Goal: Information Seeking & Learning: Compare options

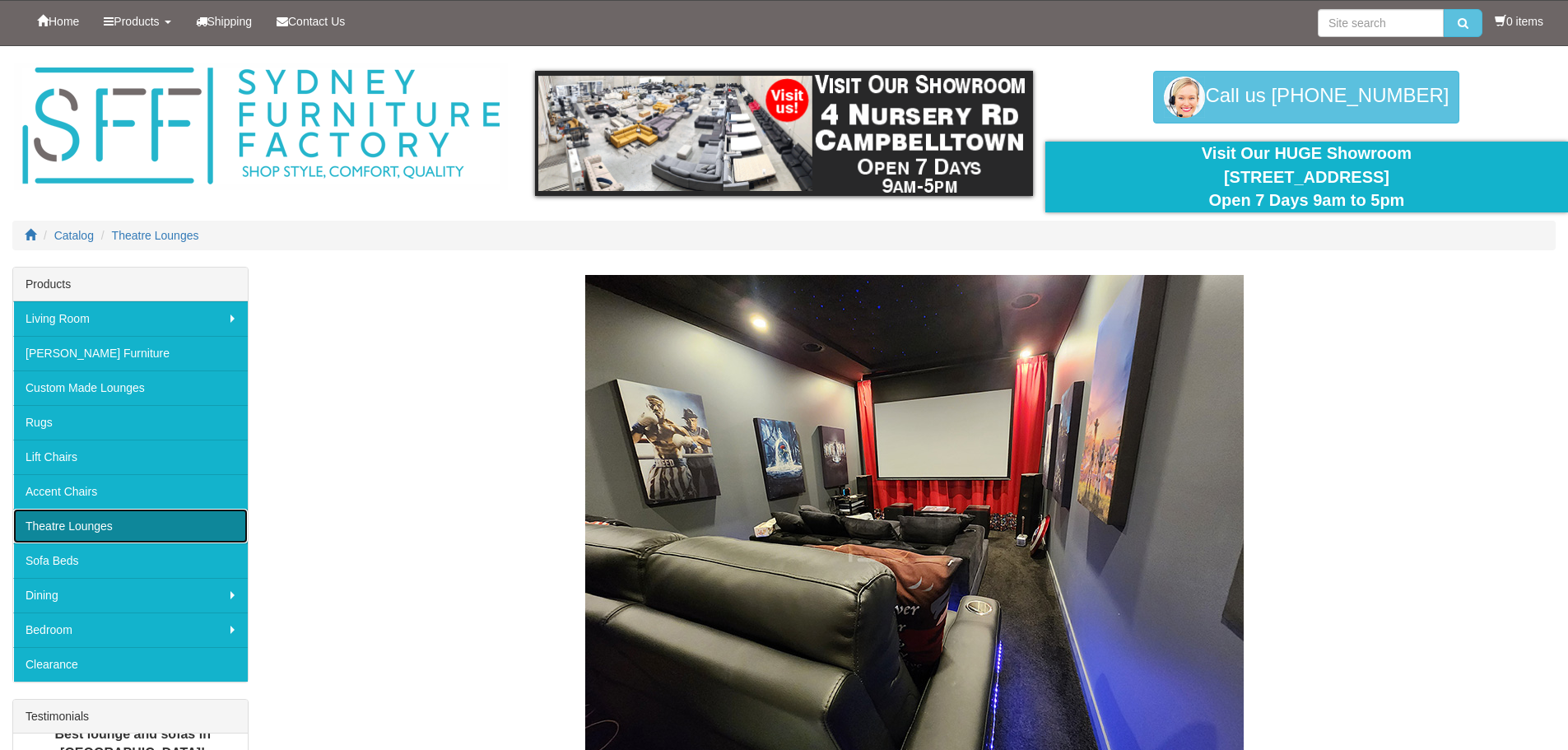
click at [72, 516] on link "Theatre Lounges" at bounding box center [131, 526] width 235 height 34
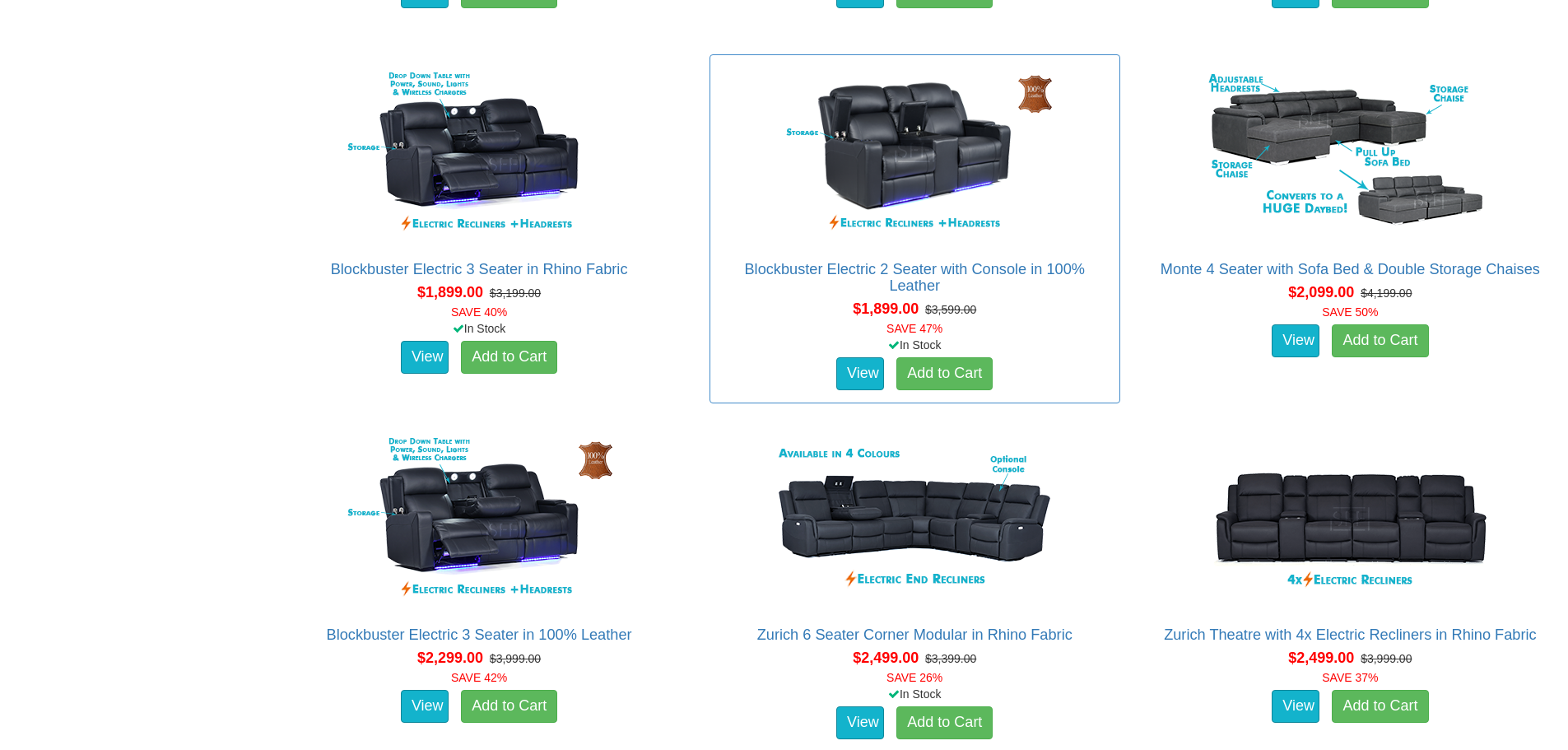
scroll to position [1563, 0]
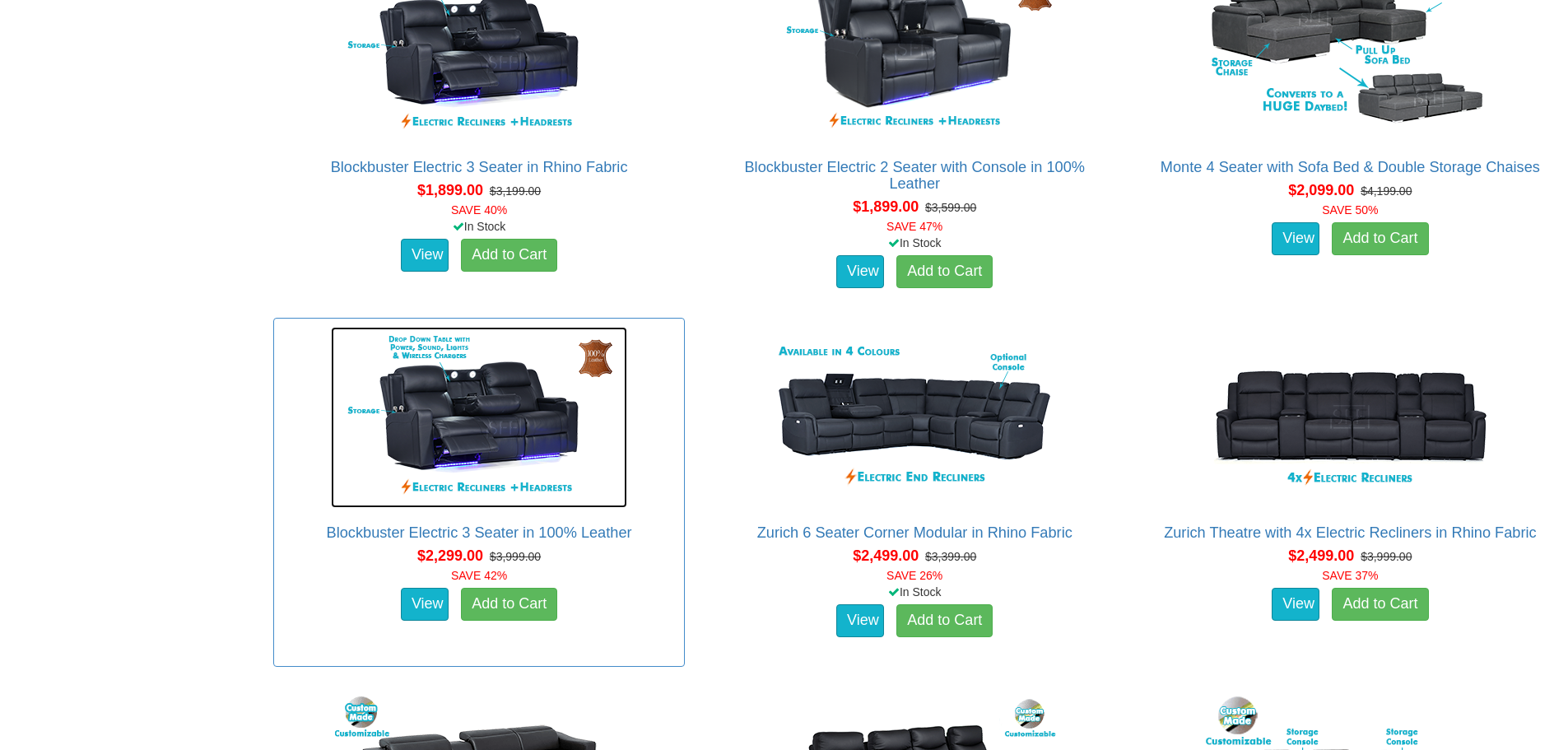
click at [492, 405] on img at bounding box center [479, 417] width 297 height 181
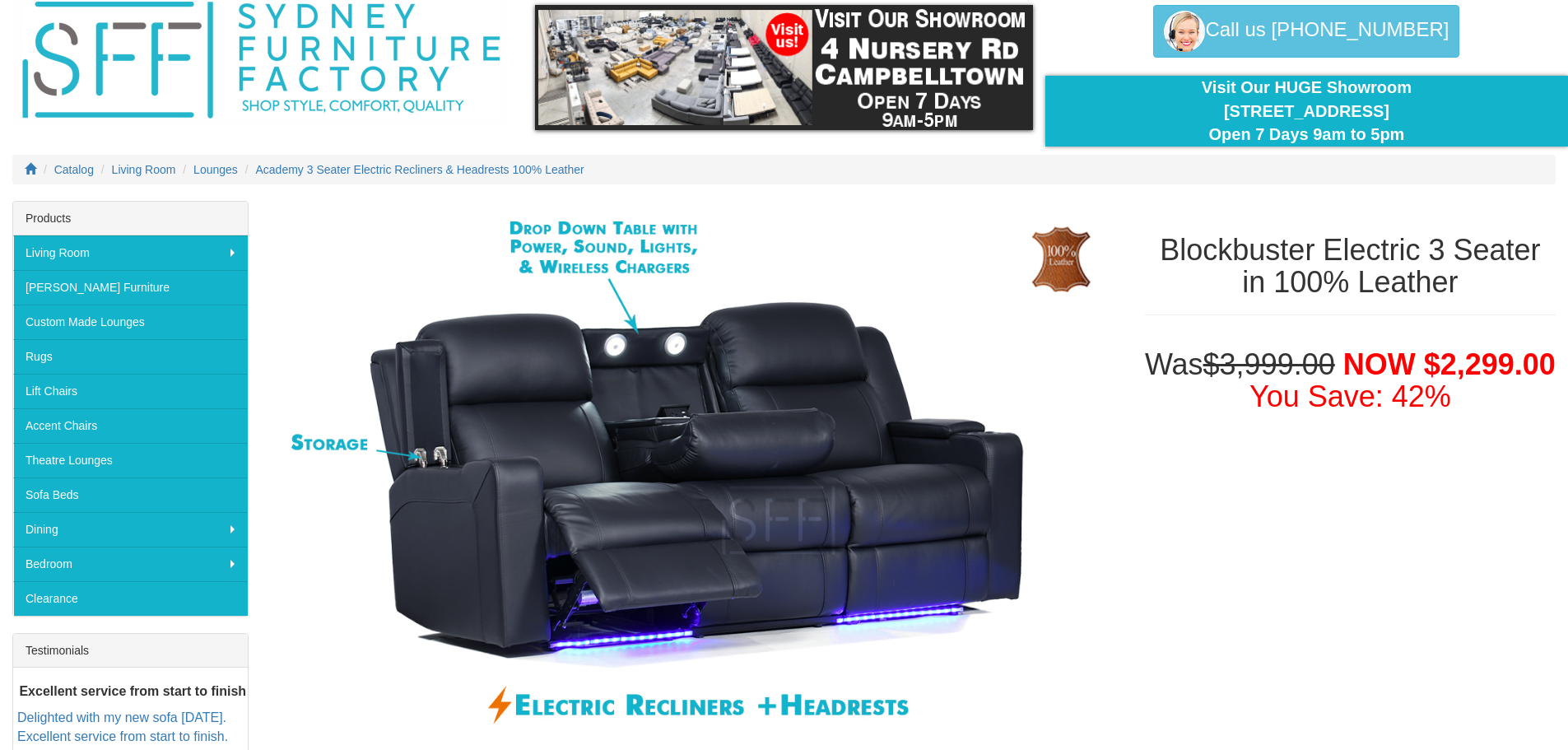
scroll to position [329, 0]
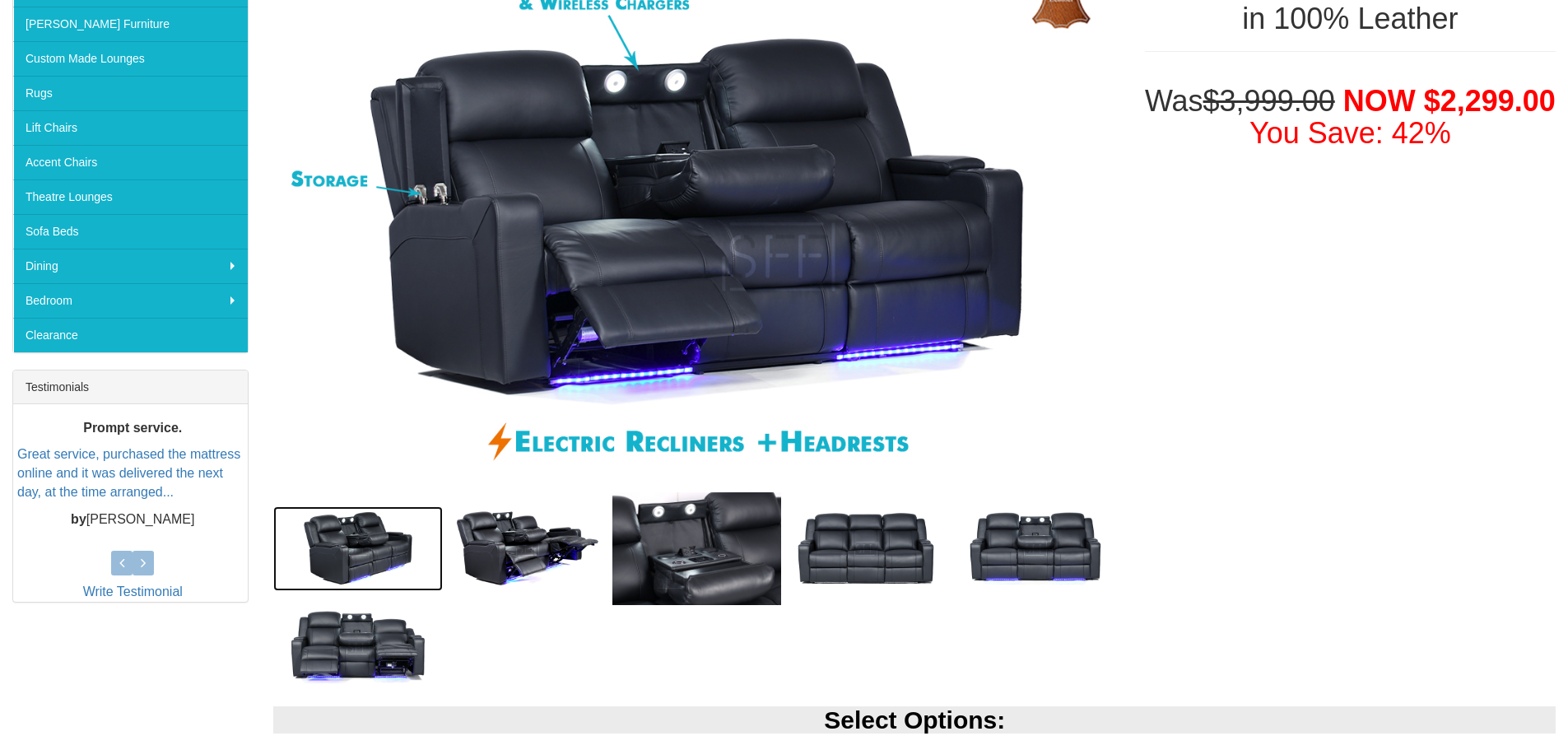
click at [368, 543] on img at bounding box center [358, 548] width 170 height 84
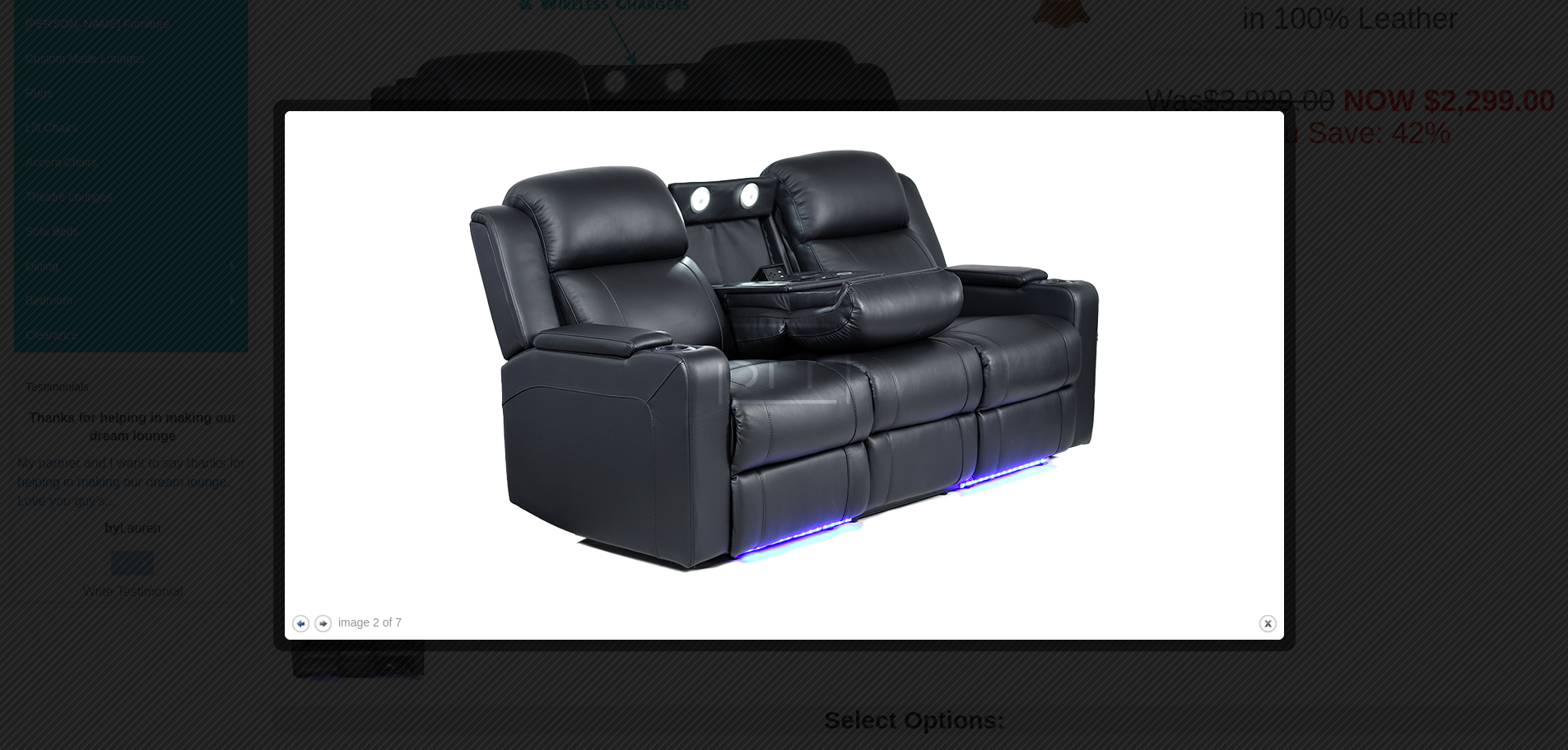
click at [298, 625] on button "previous" at bounding box center [300, 623] width 21 height 21
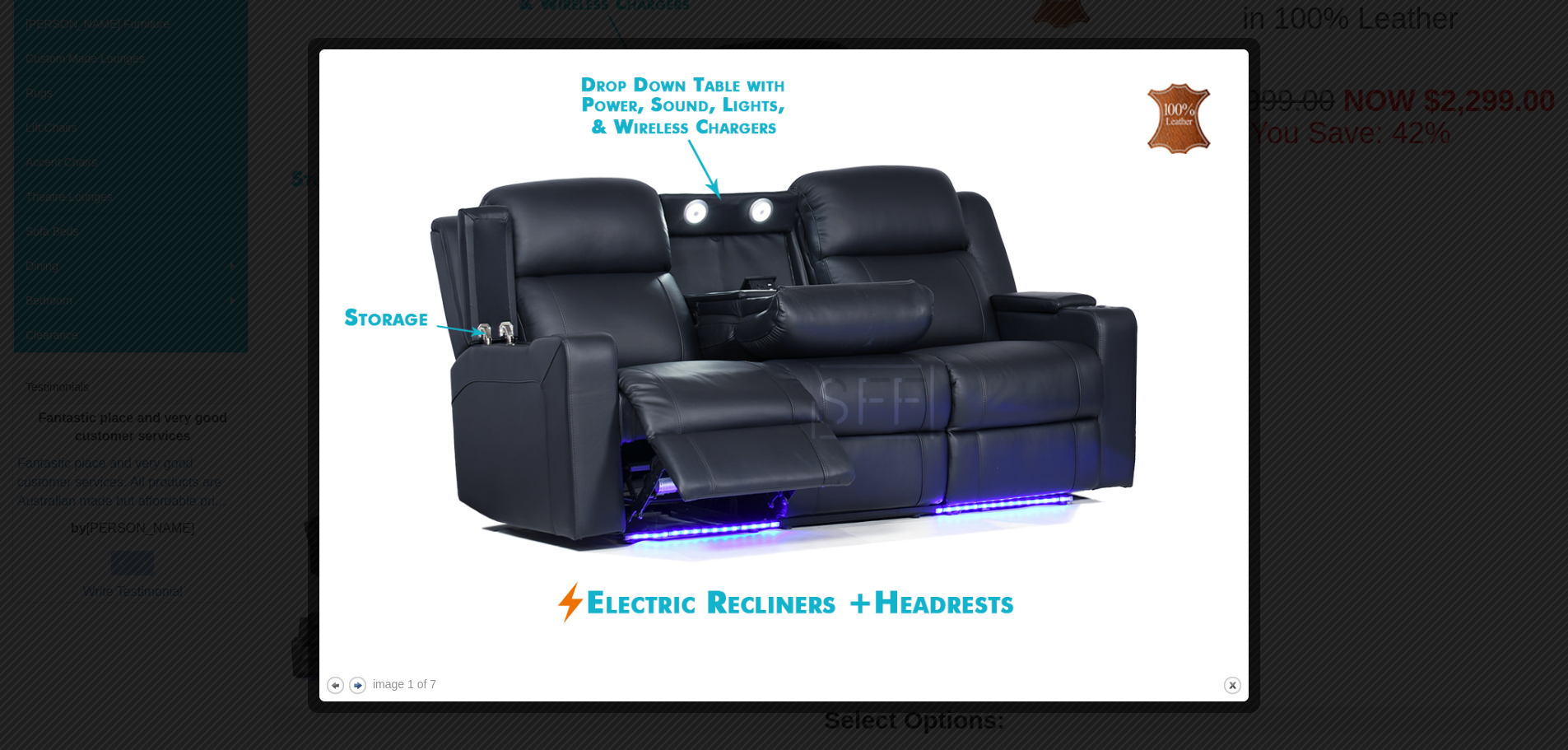
click at [358, 685] on button "next" at bounding box center [358, 685] width 21 height 21
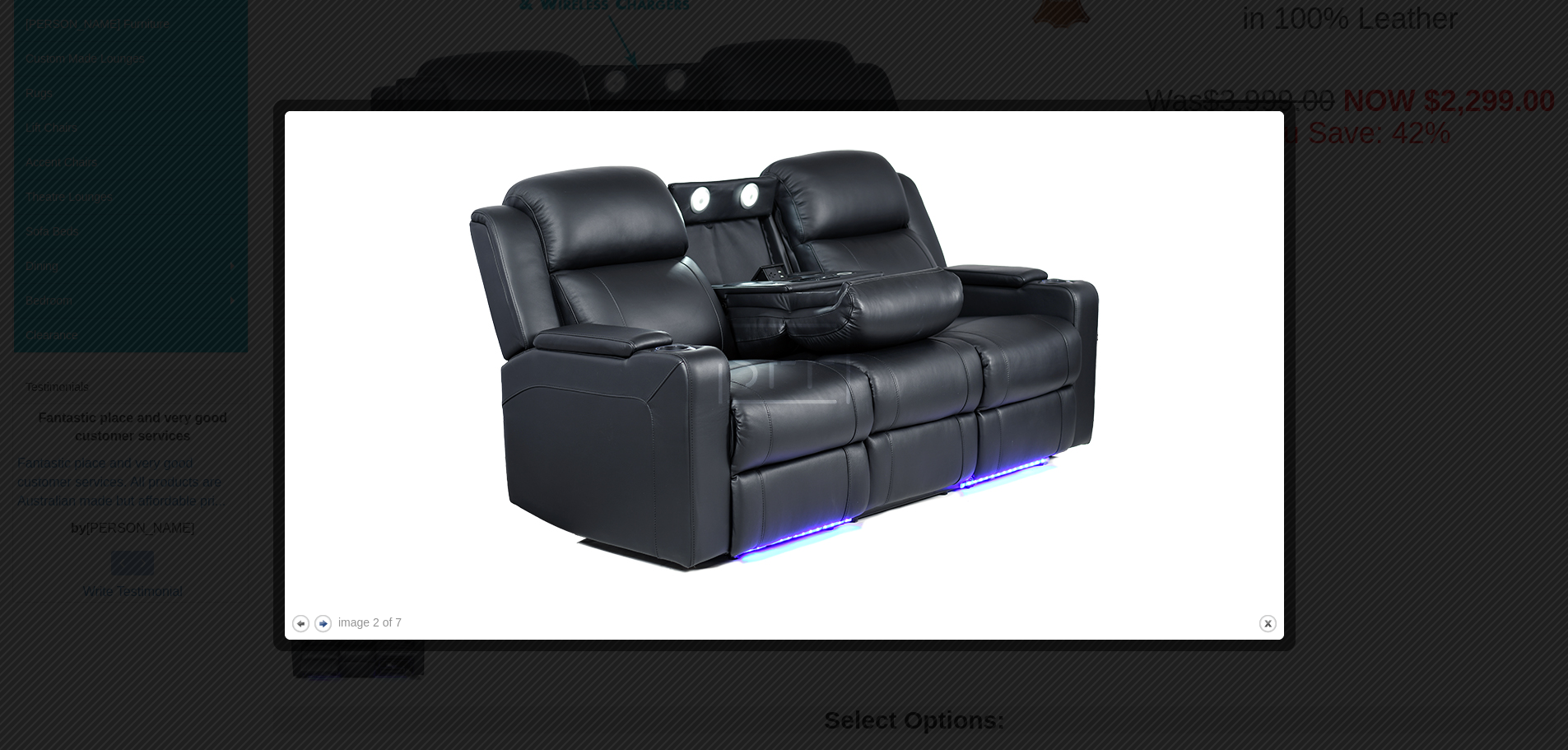
click at [358, 685] on div at bounding box center [784, 375] width 1568 height 750
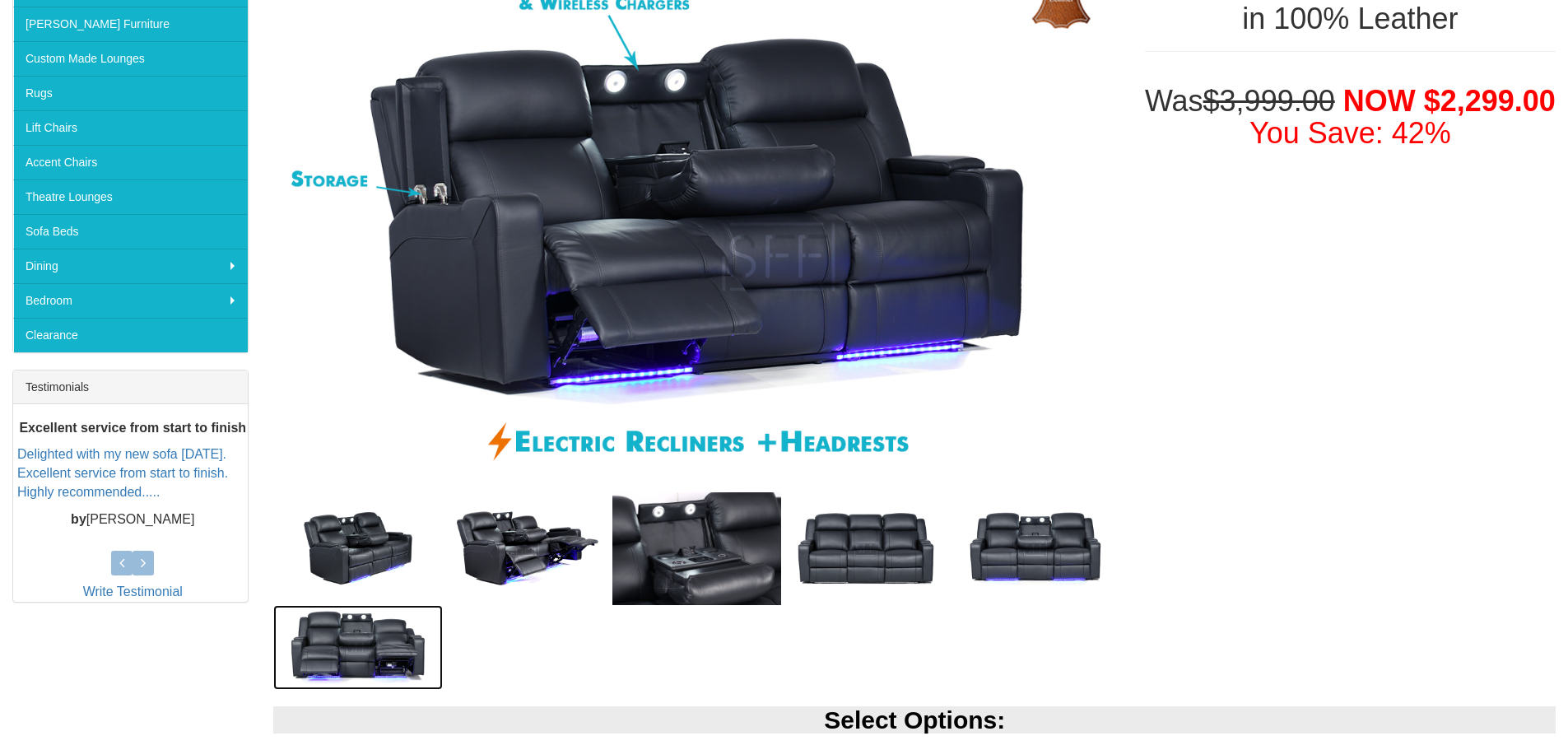
click at [358, 685] on img at bounding box center [358, 647] width 170 height 84
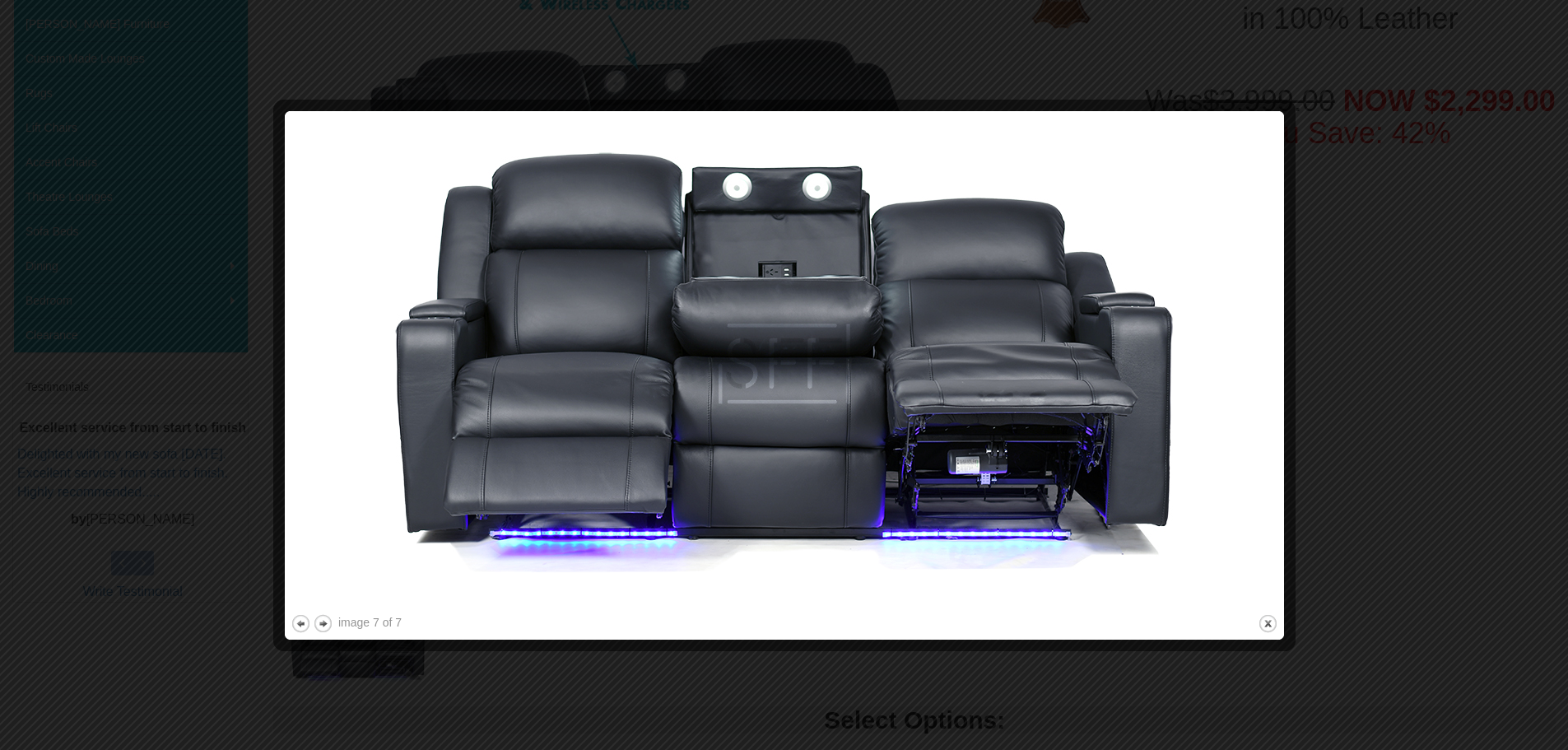
click at [358, 685] on div at bounding box center [784, 375] width 1568 height 750
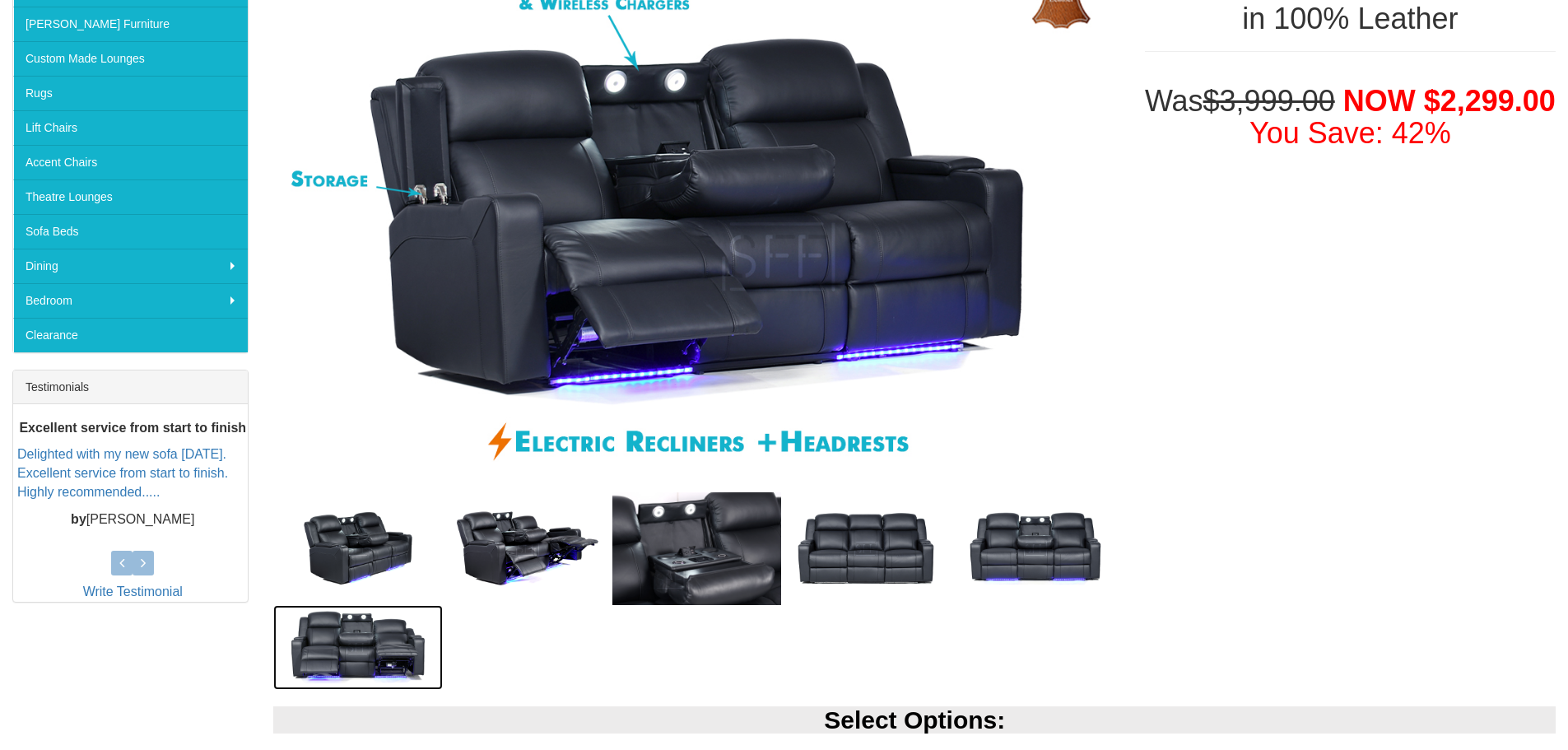
click at [358, 685] on img at bounding box center [358, 647] width 170 height 84
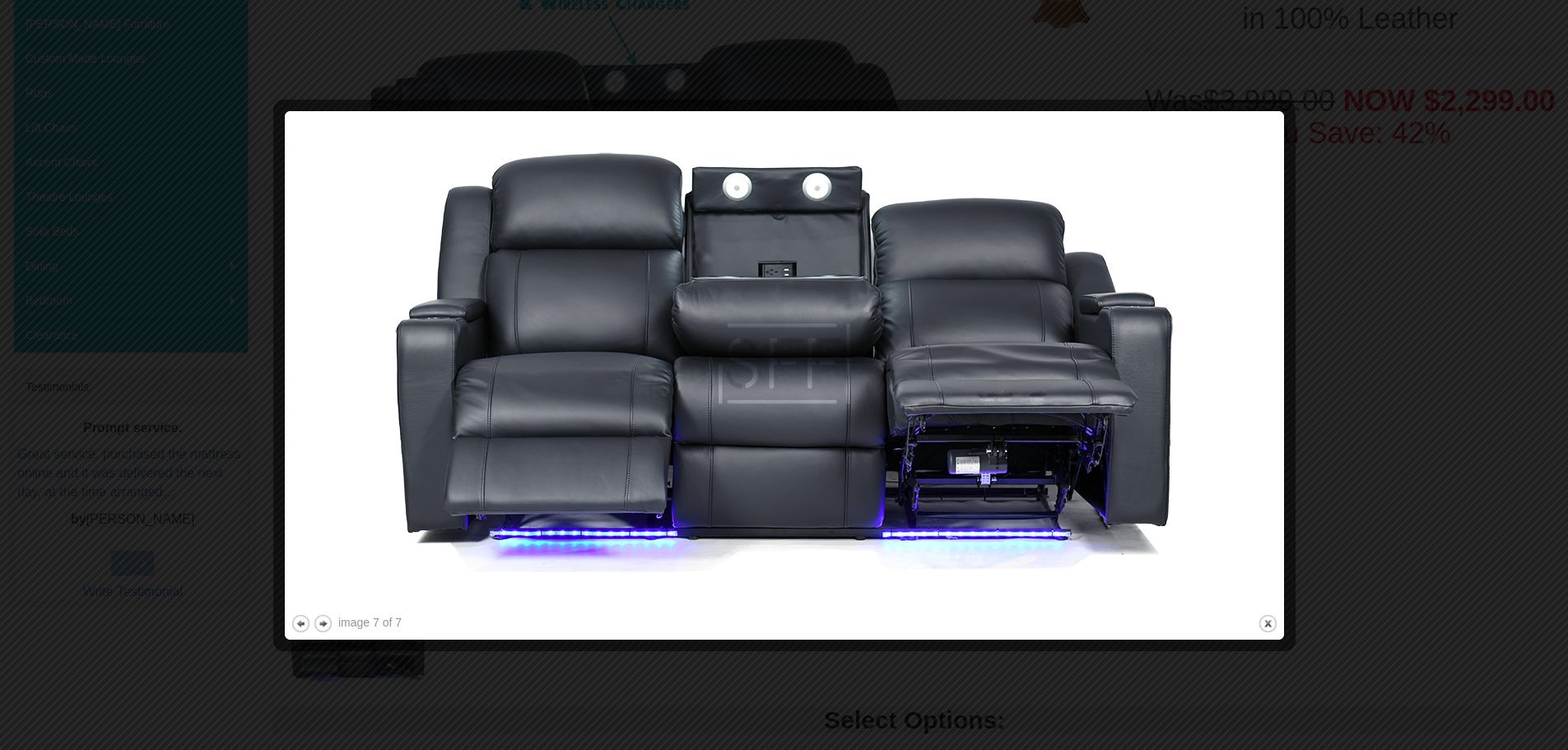
click at [358, 685] on div at bounding box center [784, 375] width 1568 height 750
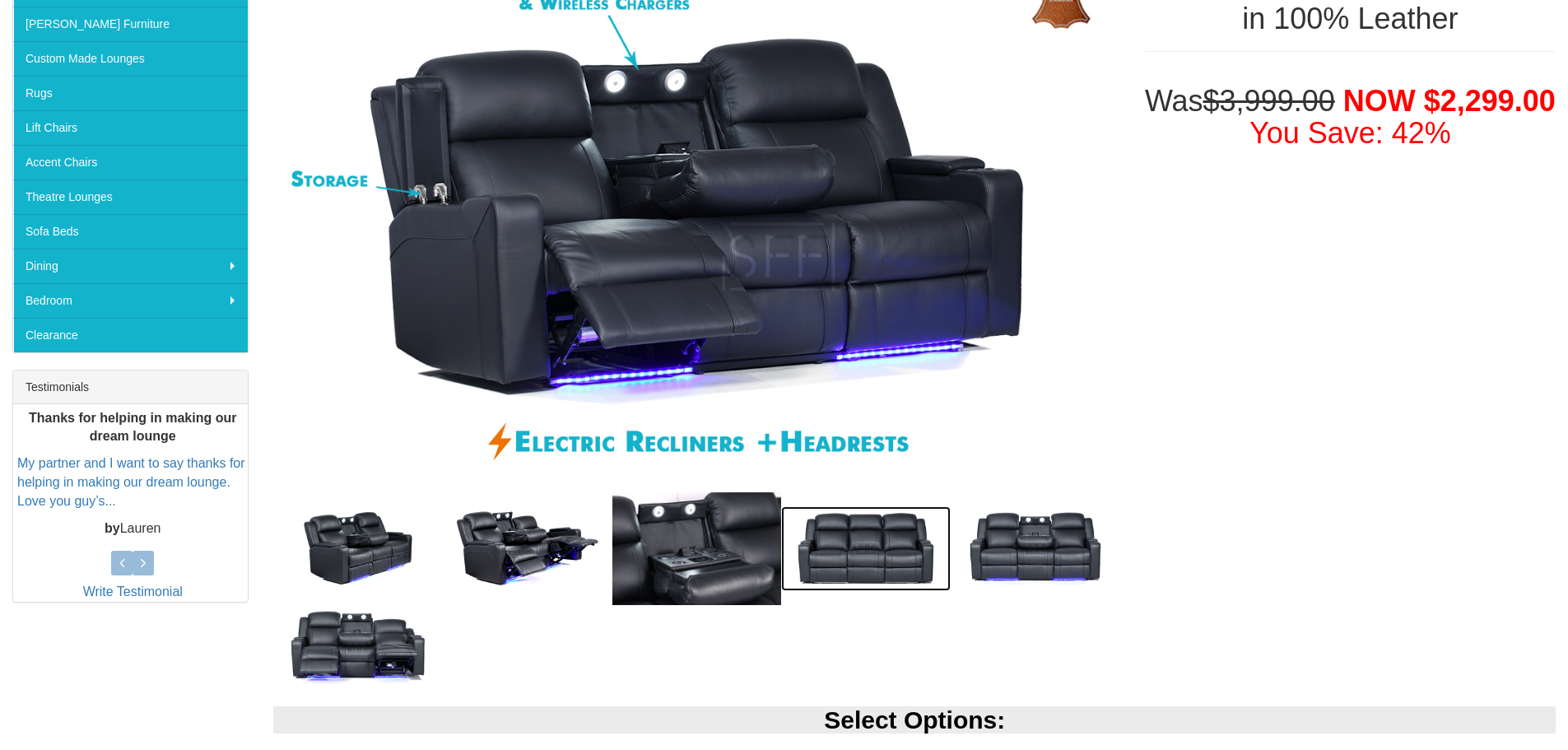
click at [890, 546] on img at bounding box center [866, 548] width 170 height 84
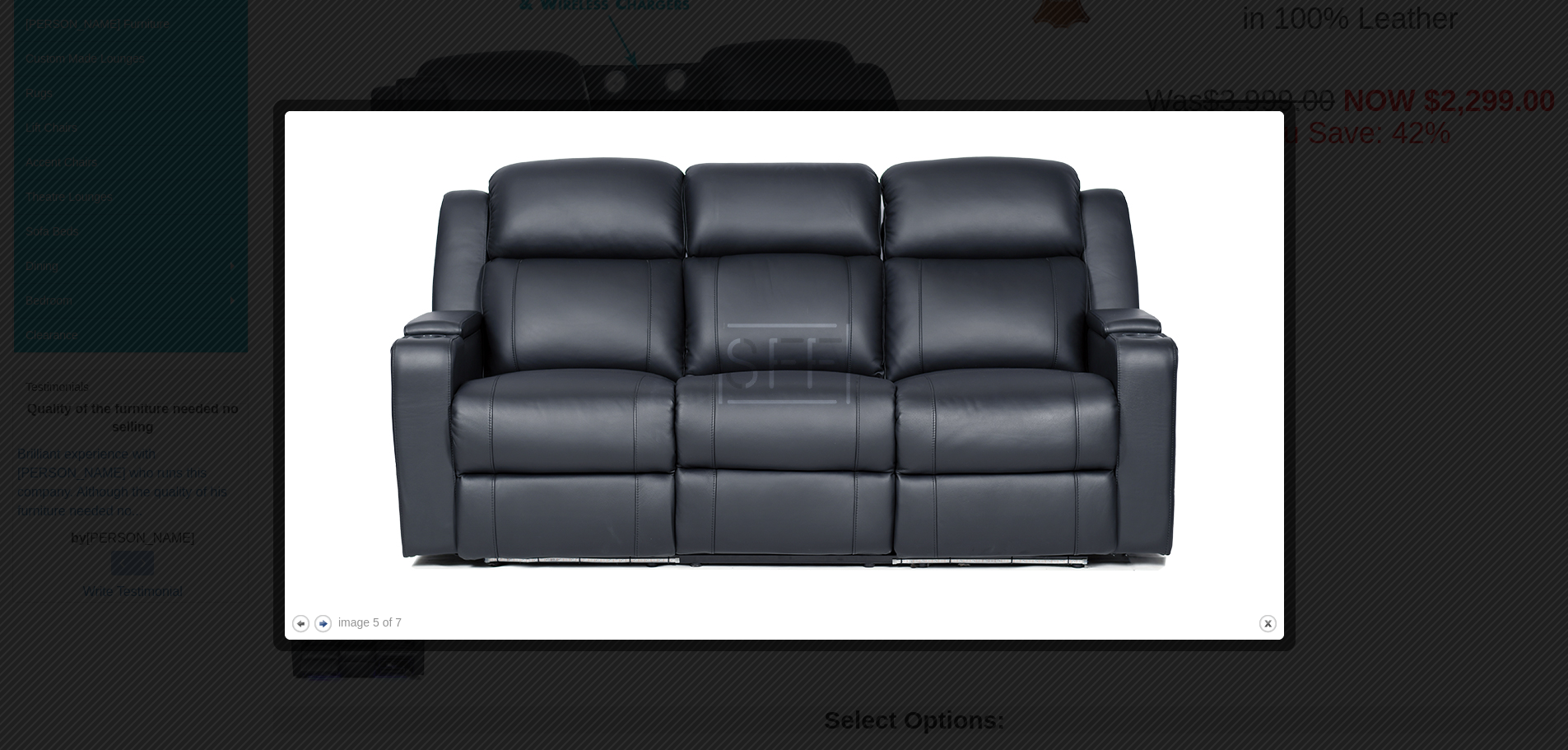
click at [327, 621] on button "next" at bounding box center [323, 623] width 21 height 21
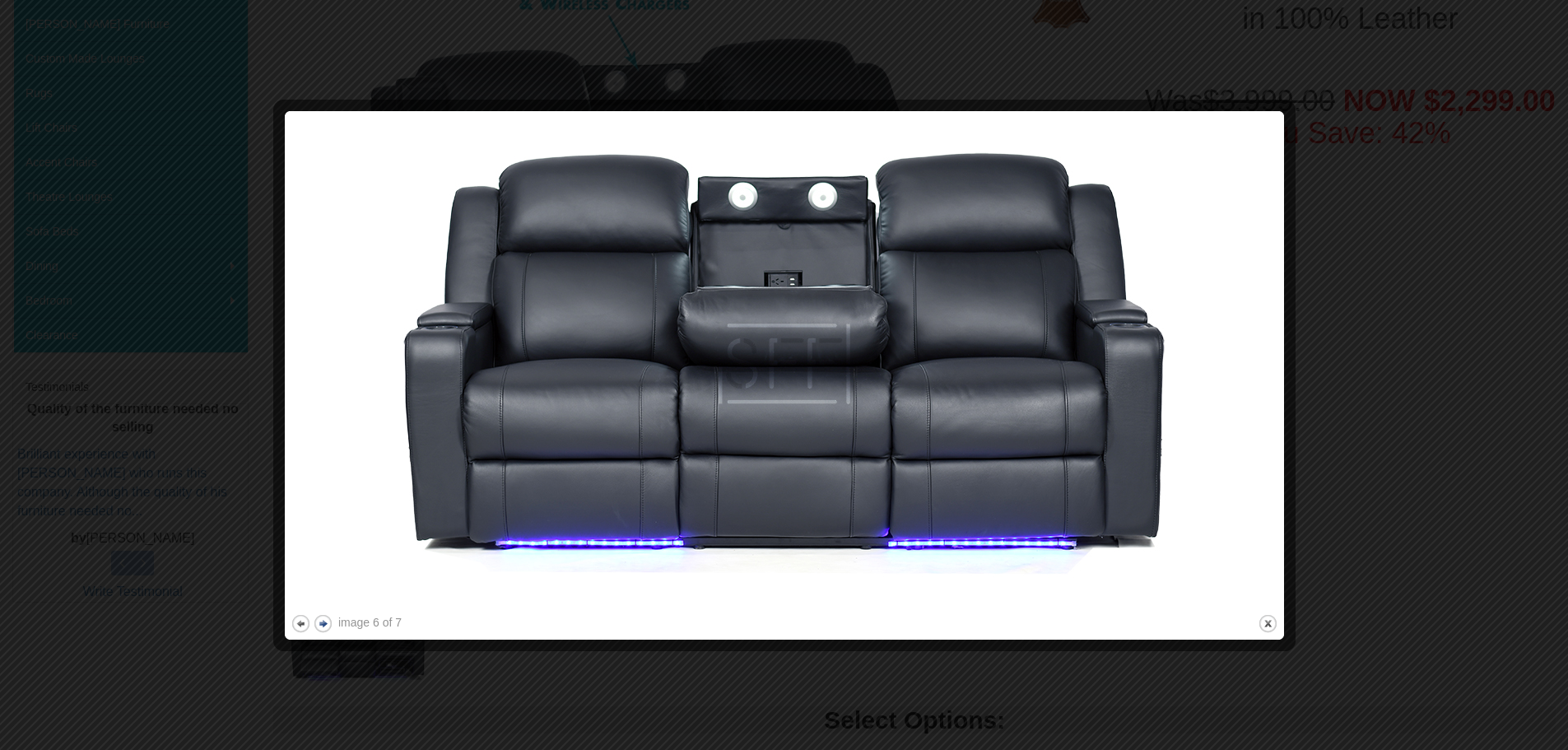
click at [327, 621] on button "next" at bounding box center [323, 623] width 21 height 21
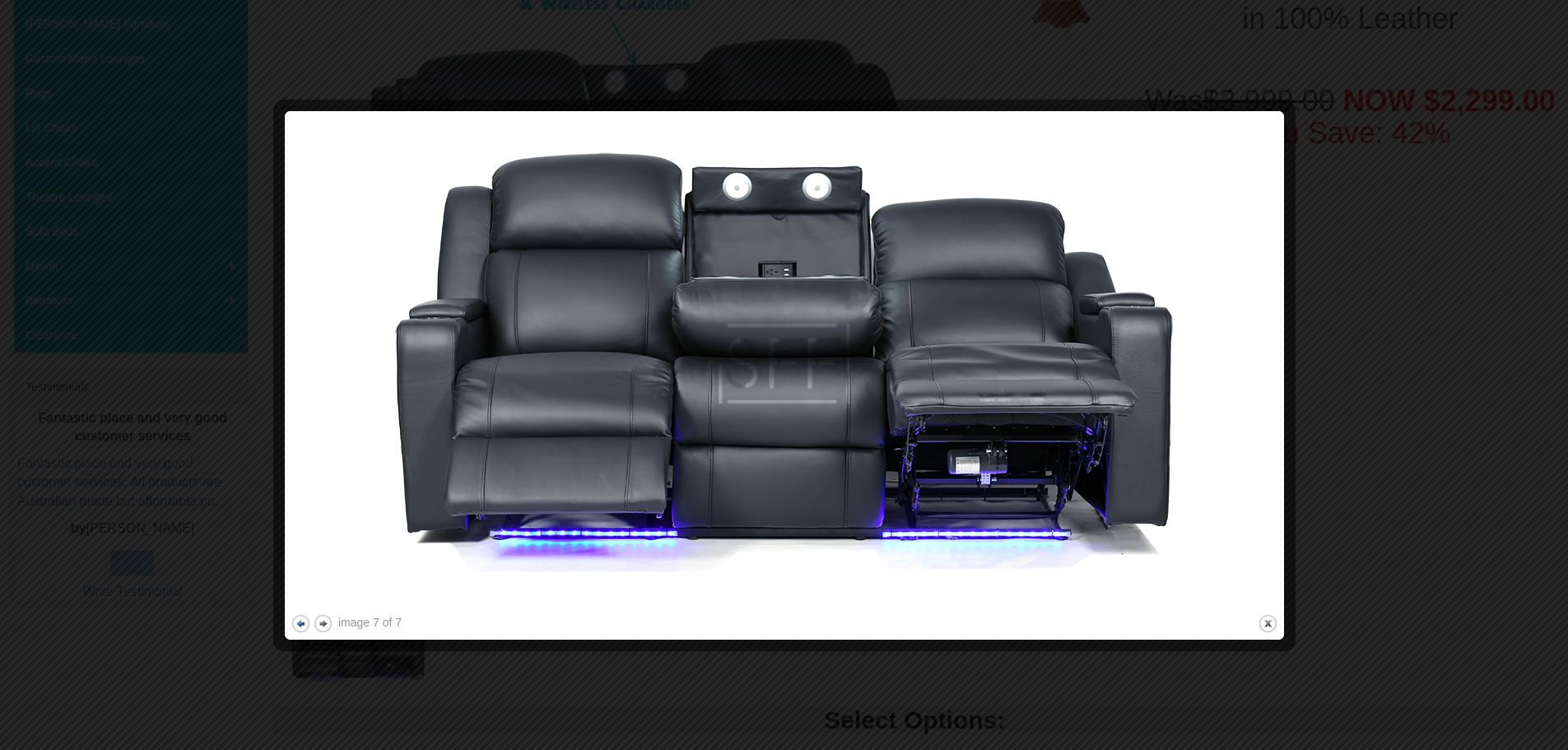
click at [297, 619] on button "previous" at bounding box center [300, 623] width 21 height 21
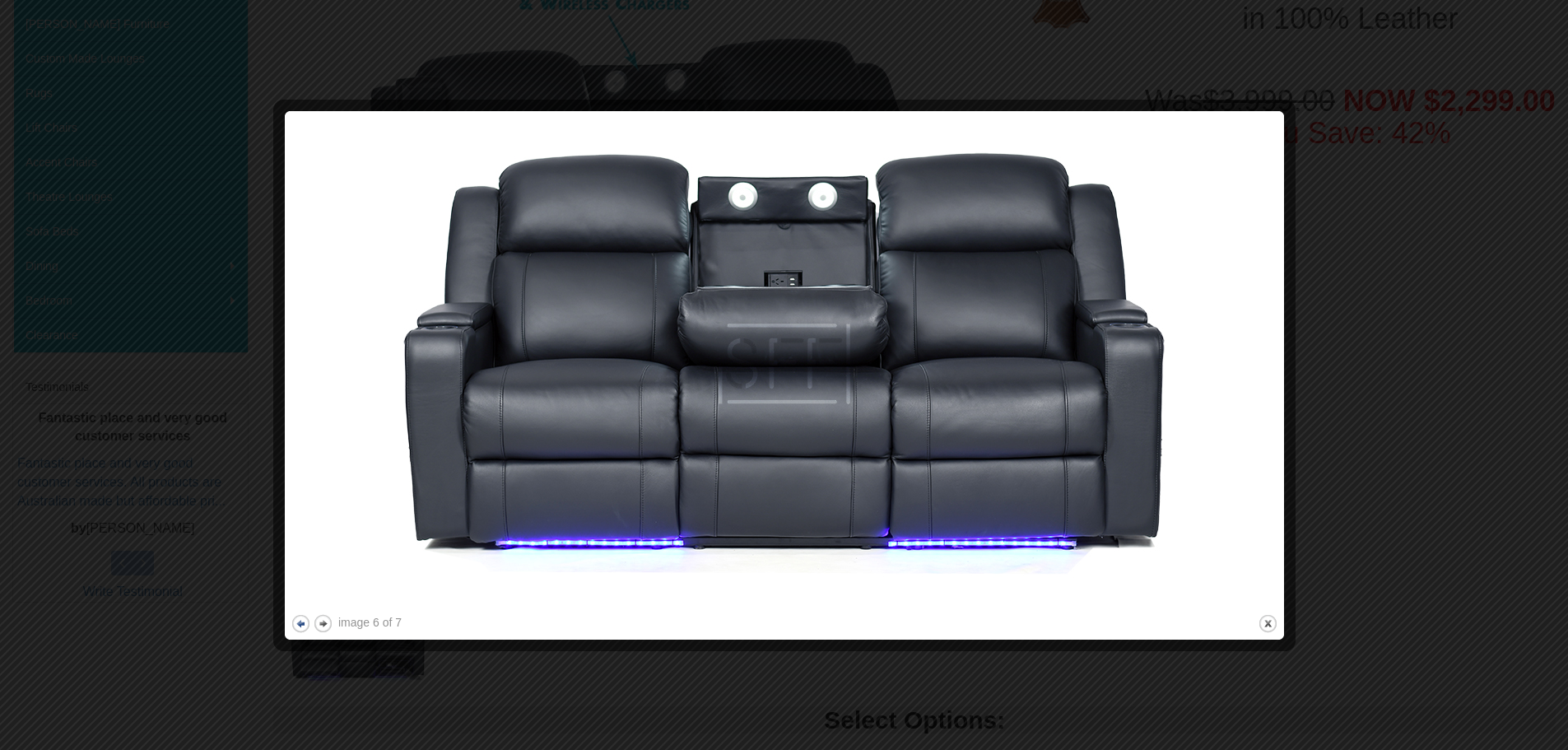
click at [297, 619] on button "previous" at bounding box center [300, 623] width 21 height 21
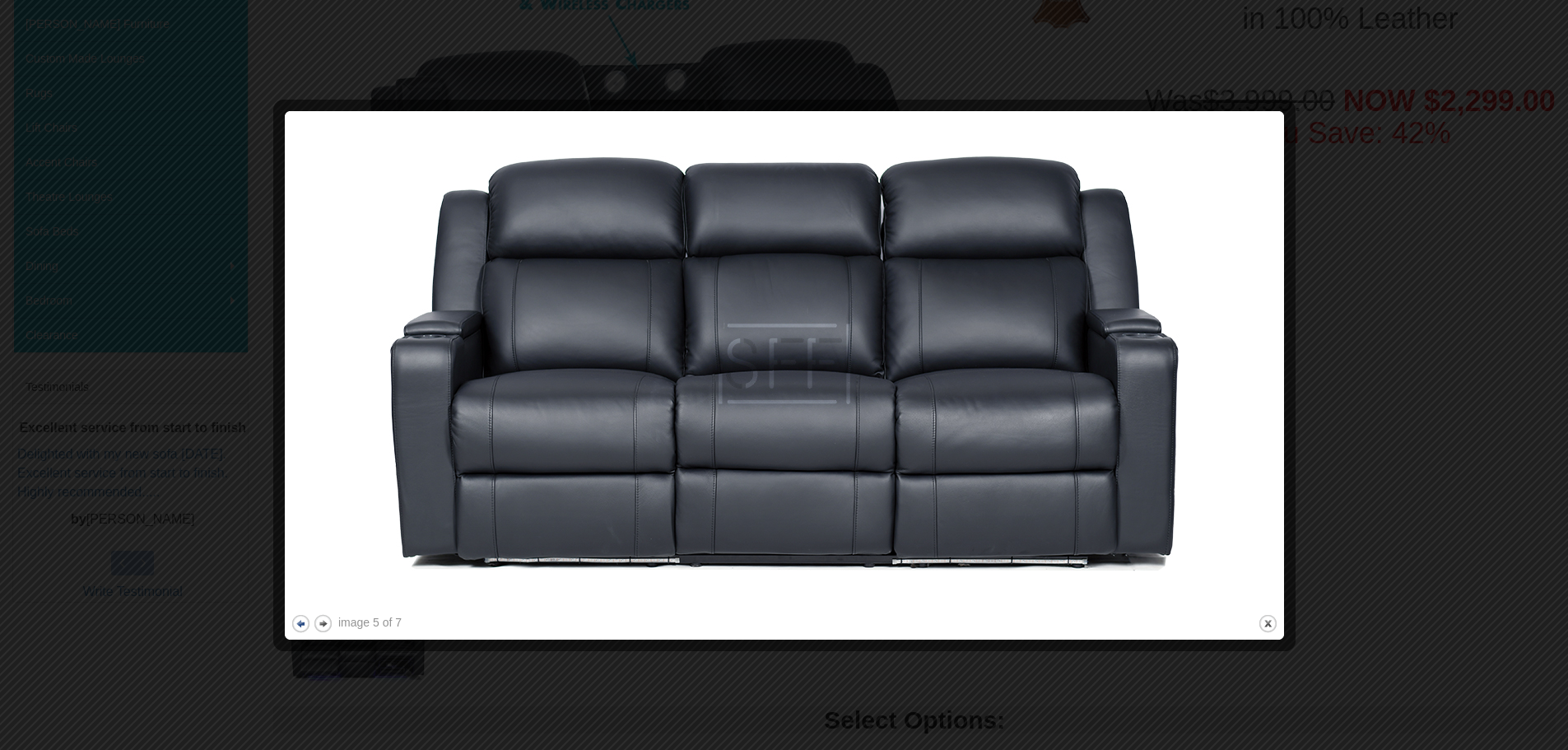
click at [300, 623] on button "previous" at bounding box center [300, 623] width 21 height 21
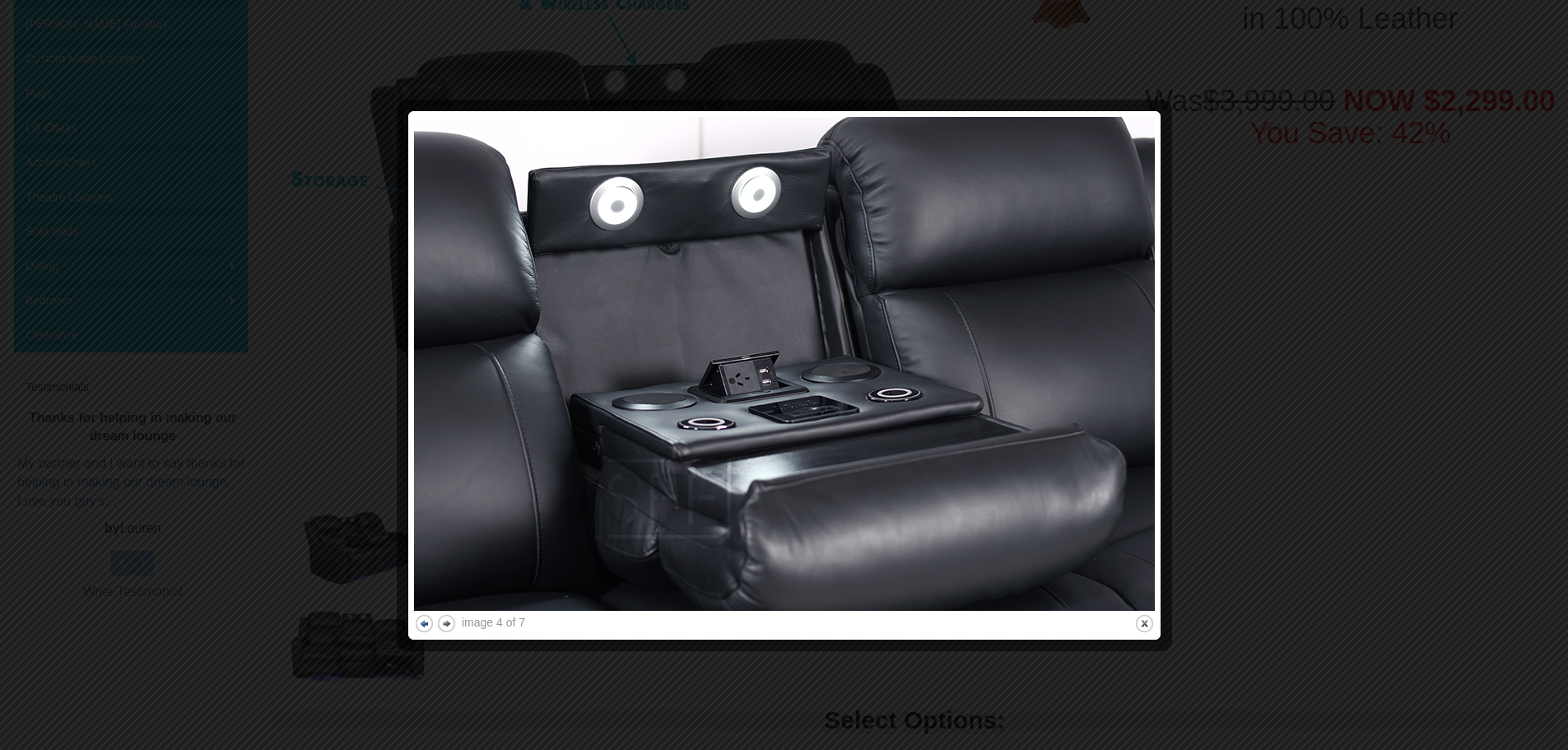
click at [426, 622] on button "previous" at bounding box center [424, 623] width 21 height 21
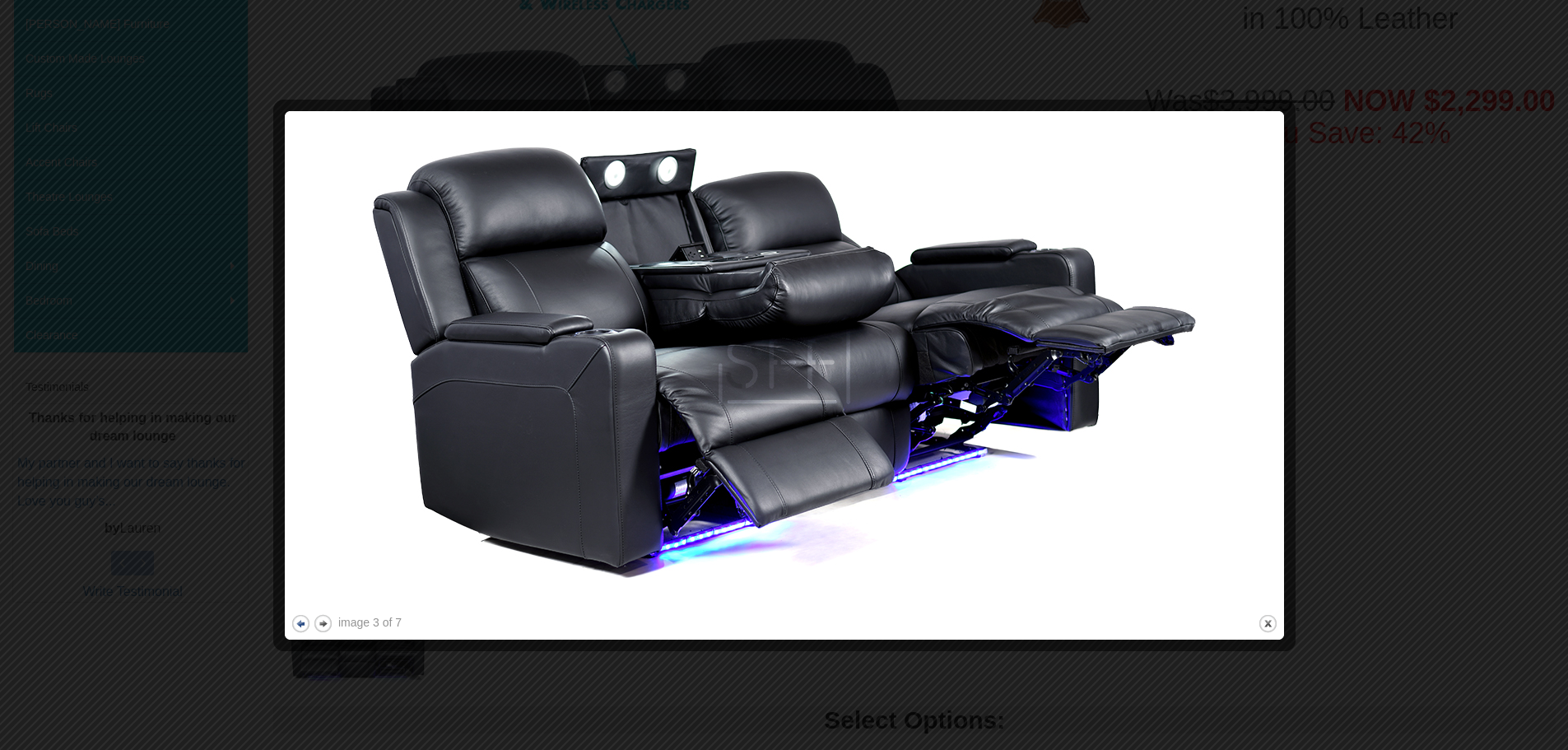
click at [426, 622] on div "image 3 of 7 previous next close" at bounding box center [784, 375] width 988 height 517
click at [1495, 455] on div at bounding box center [784, 375] width 1568 height 750
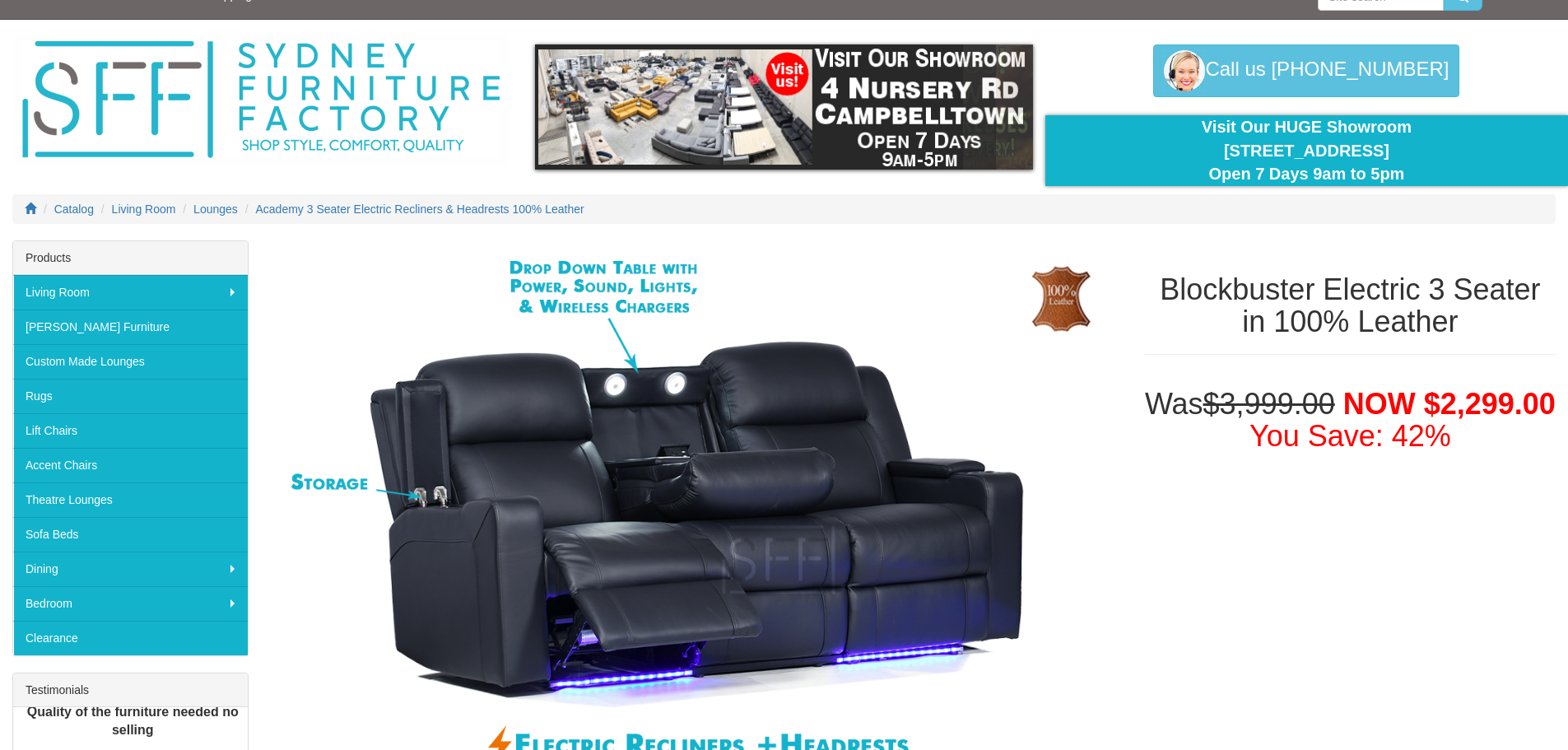
scroll to position [0, 0]
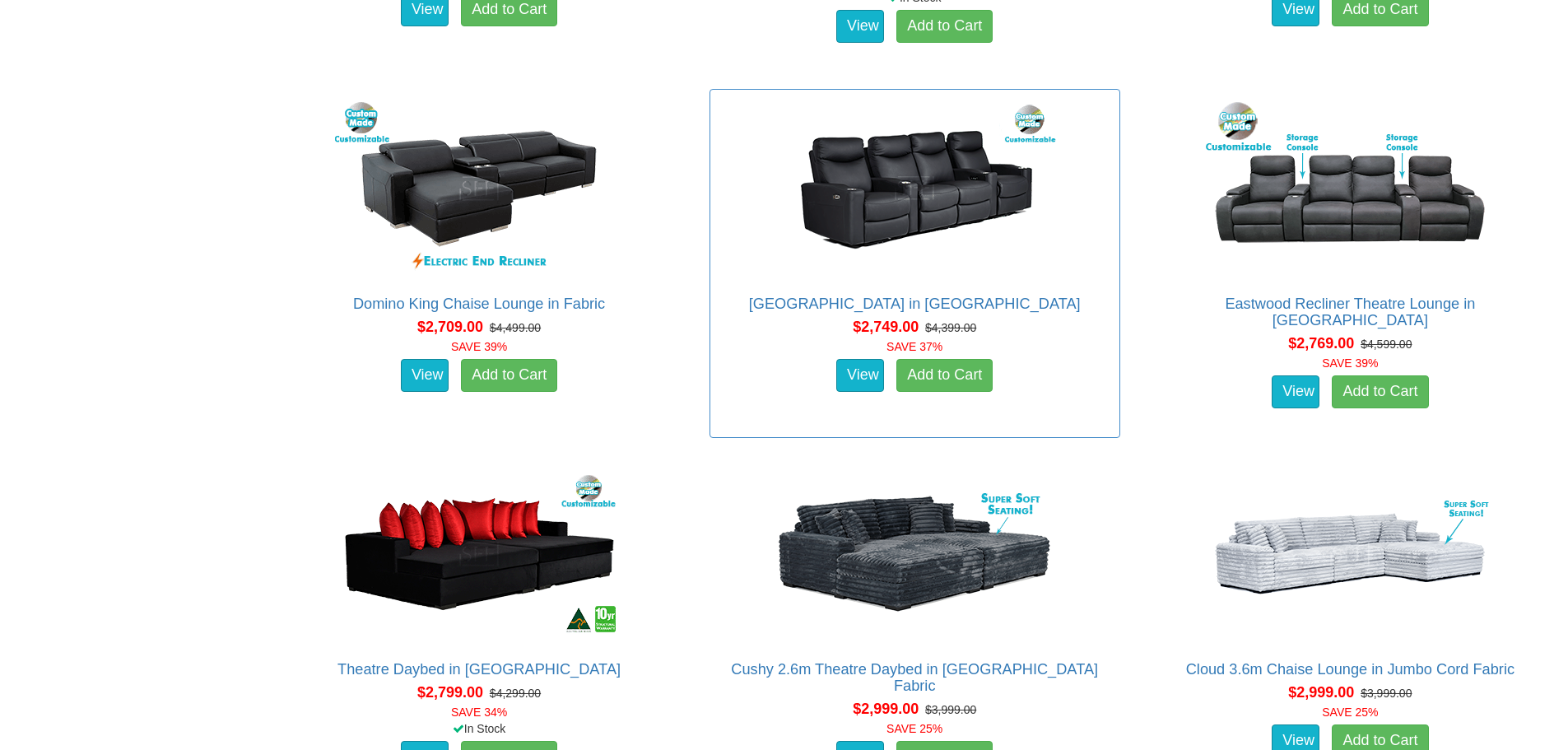
scroll to position [2057, 0]
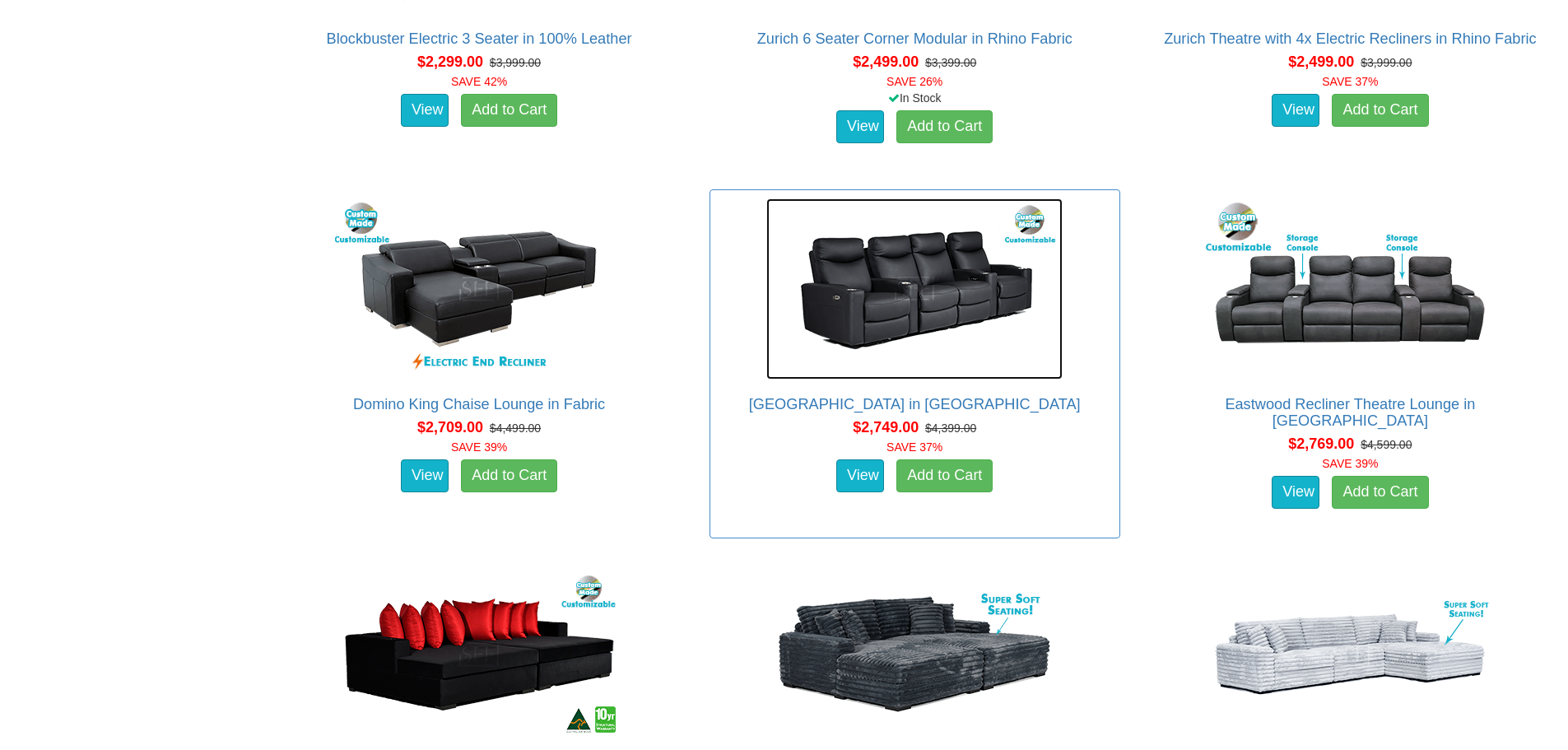
click at [942, 326] on img at bounding box center [915, 289] width 297 height 181
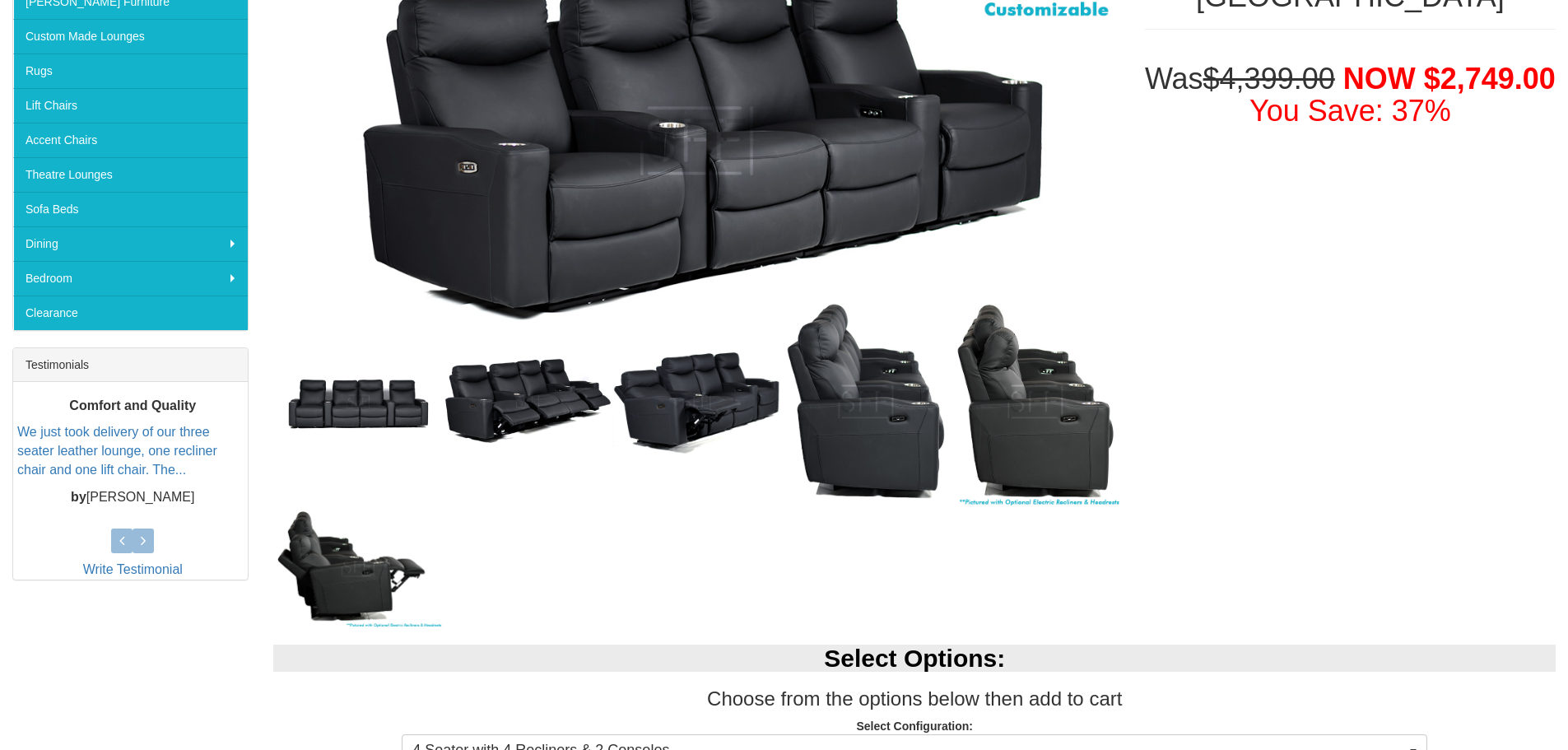
scroll to position [412, 0]
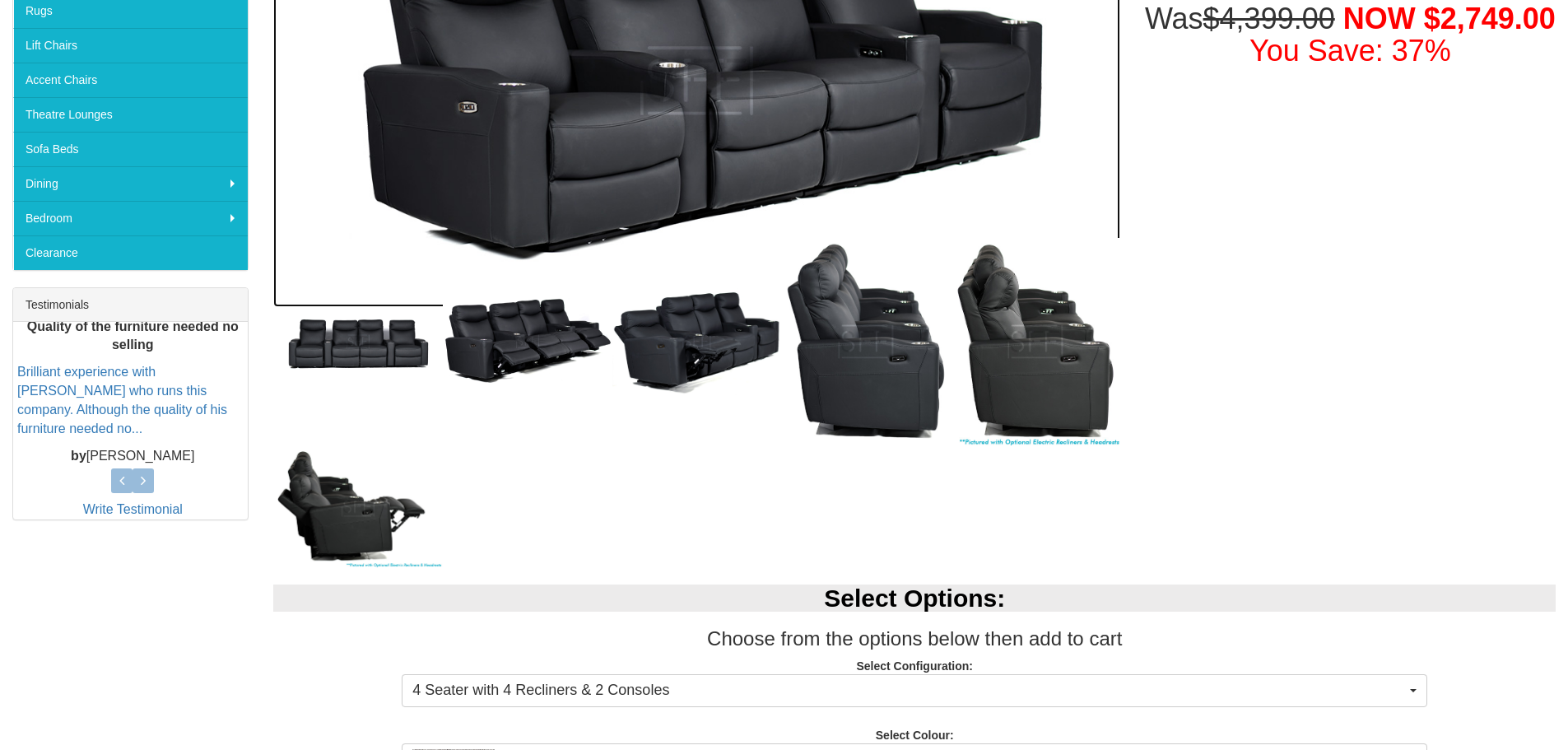
click at [774, 137] on img at bounding box center [696, 81] width 847 height 452
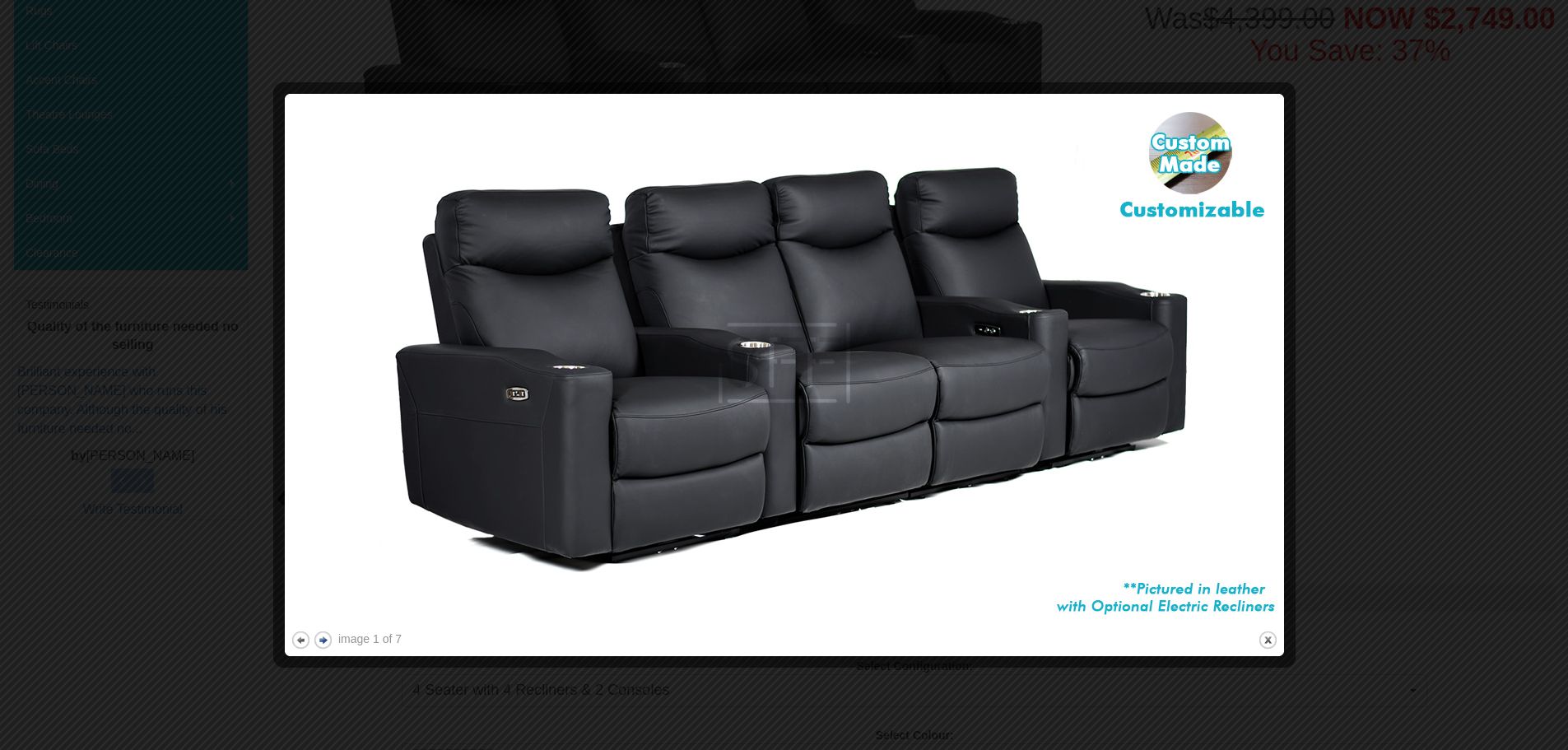
click at [323, 637] on button "next" at bounding box center [323, 639] width 21 height 21
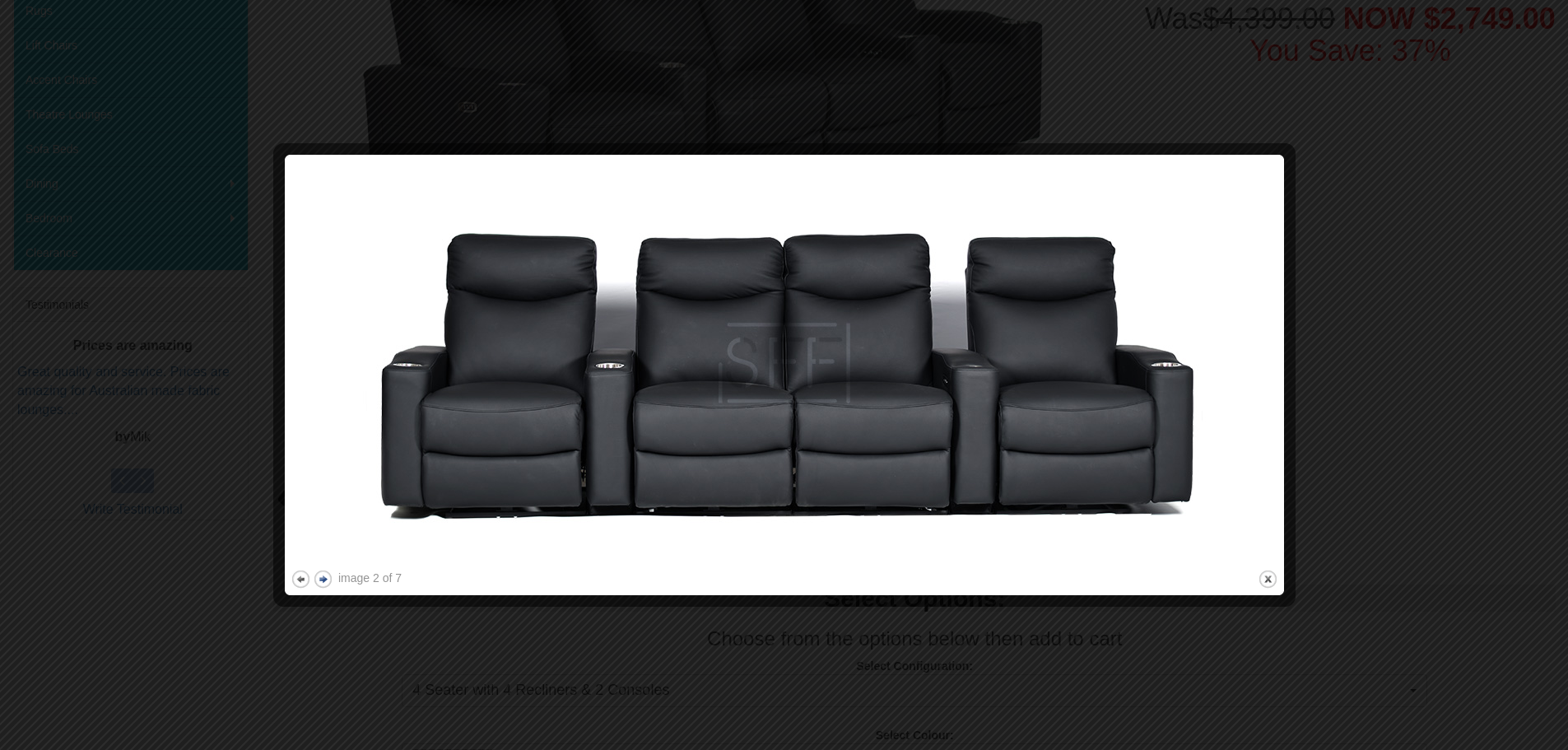
click at [323, 637] on div at bounding box center [784, 375] width 1568 height 750
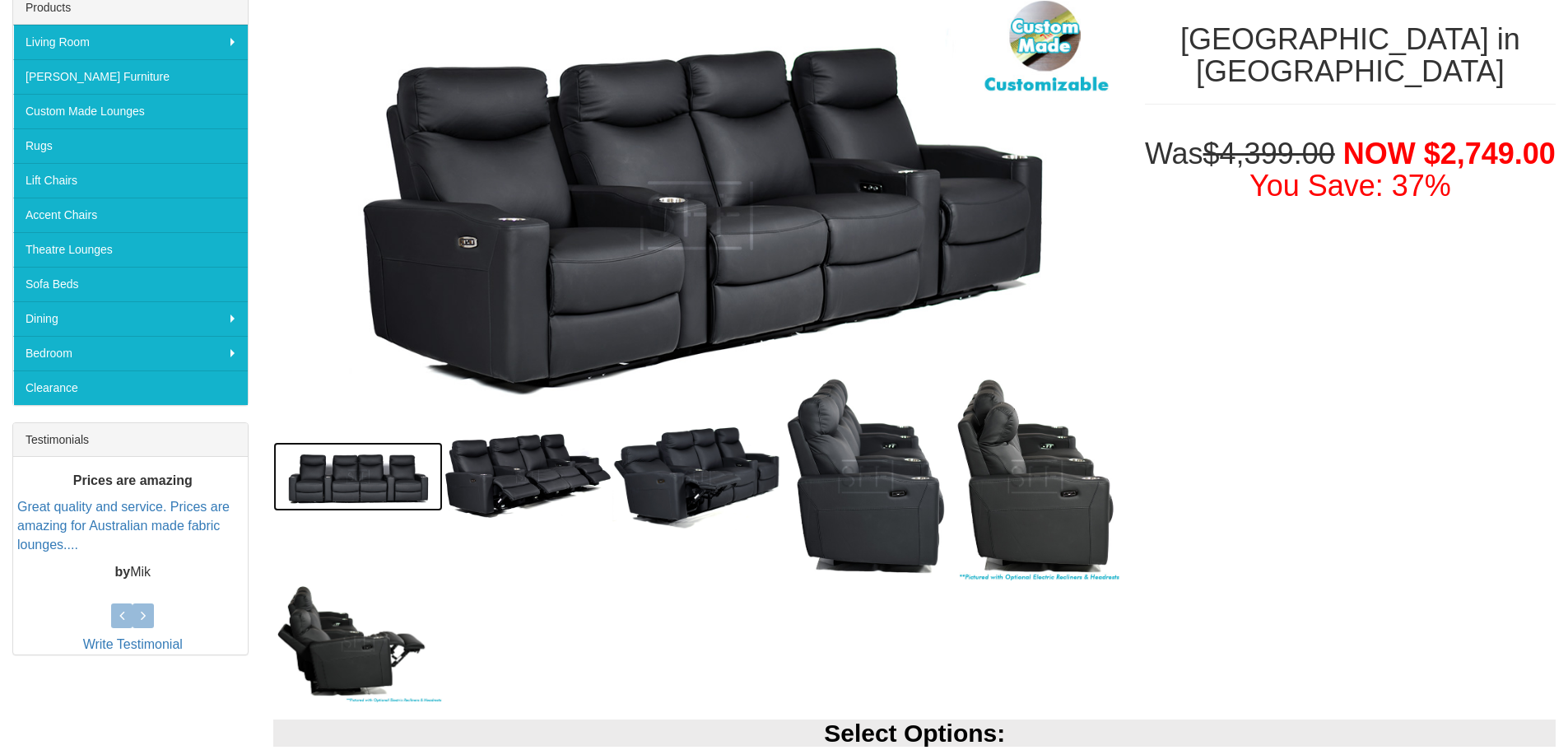
scroll to position [329, 0]
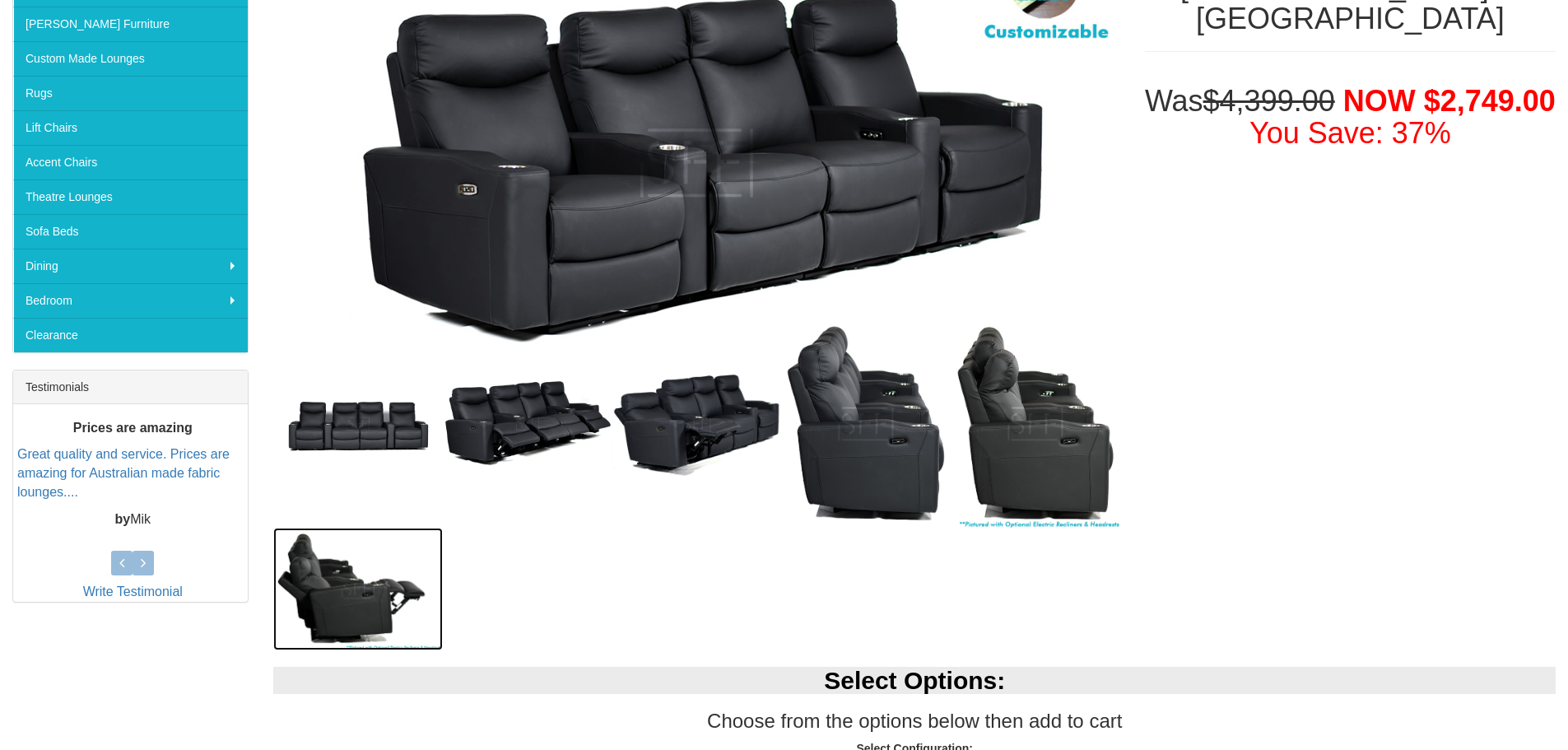
click at [379, 590] on img at bounding box center [358, 589] width 170 height 122
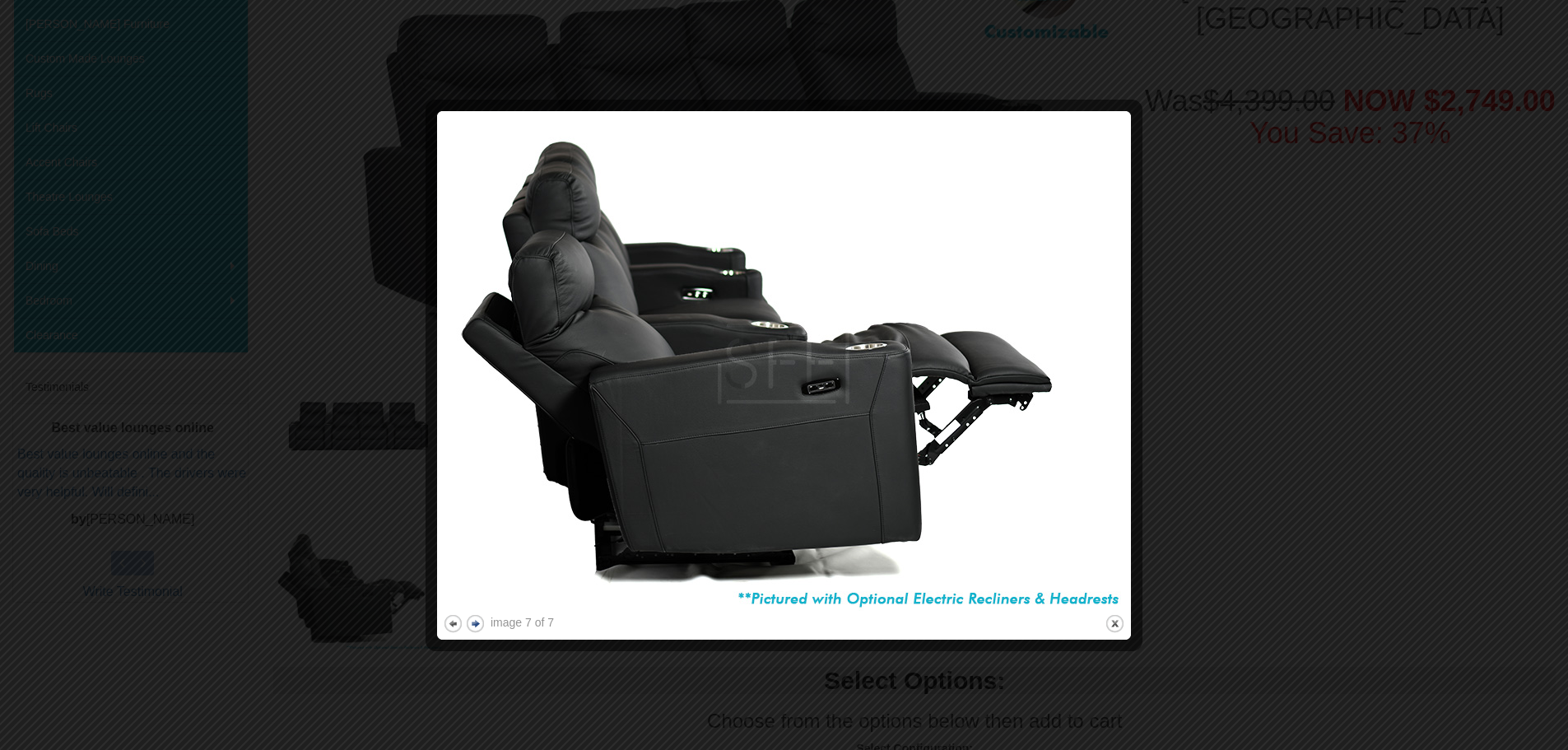
click at [479, 623] on button "next" at bounding box center [475, 623] width 21 height 21
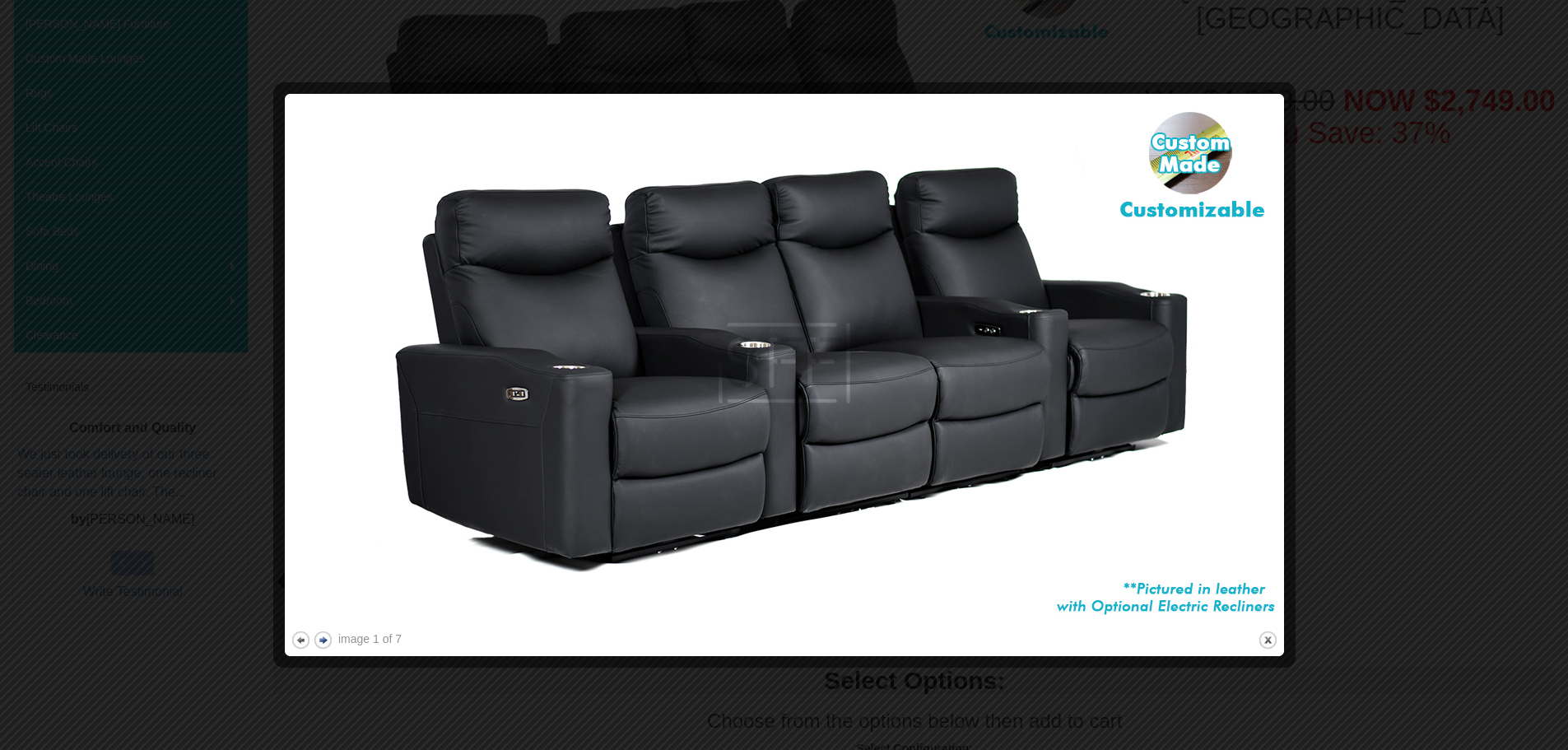
click at [328, 642] on button "next" at bounding box center [323, 639] width 21 height 21
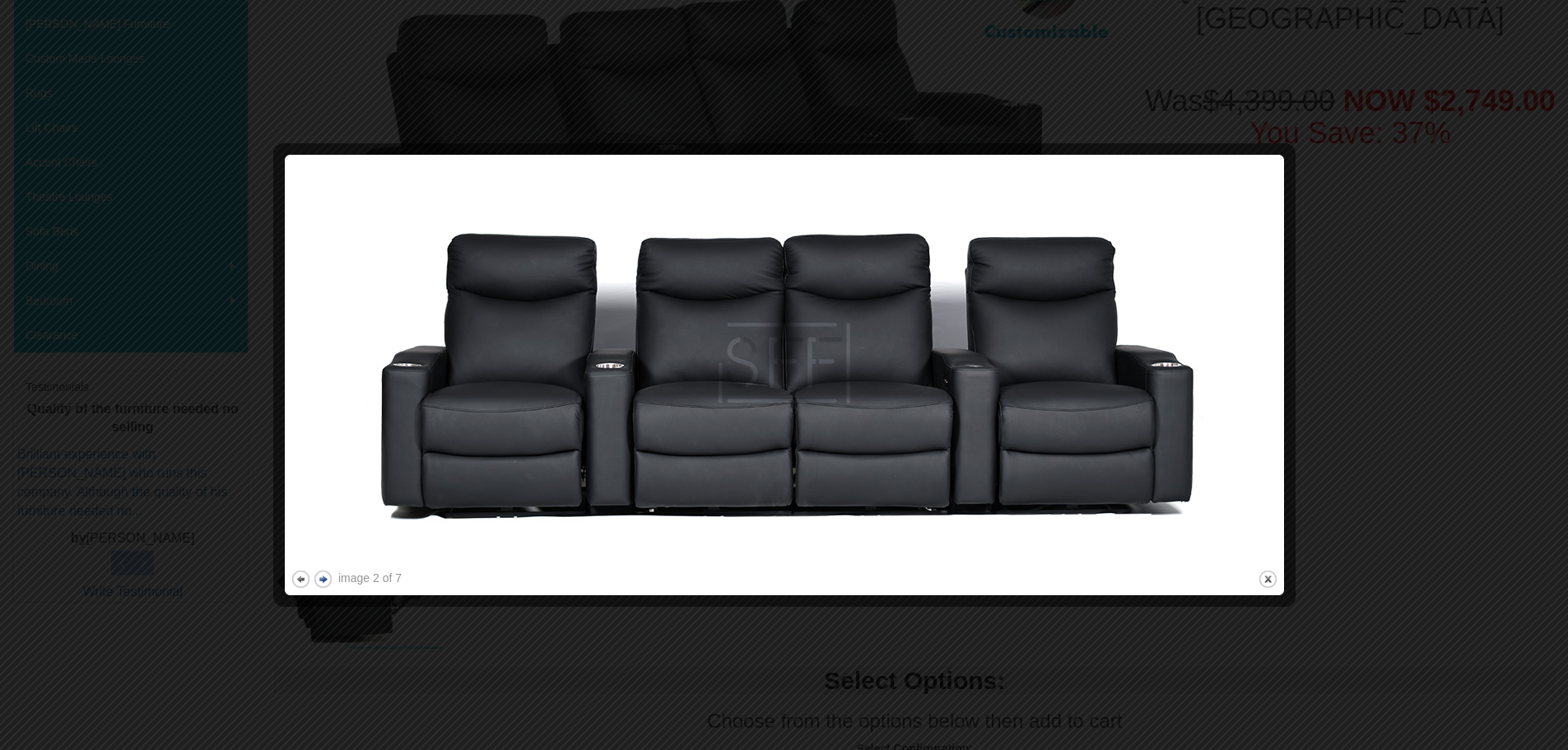
click at [324, 575] on button "next" at bounding box center [323, 579] width 21 height 21
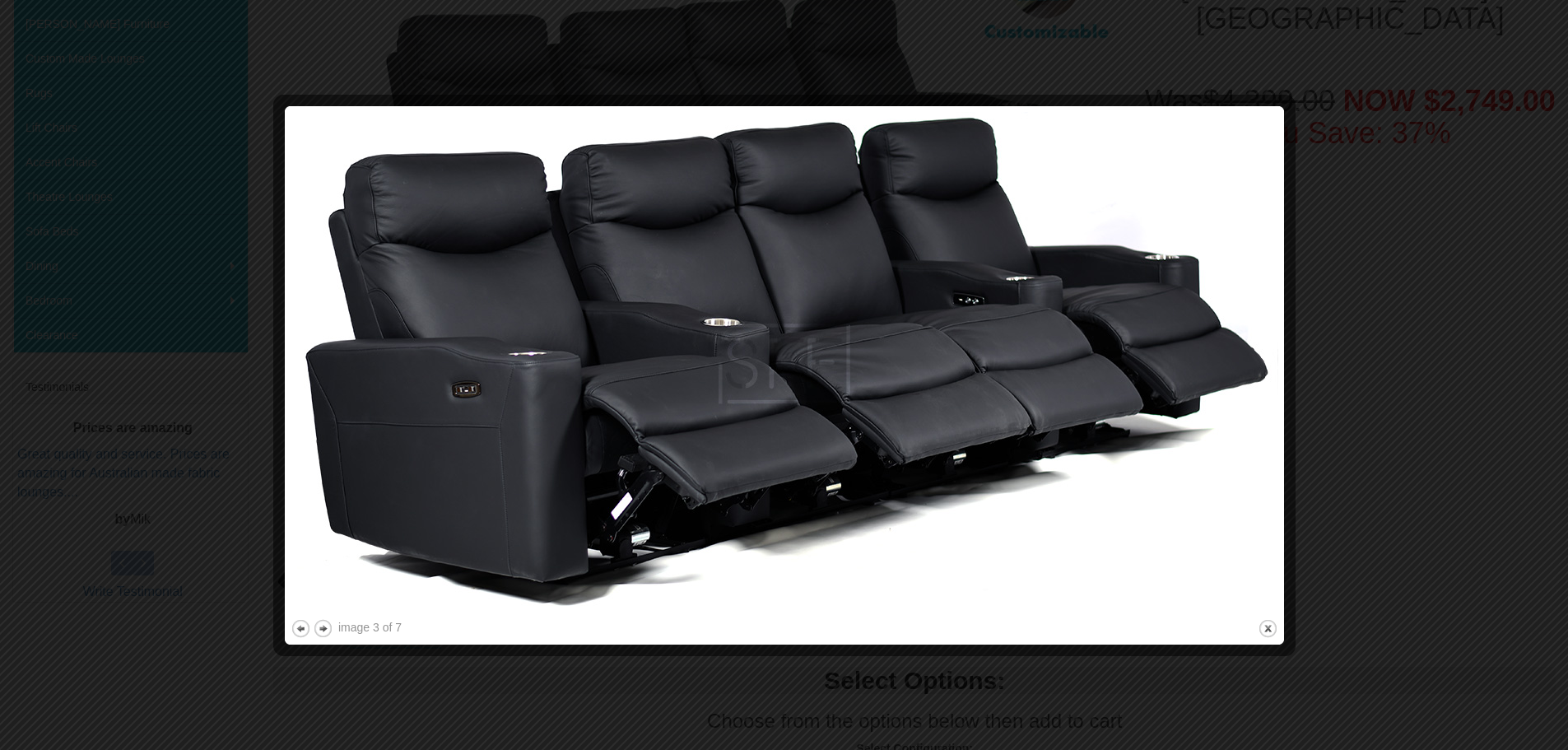
click at [327, 572] on img at bounding box center [784, 363] width 988 height 503
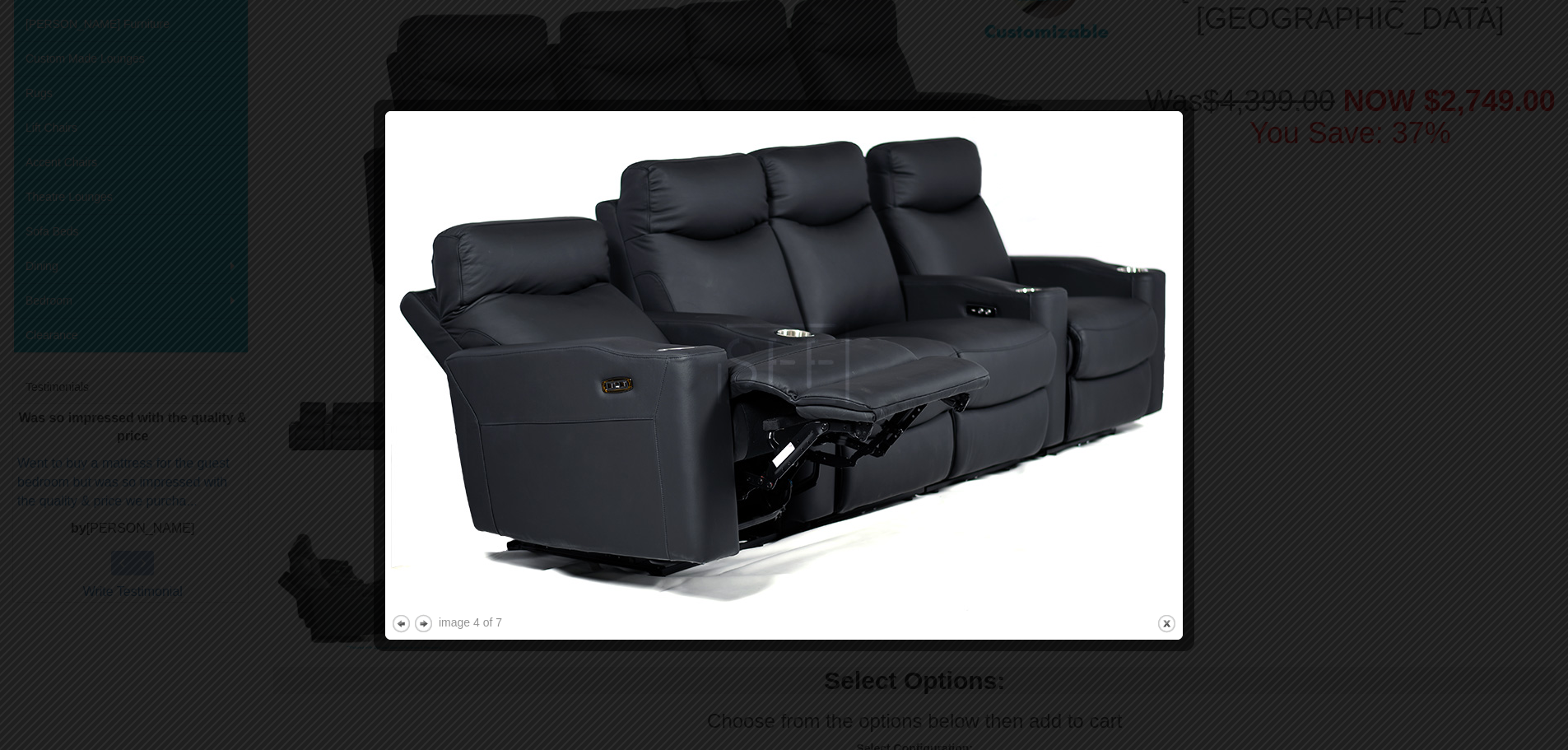
click at [327, 571] on div at bounding box center [784, 375] width 1568 height 750
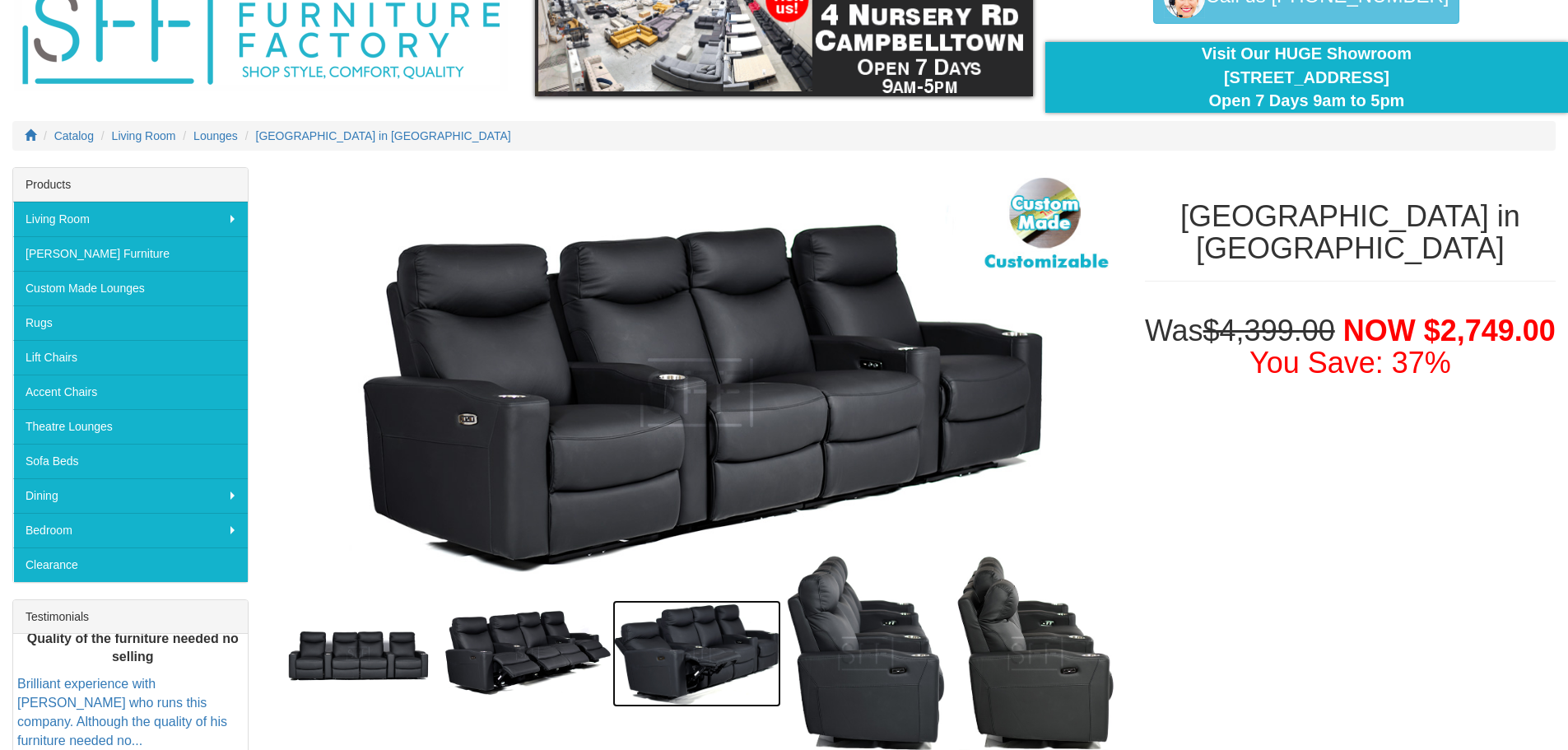
scroll to position [83, 0]
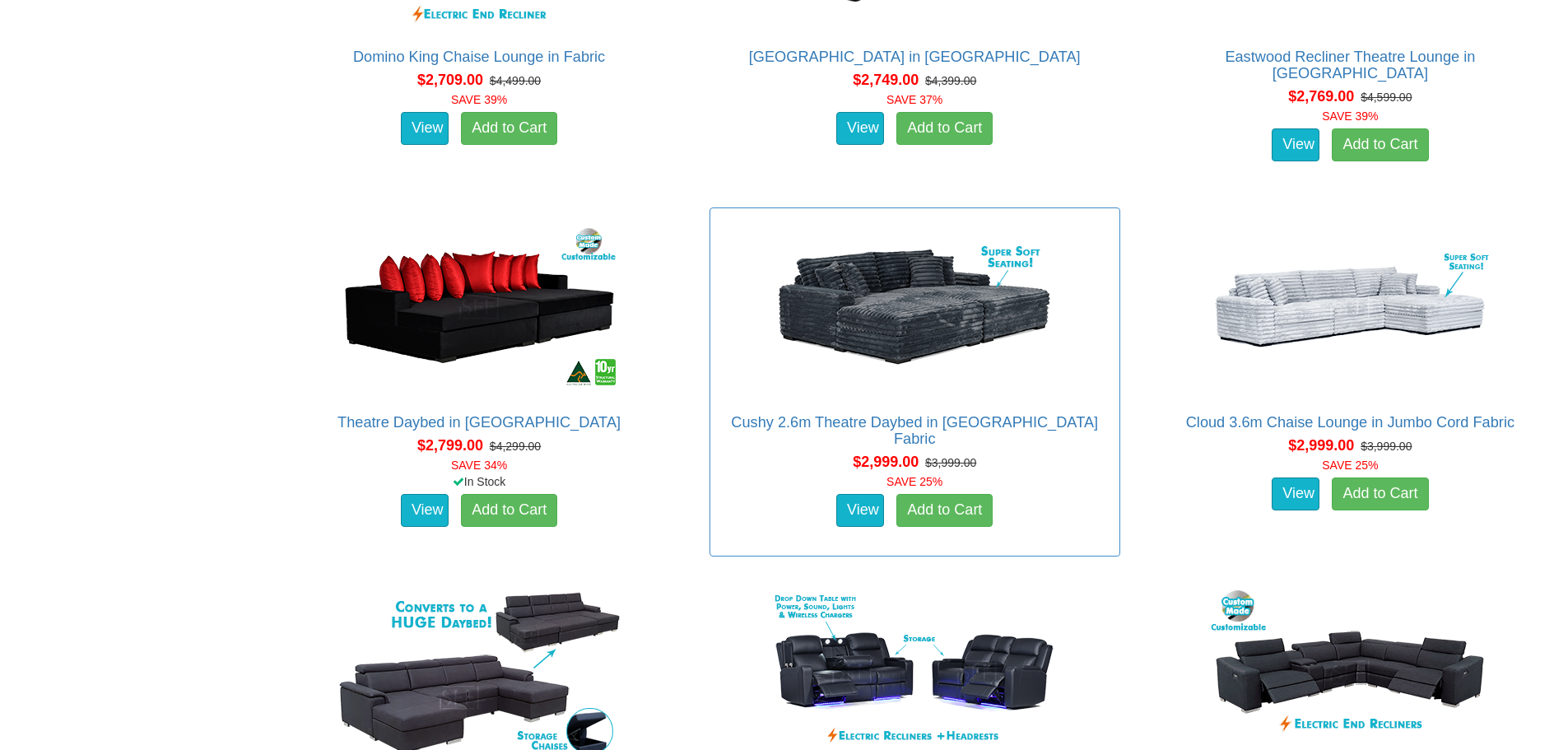
scroll to position [2633, 0]
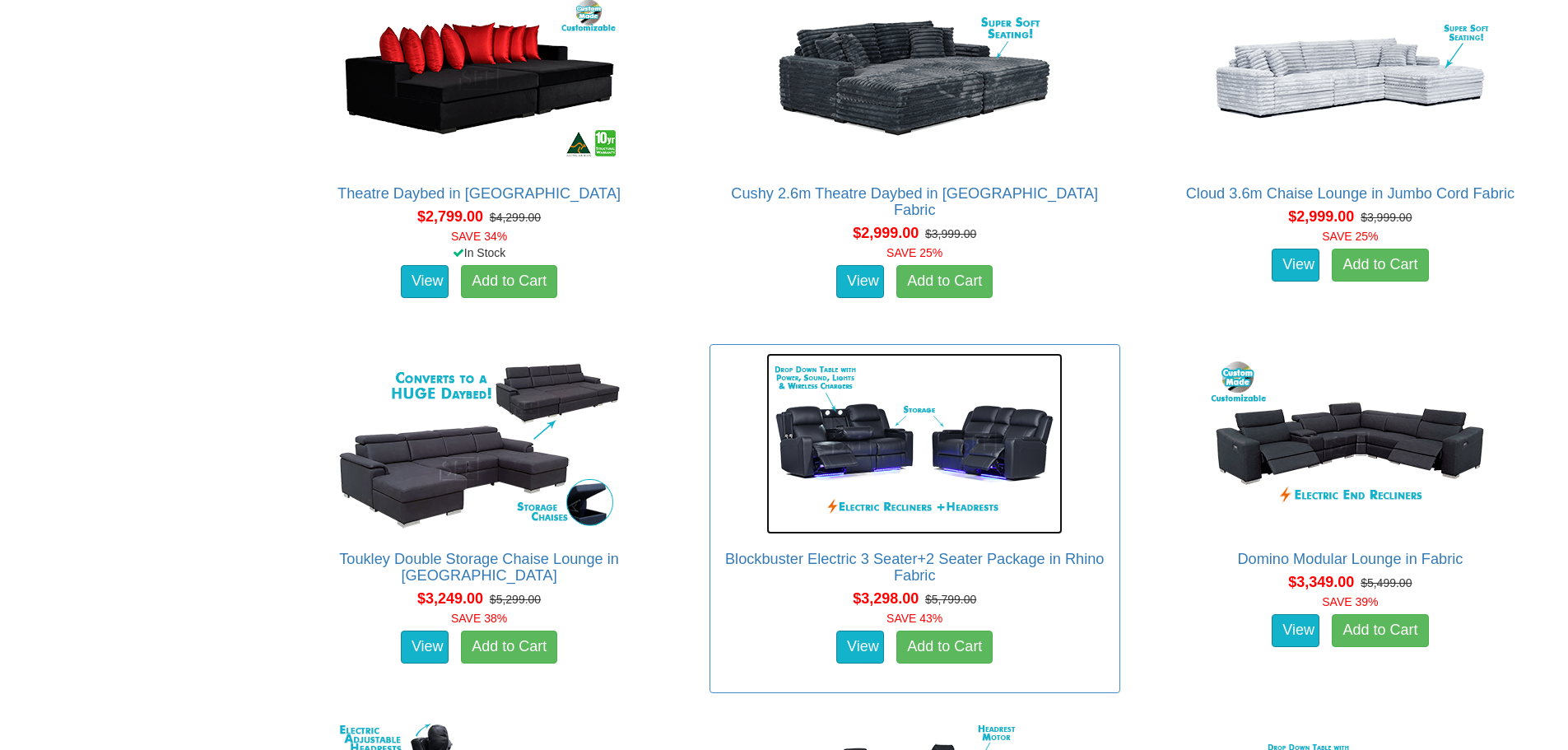
click at [864, 465] on img at bounding box center [915, 443] width 297 height 181
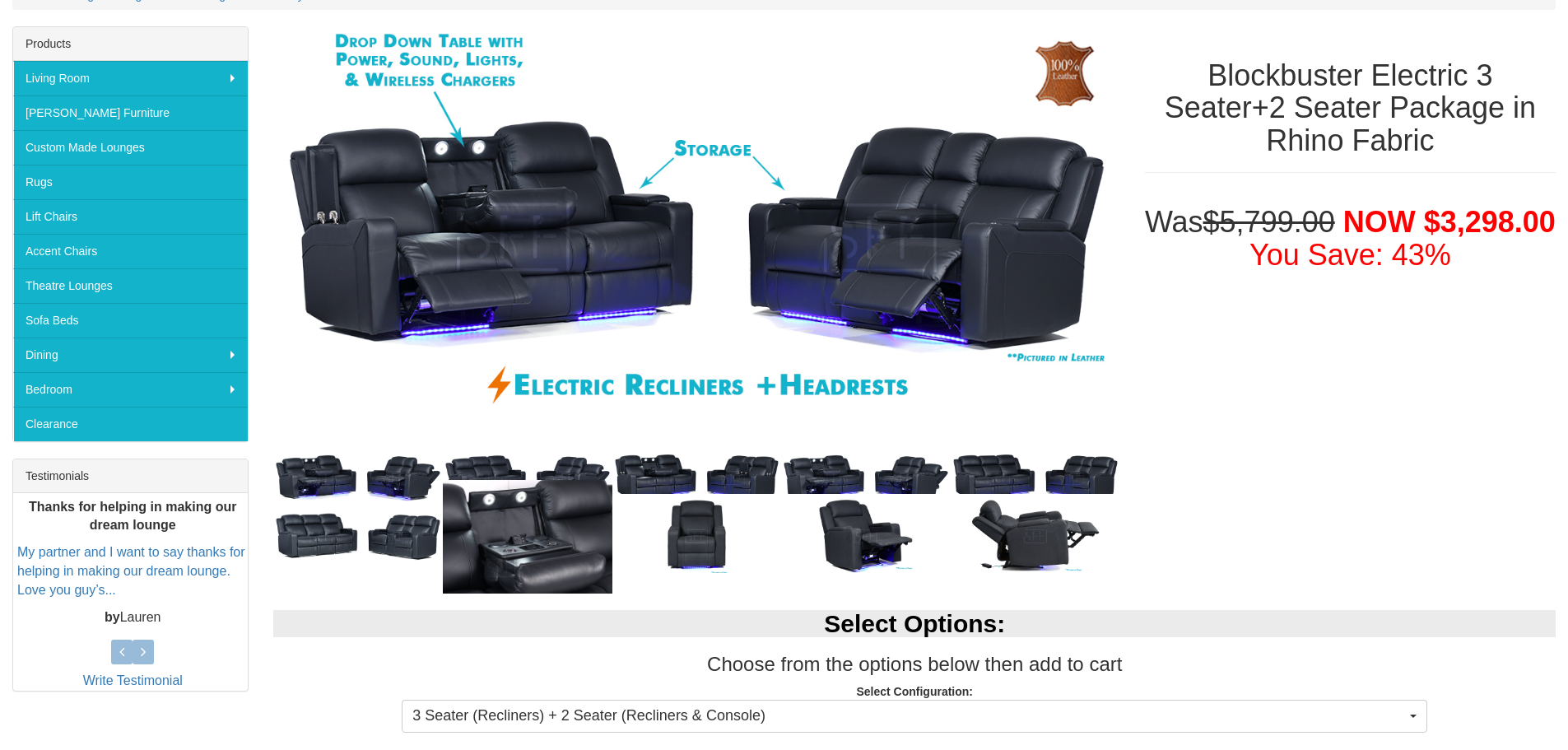
scroll to position [247, 0]
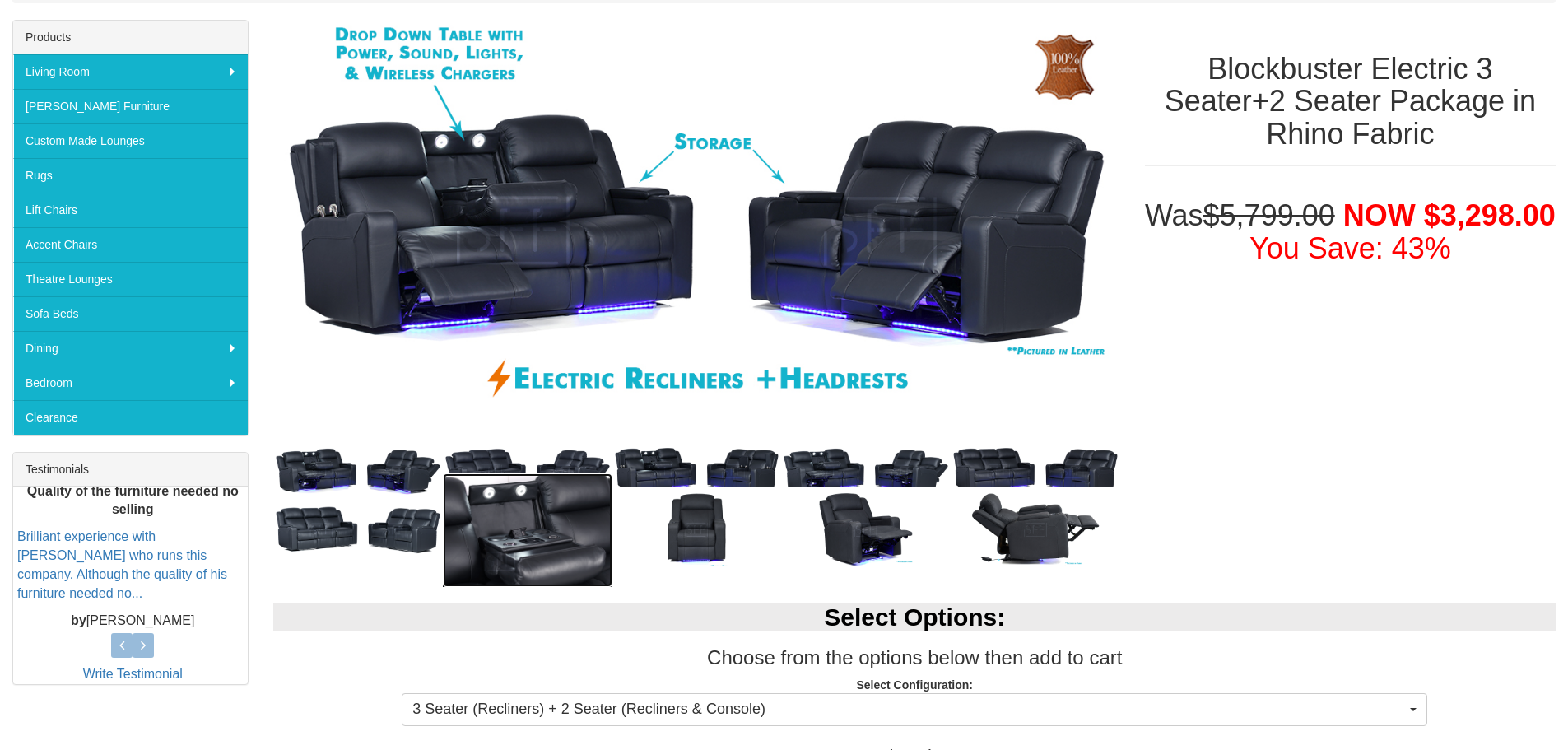
click at [506, 512] on img at bounding box center [527, 530] width 170 height 112
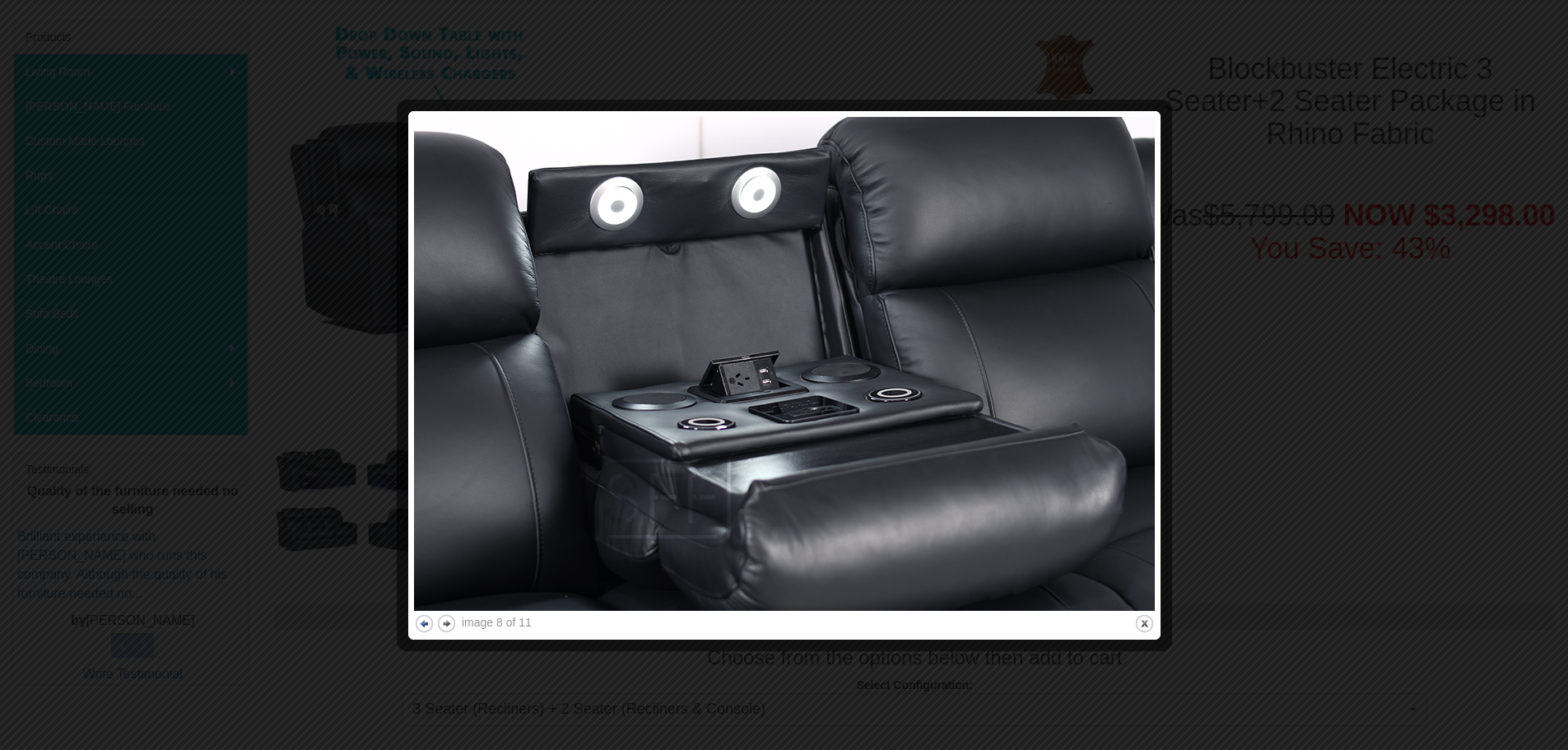
click at [423, 621] on button "previous" at bounding box center [424, 623] width 21 height 21
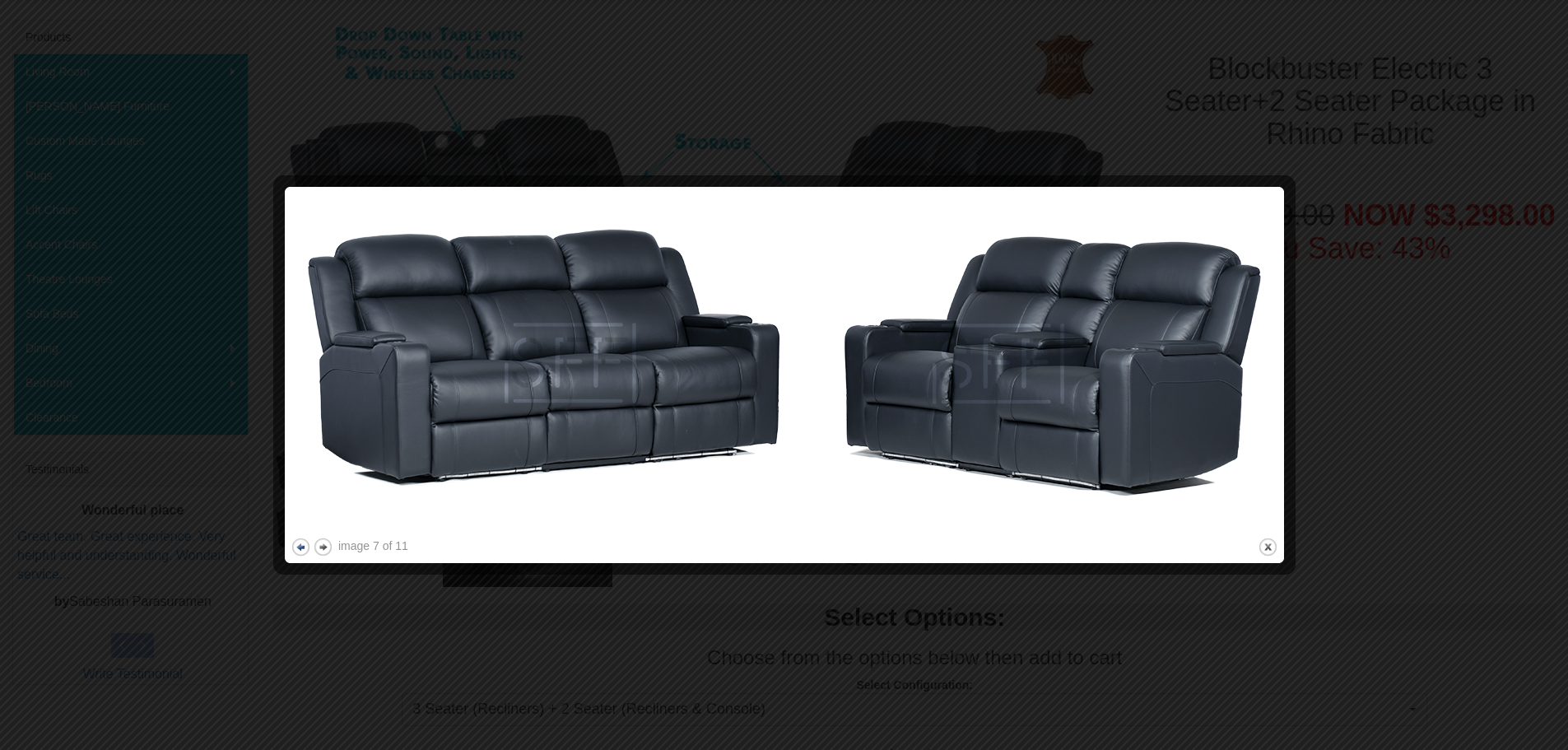
click at [423, 621] on div at bounding box center [784, 375] width 1568 height 750
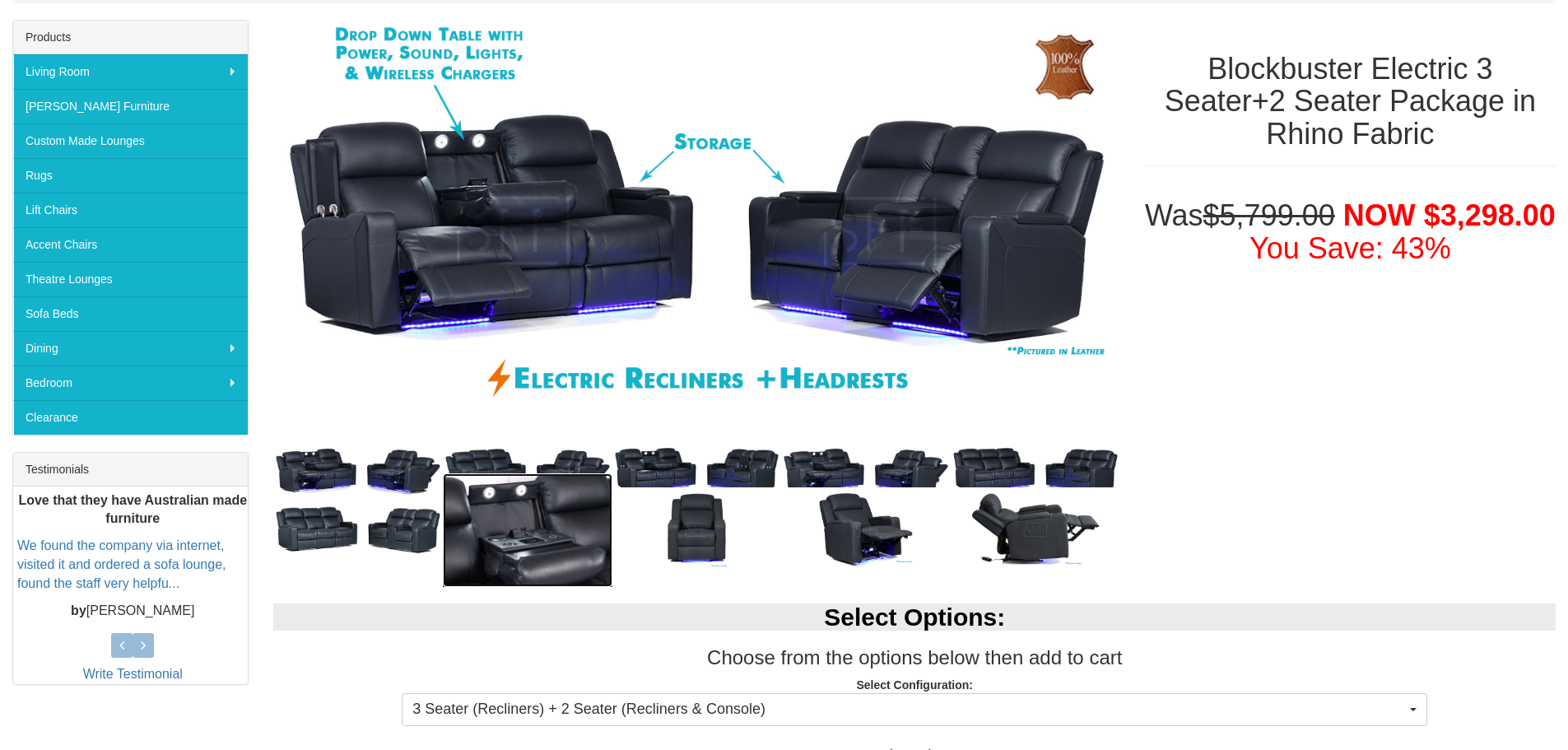
click at [524, 521] on img at bounding box center [527, 530] width 170 height 112
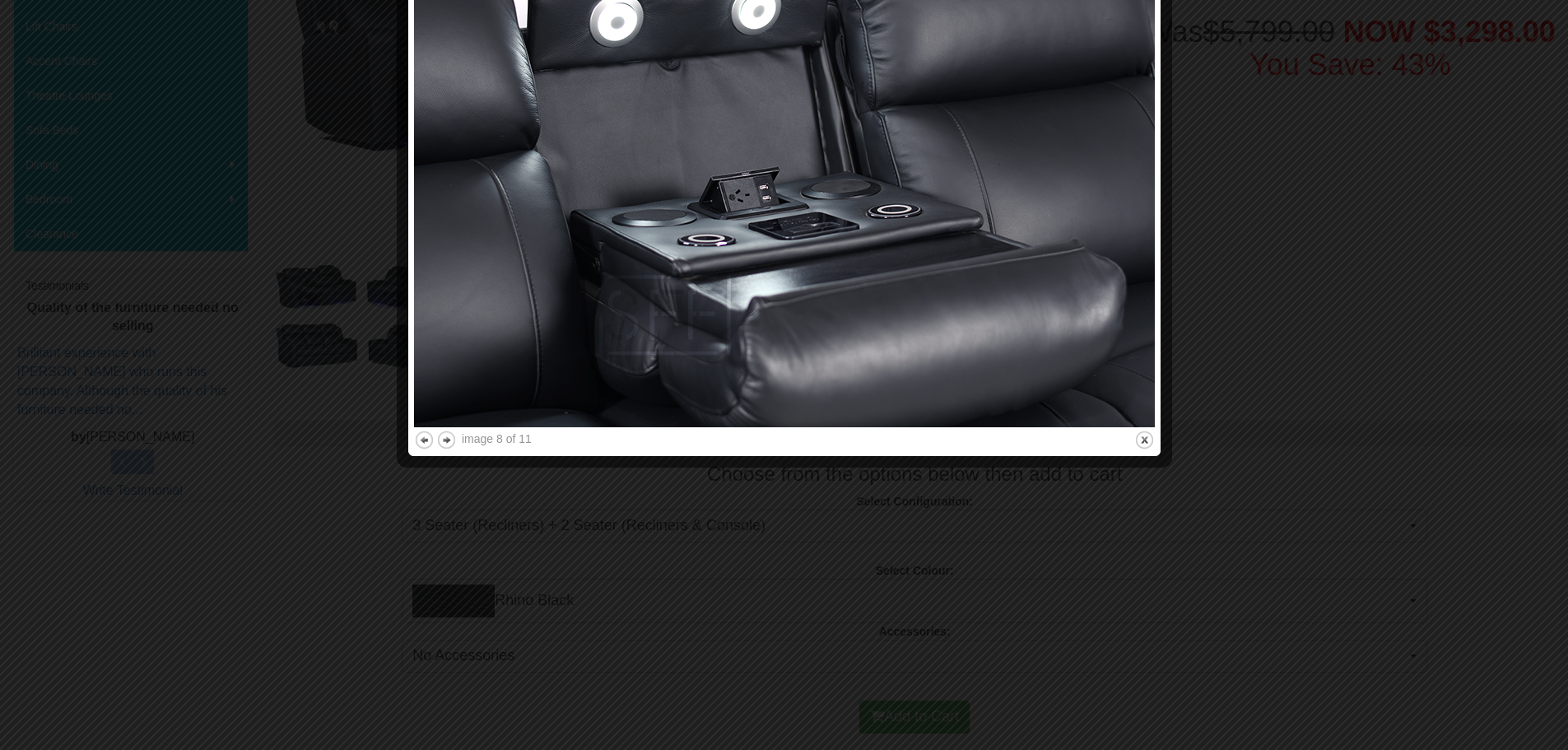
scroll to position [493, 0]
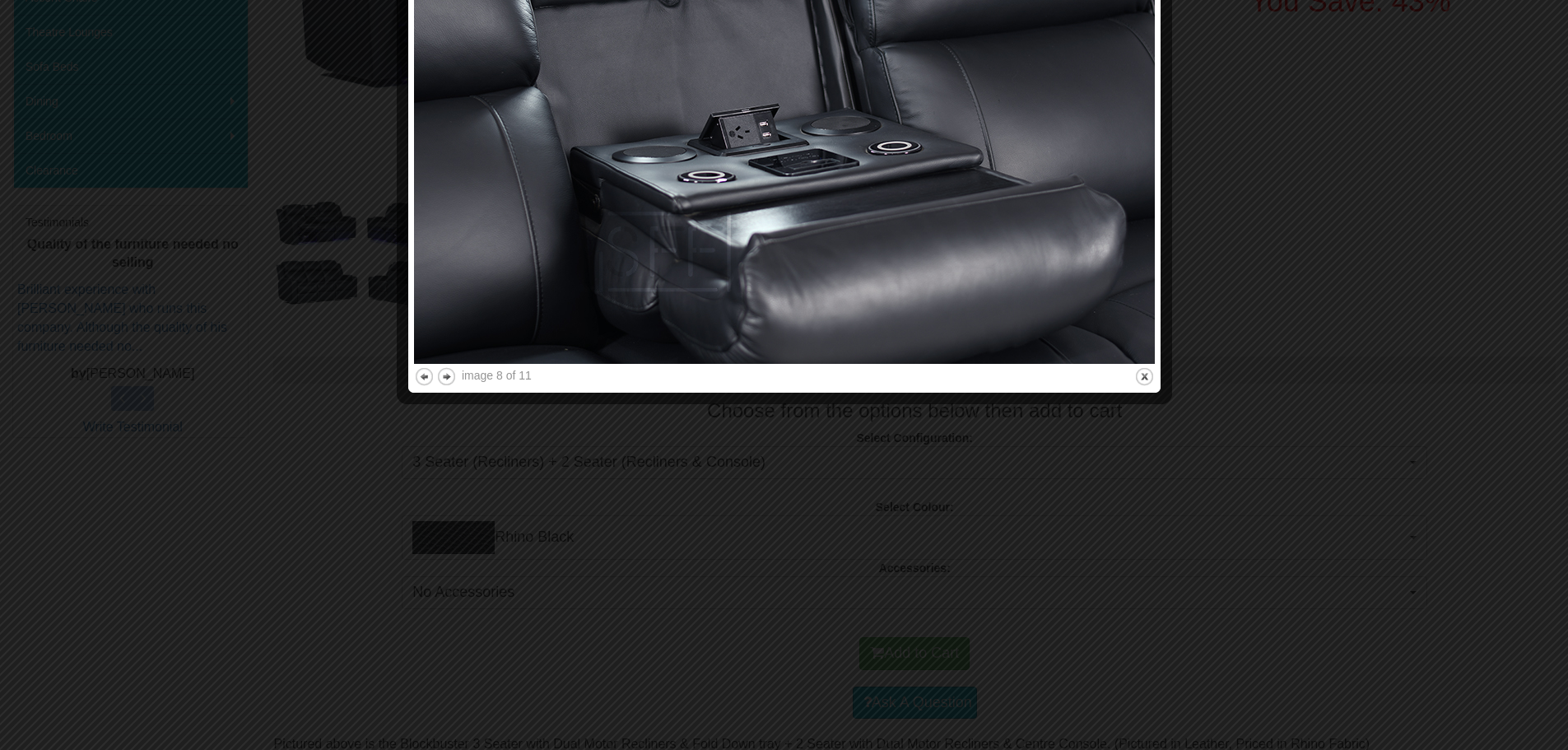
click at [756, 176] on img at bounding box center [784, 117] width 741 height 493
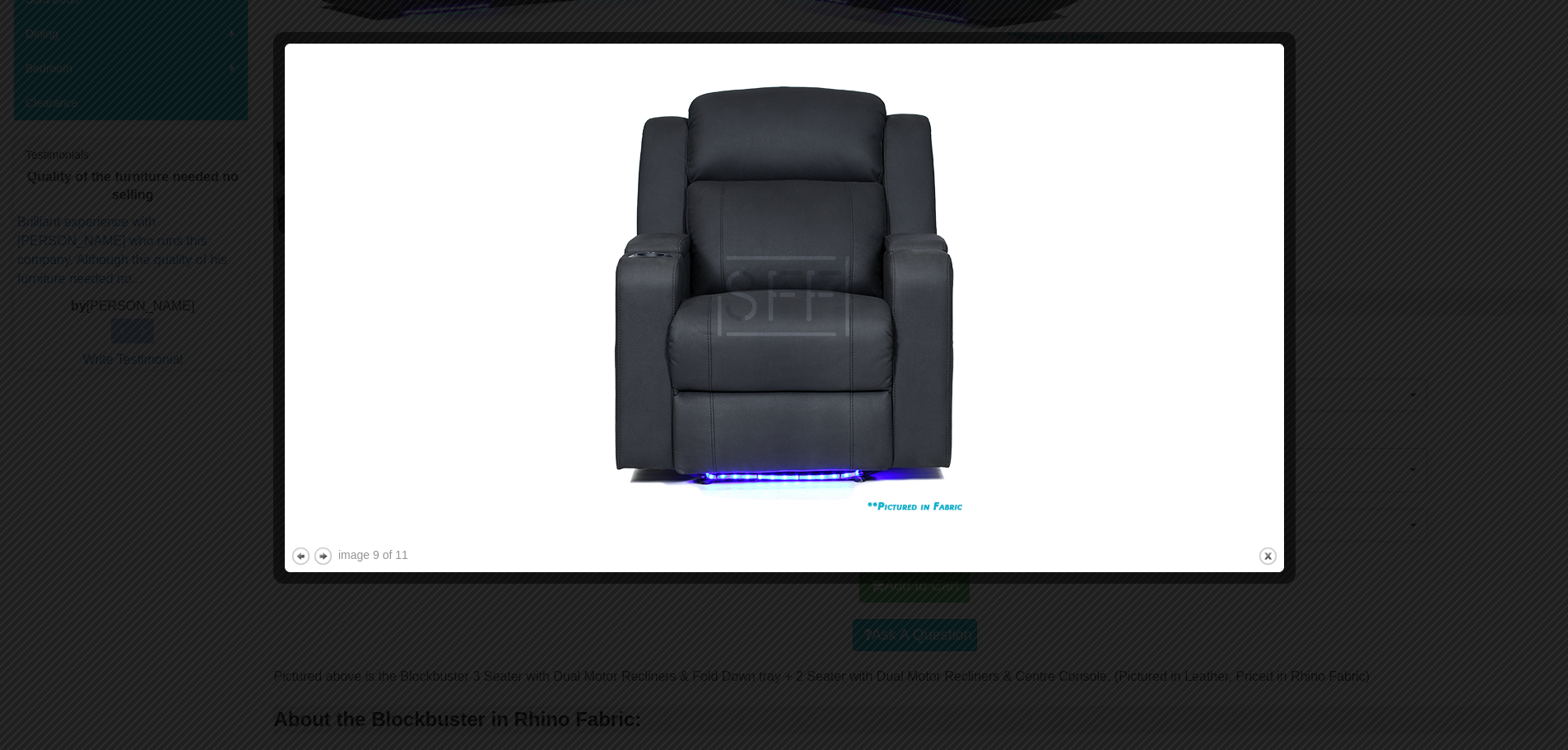
scroll to position [576, 0]
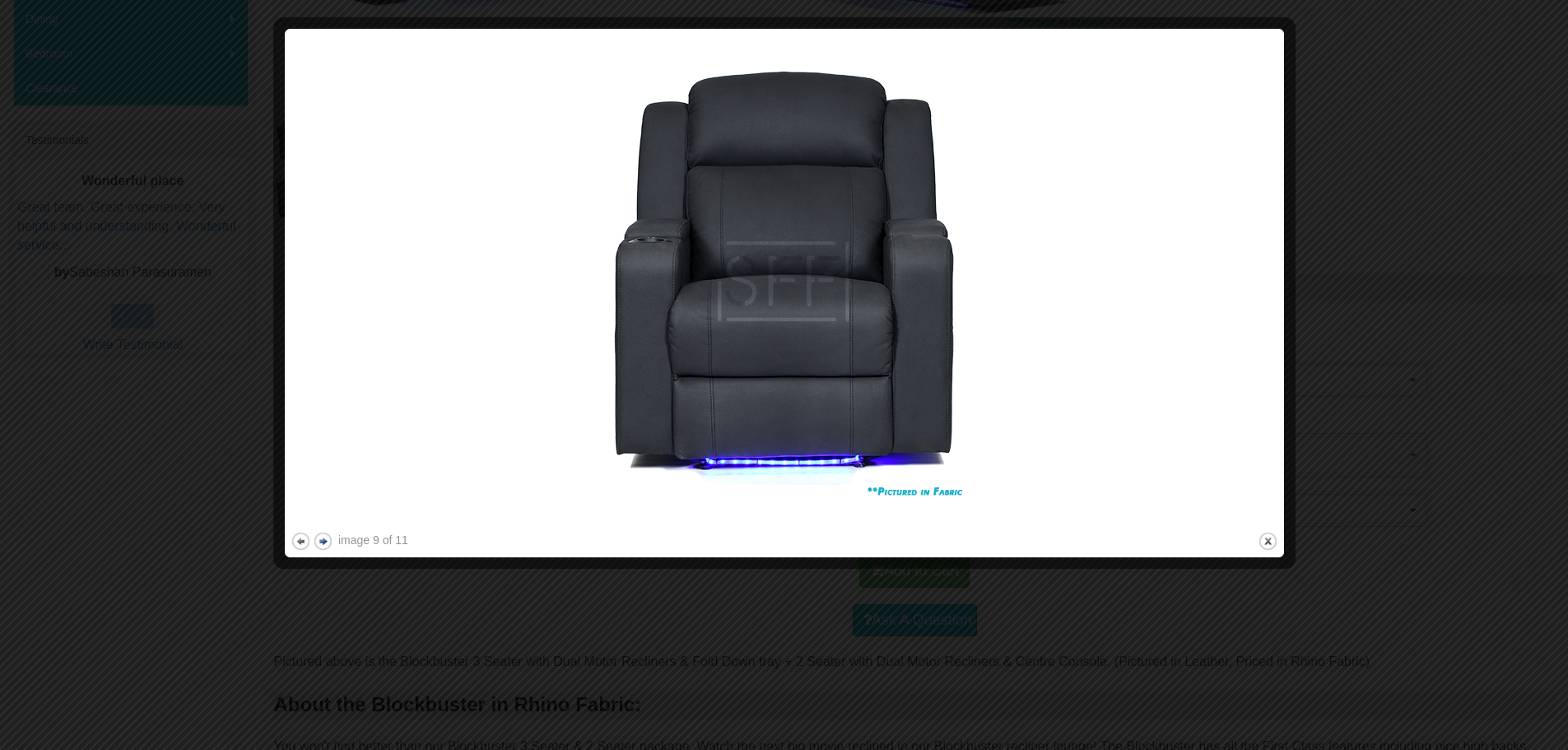
click at [323, 537] on button "next" at bounding box center [323, 541] width 21 height 21
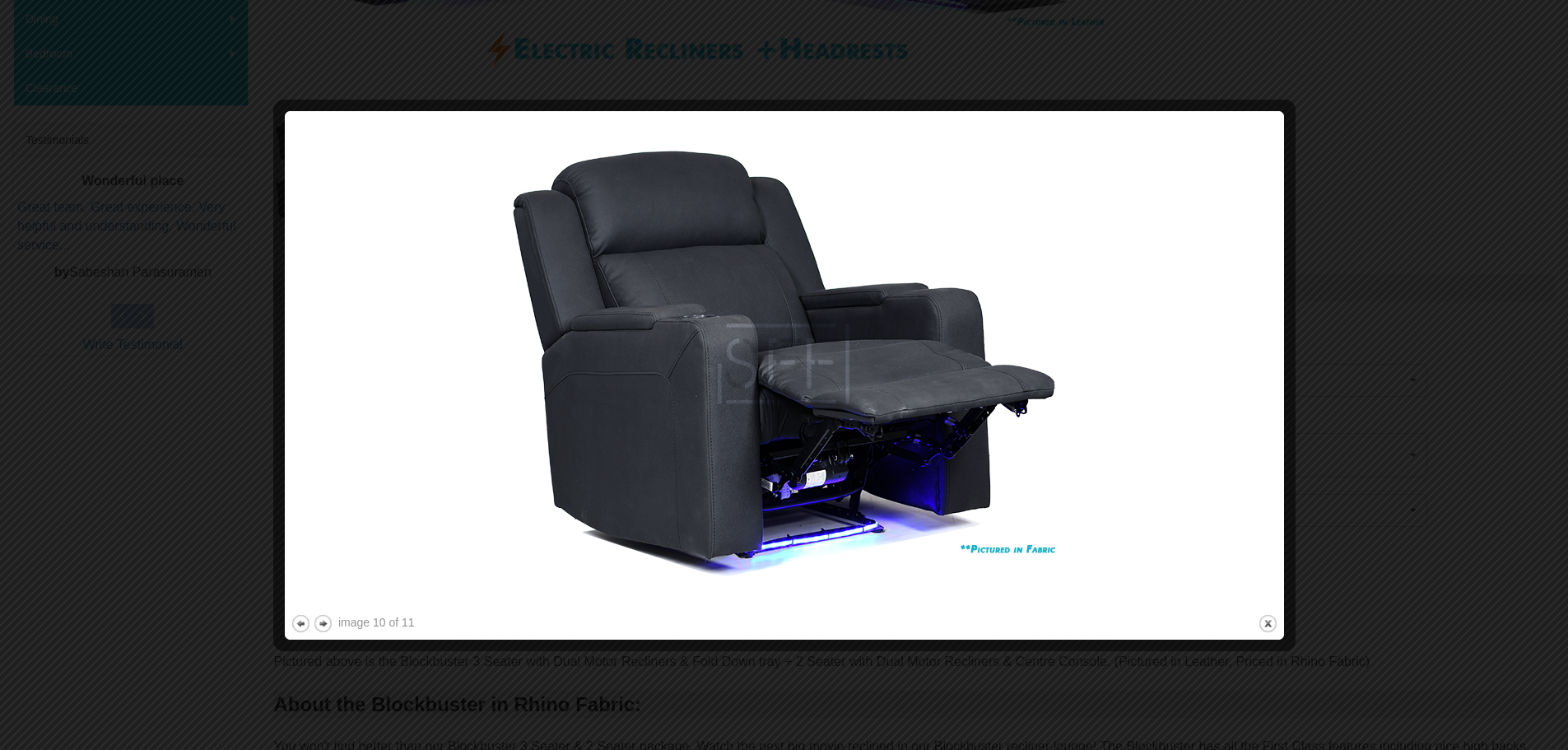
click at [324, 540] on img at bounding box center [784, 364] width 988 height 493
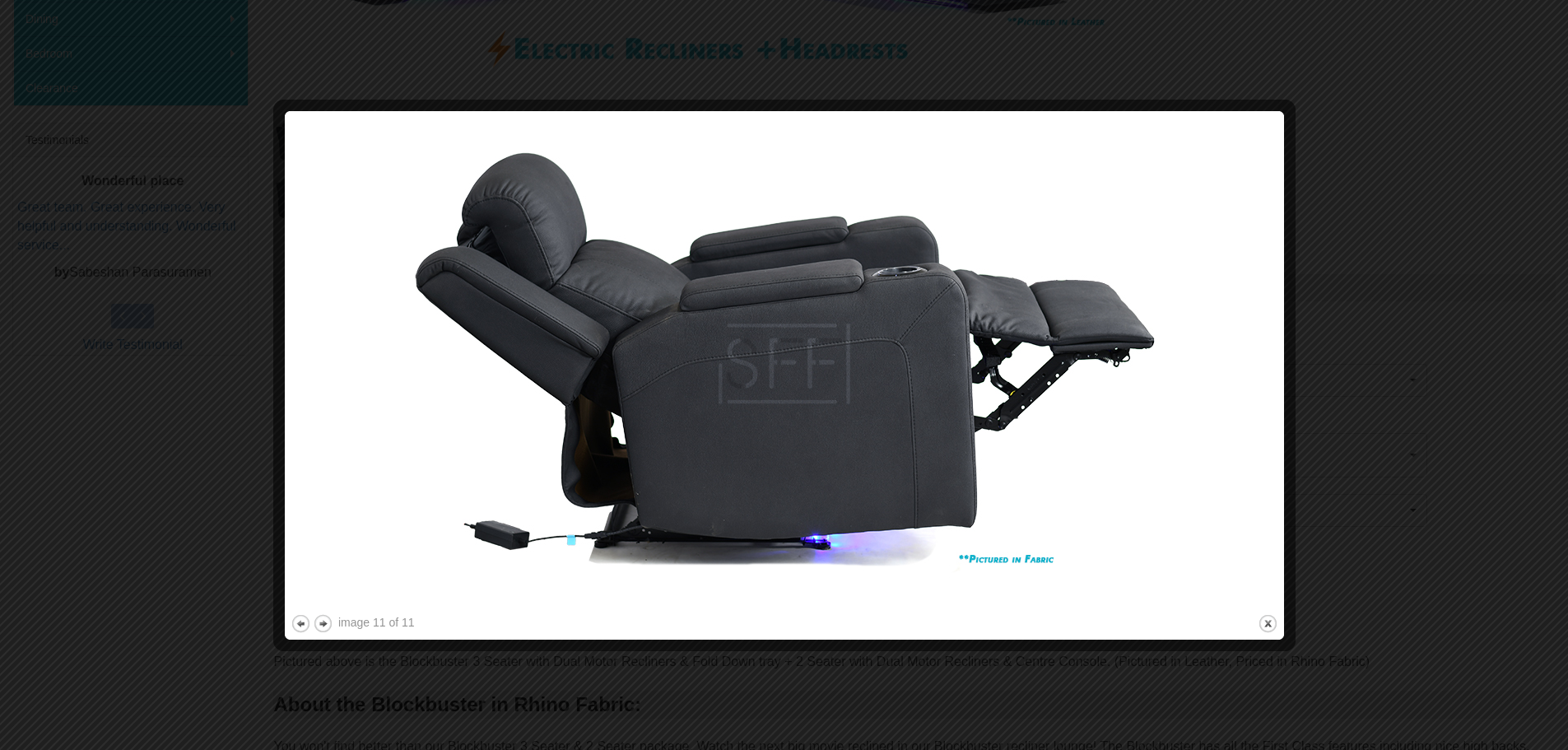
click at [331, 535] on img at bounding box center [784, 364] width 988 height 493
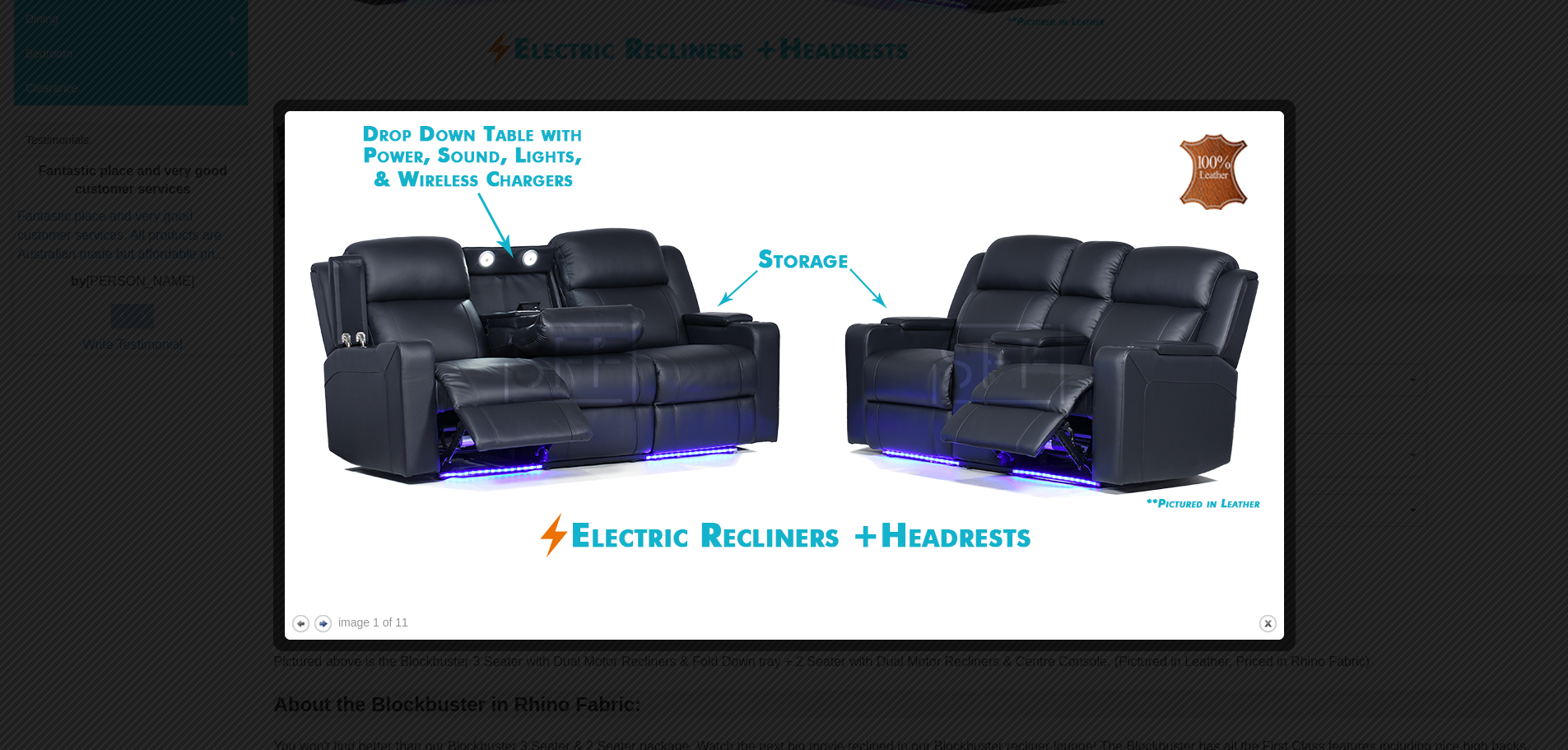
click at [321, 626] on button "next" at bounding box center [323, 623] width 21 height 21
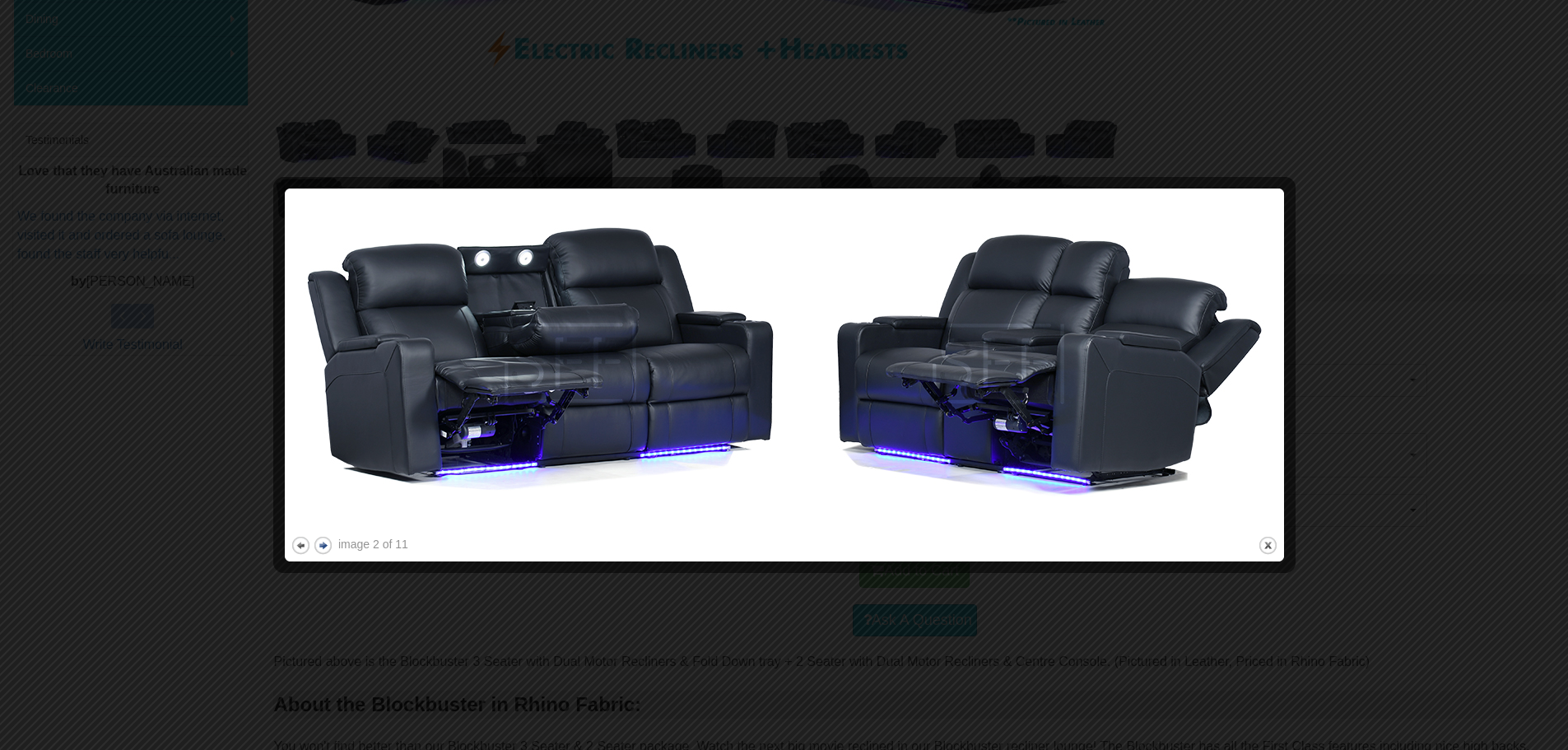
click at [321, 626] on div at bounding box center [784, 375] width 1568 height 750
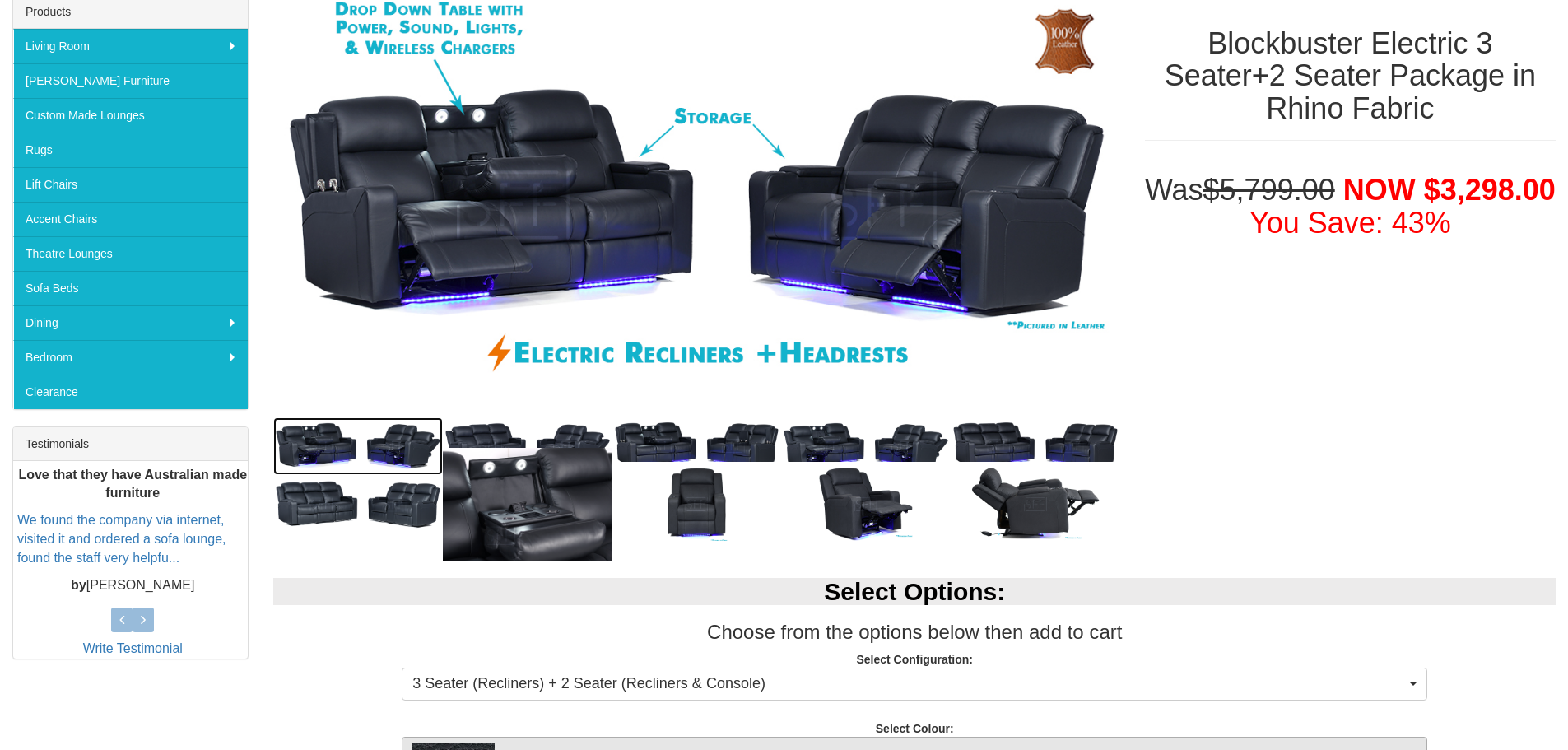
scroll to position [0, 0]
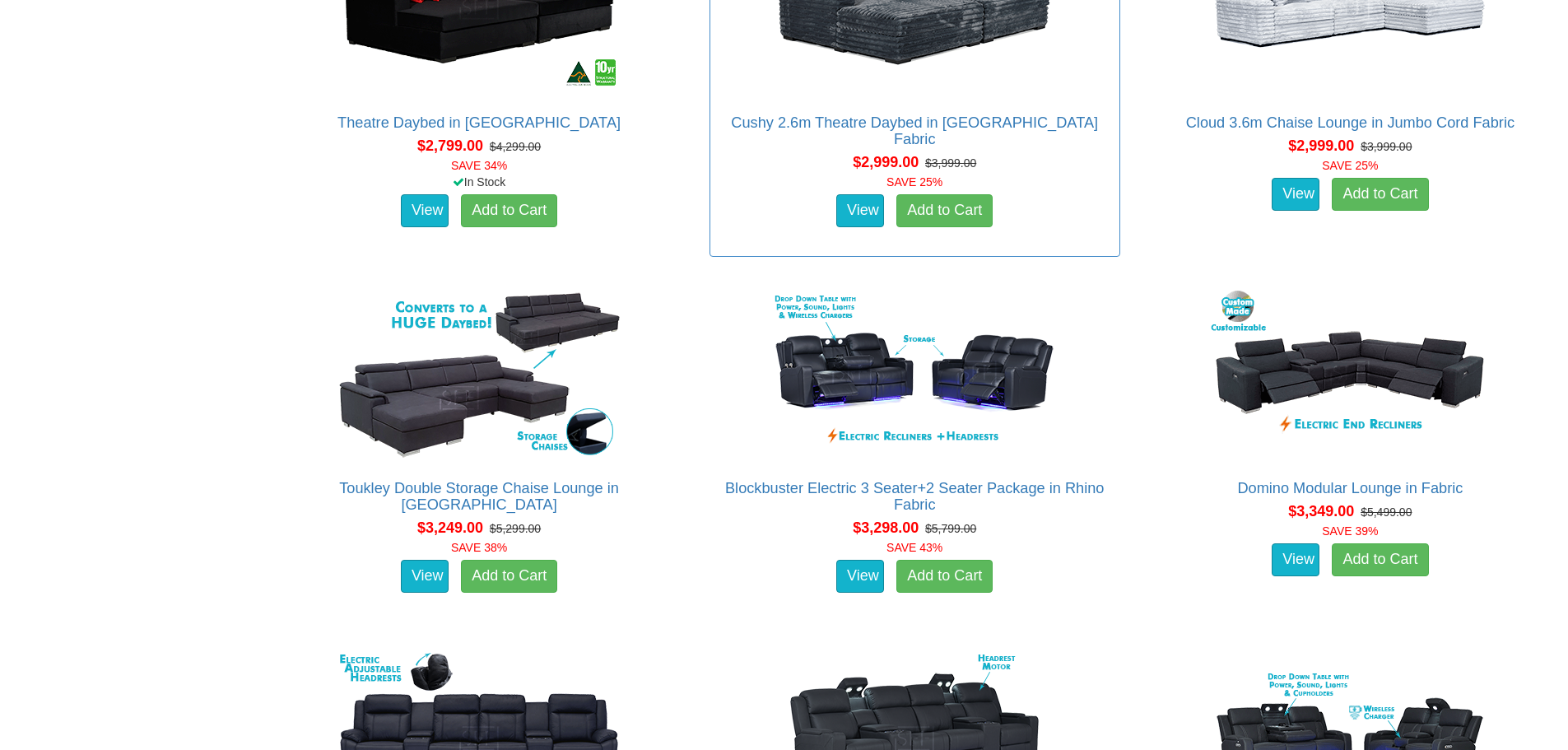
scroll to position [3044, 0]
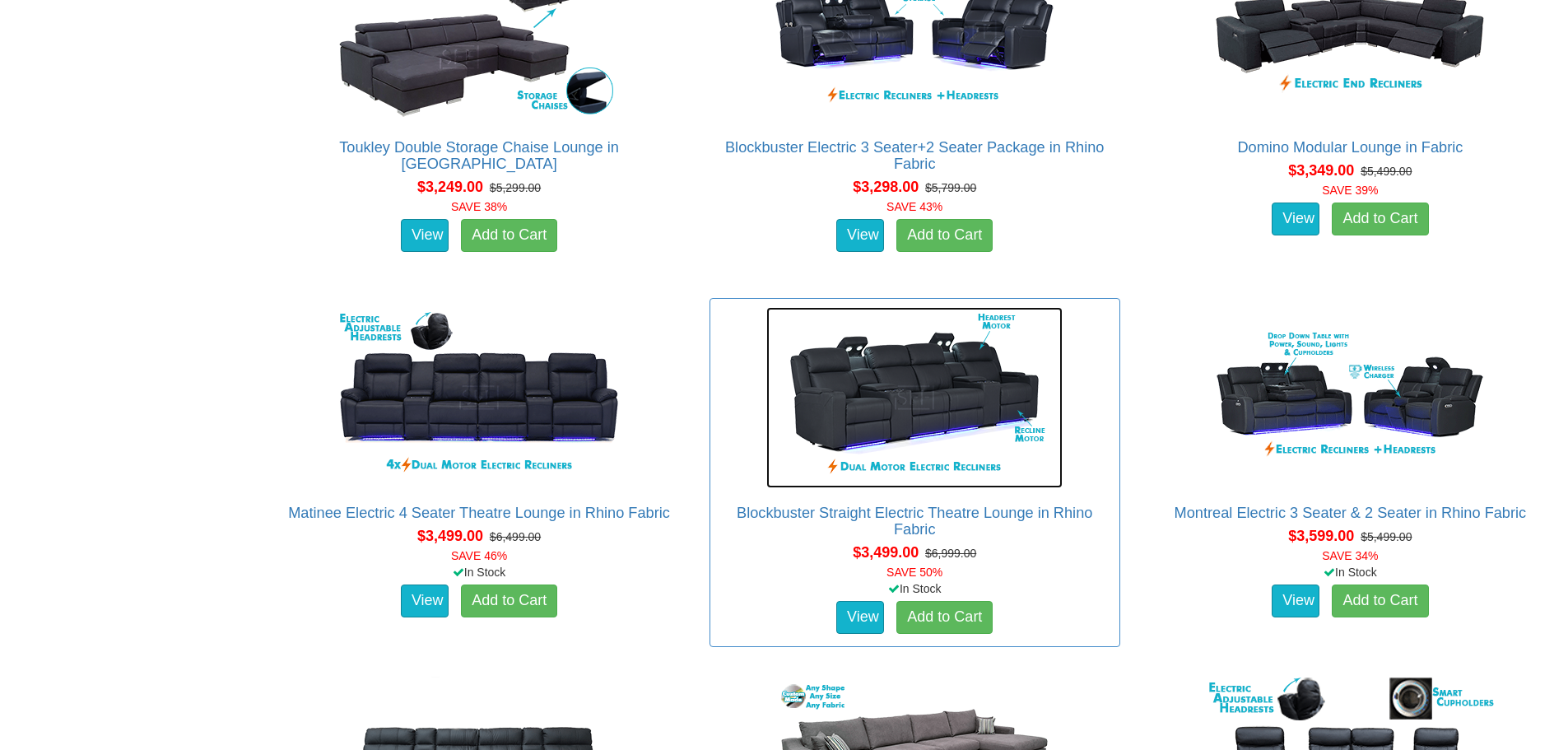
click at [944, 411] on img at bounding box center [915, 397] width 297 height 181
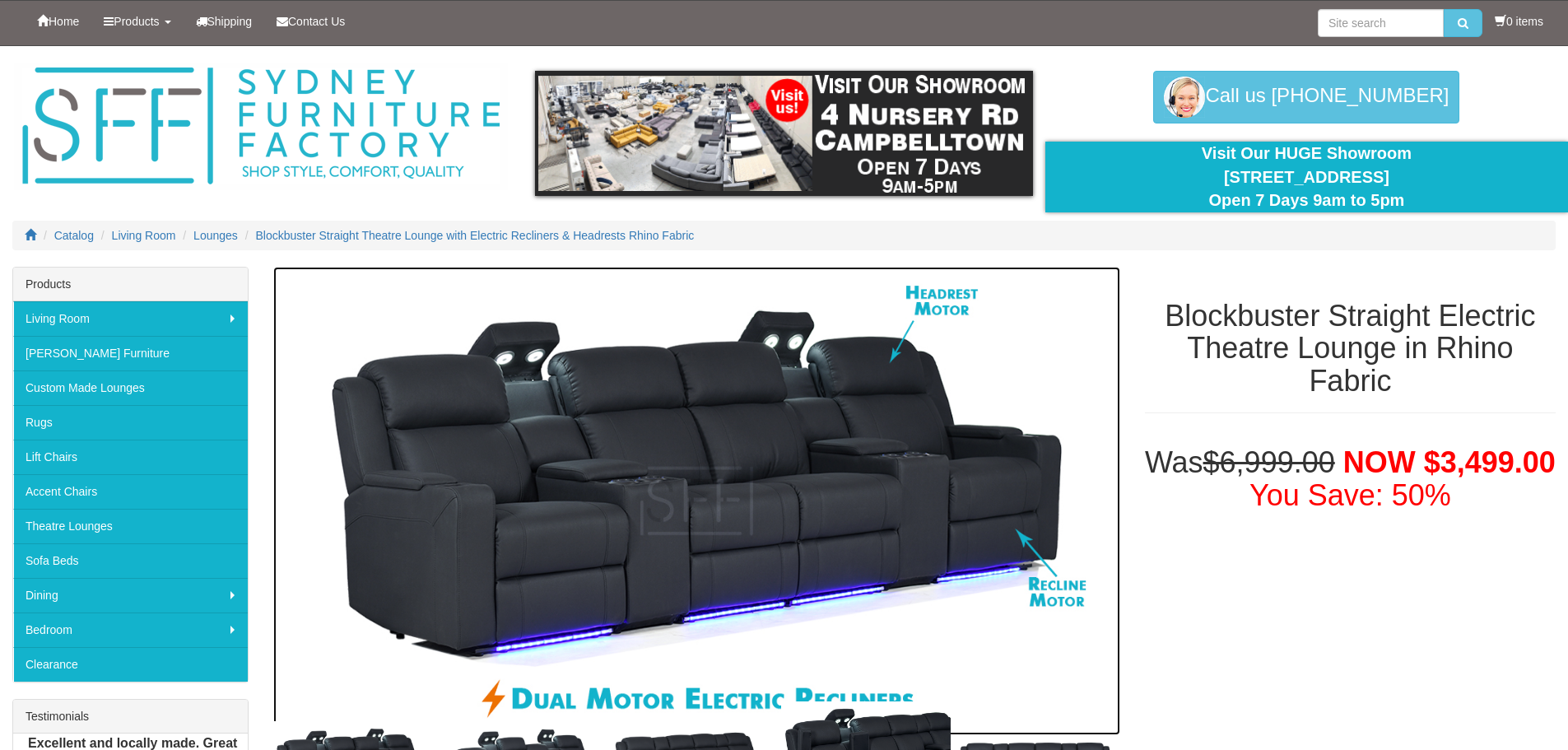
click at [868, 443] on img at bounding box center [696, 501] width 847 height 468
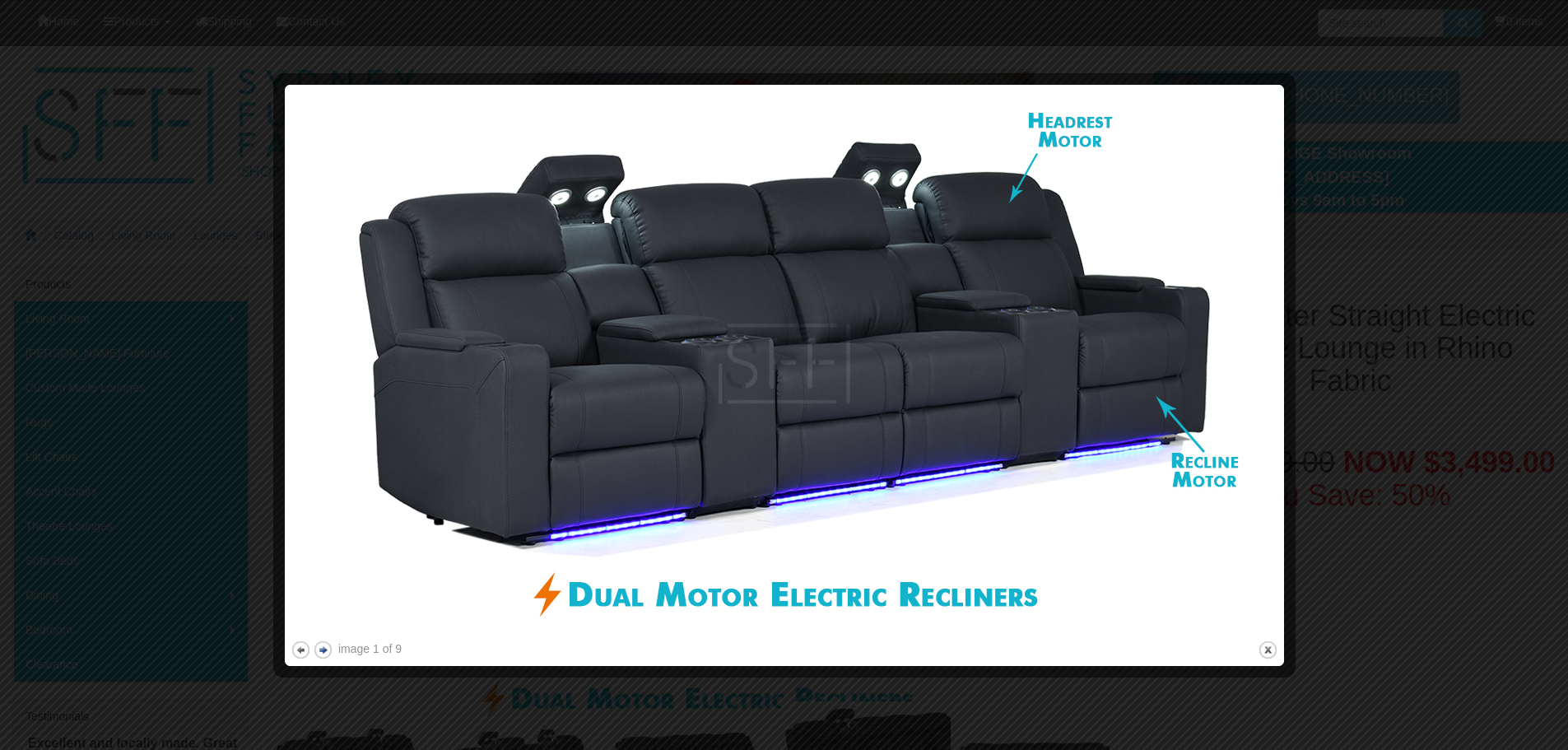
click at [325, 648] on button "next" at bounding box center [323, 649] width 21 height 21
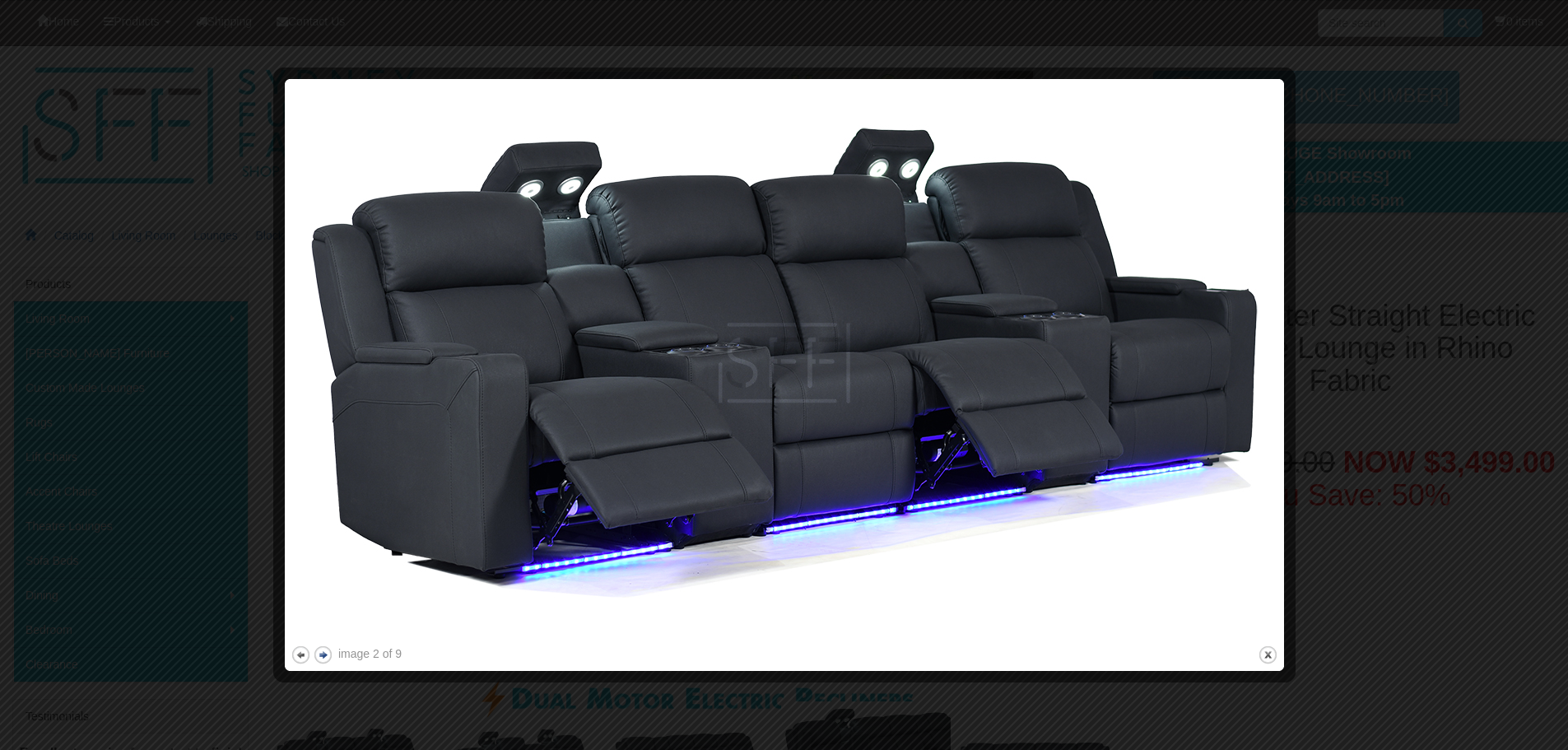
click at [325, 648] on button "next" at bounding box center [323, 654] width 21 height 21
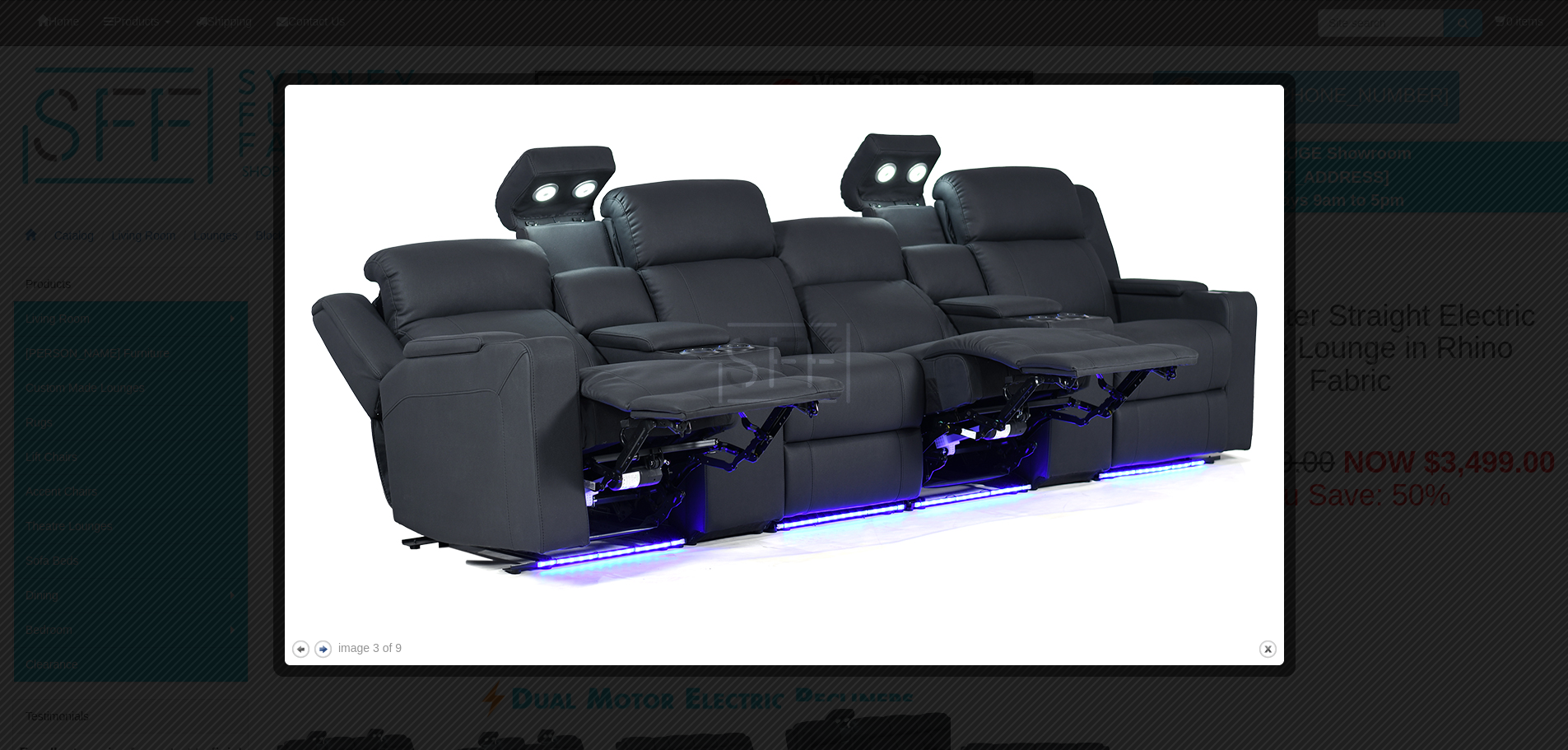
click at [325, 648] on button "next" at bounding box center [323, 648] width 21 height 21
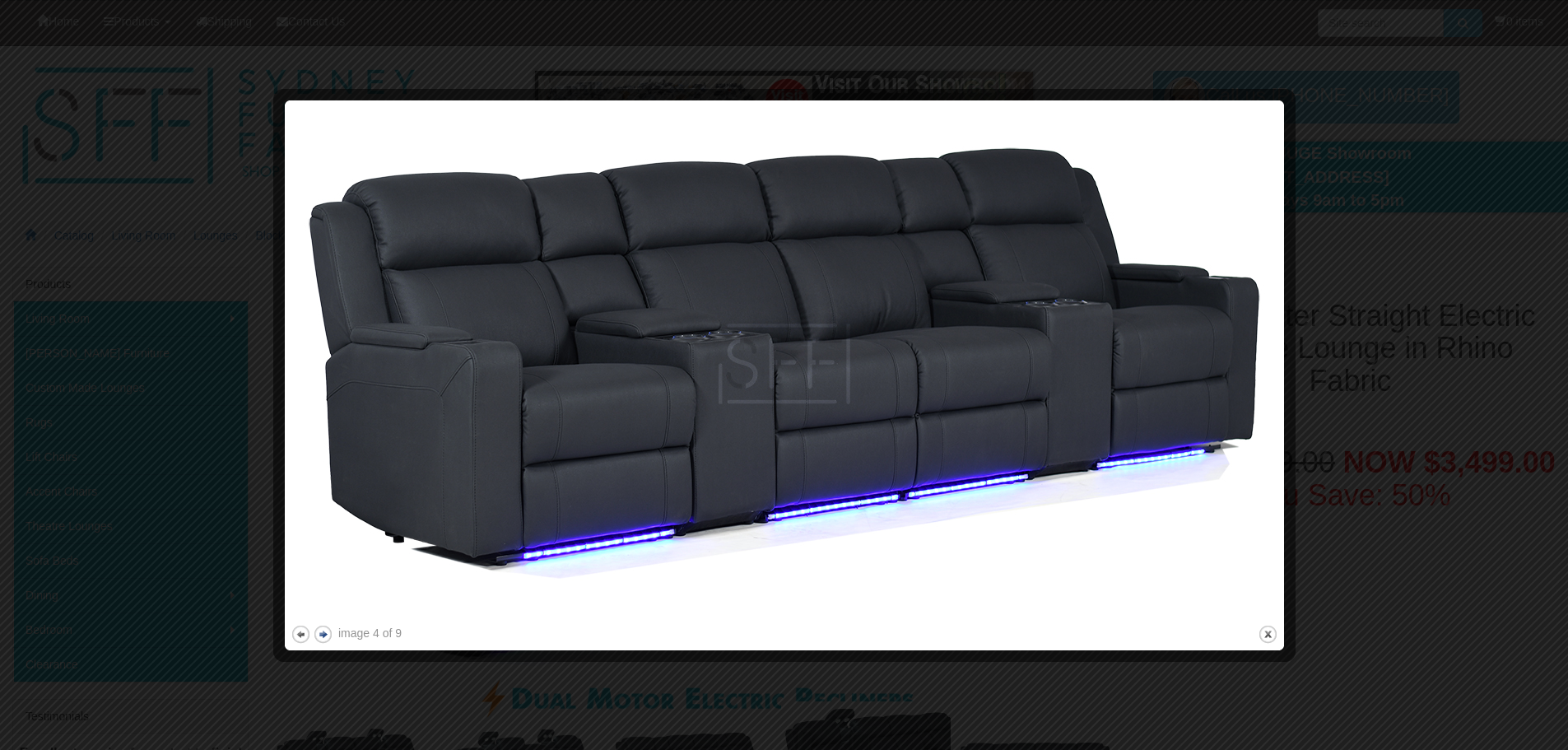
click at [325, 648] on div at bounding box center [784, 652] width 988 height 17
click at [328, 634] on button "next" at bounding box center [323, 634] width 21 height 21
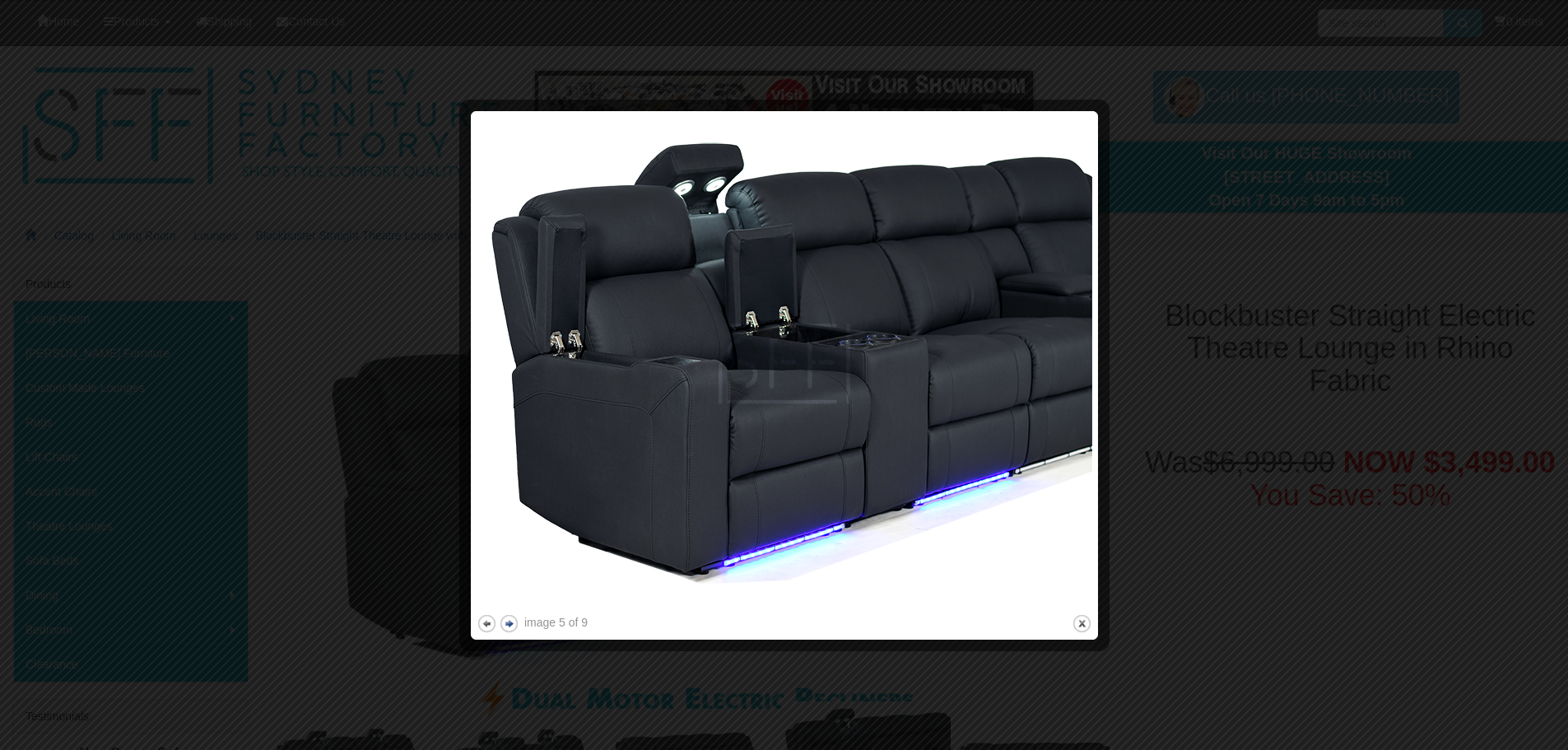
click at [328, 634] on div at bounding box center [784, 375] width 1568 height 750
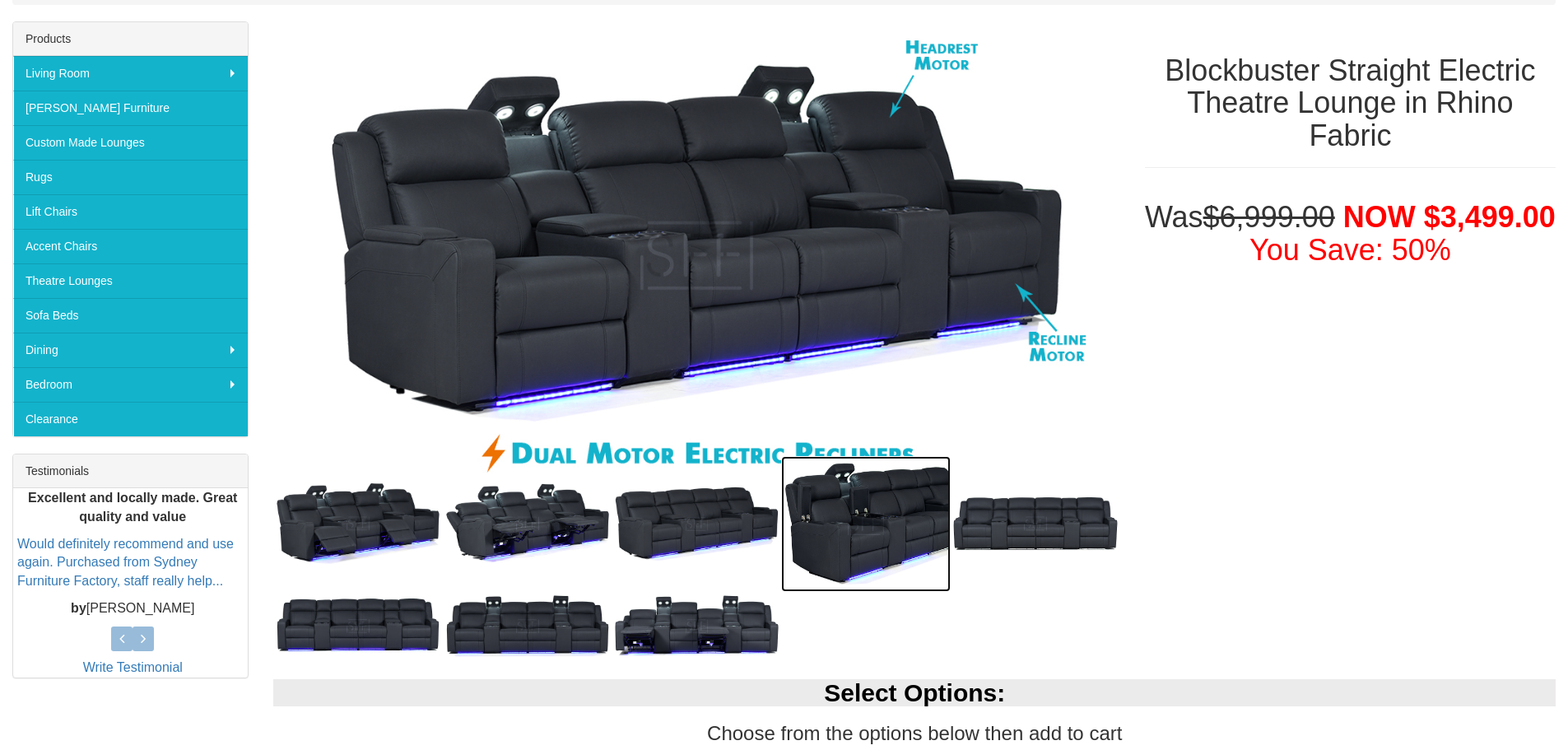
scroll to position [252, 0]
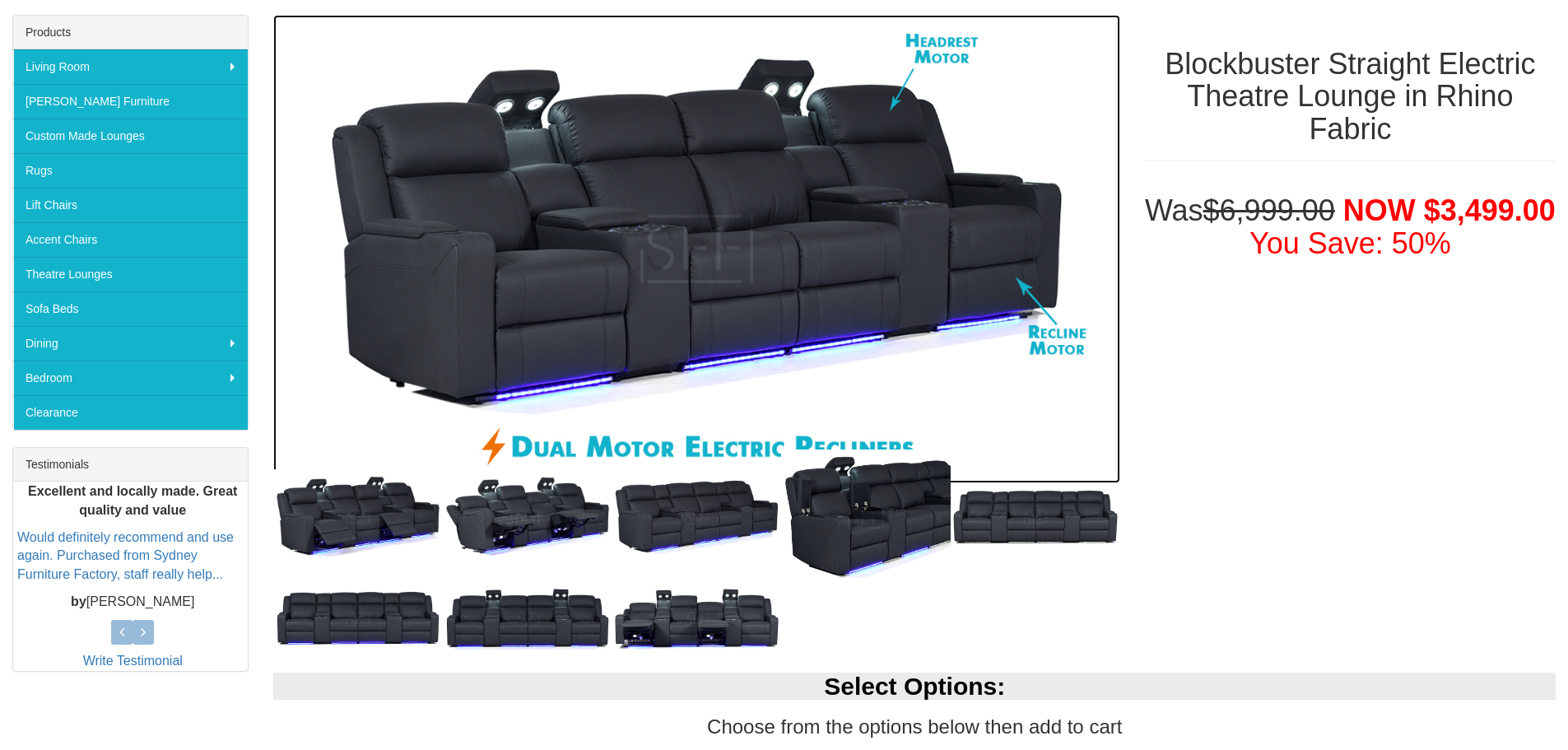
click at [701, 305] on img at bounding box center [696, 248] width 847 height 468
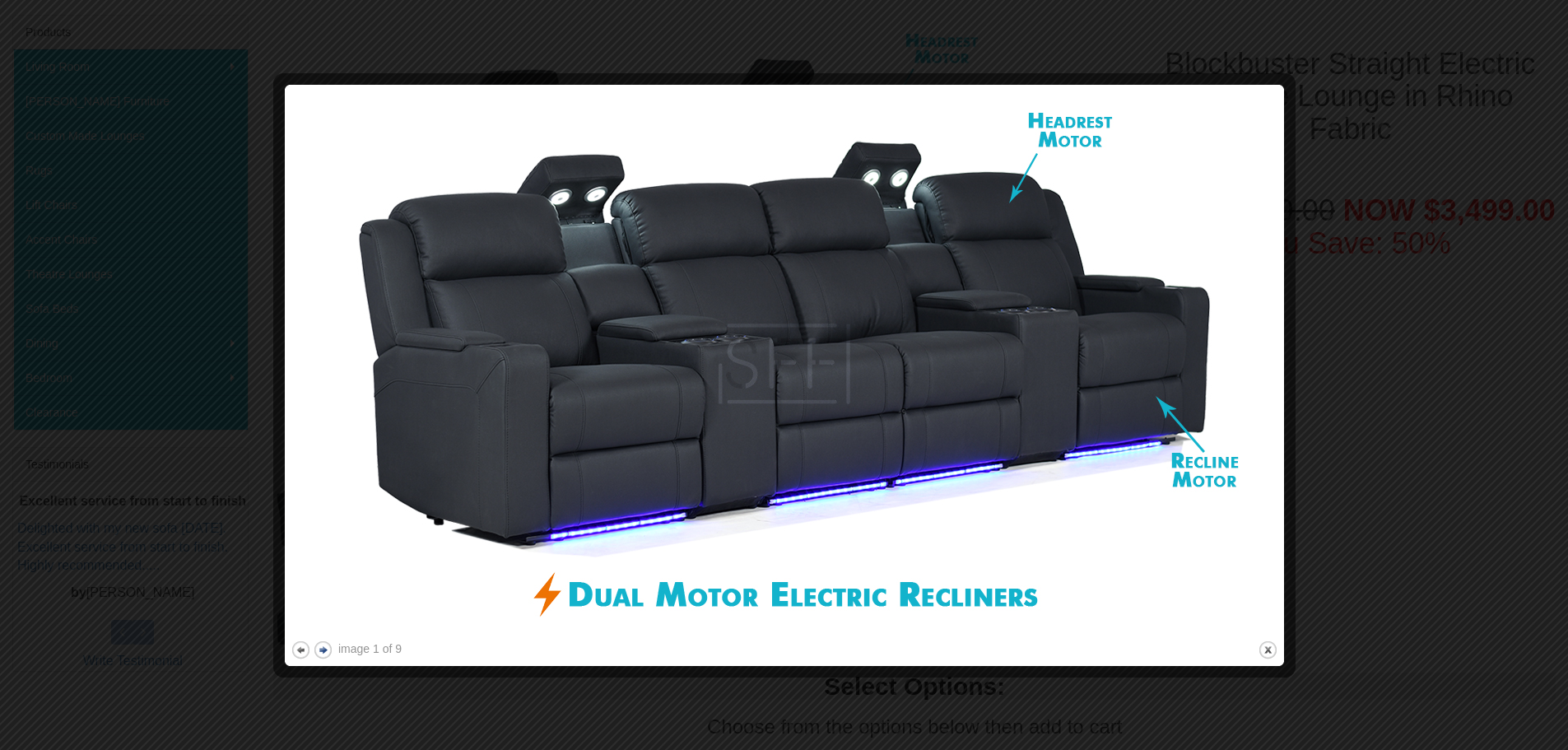
click at [324, 651] on button "next" at bounding box center [323, 649] width 21 height 21
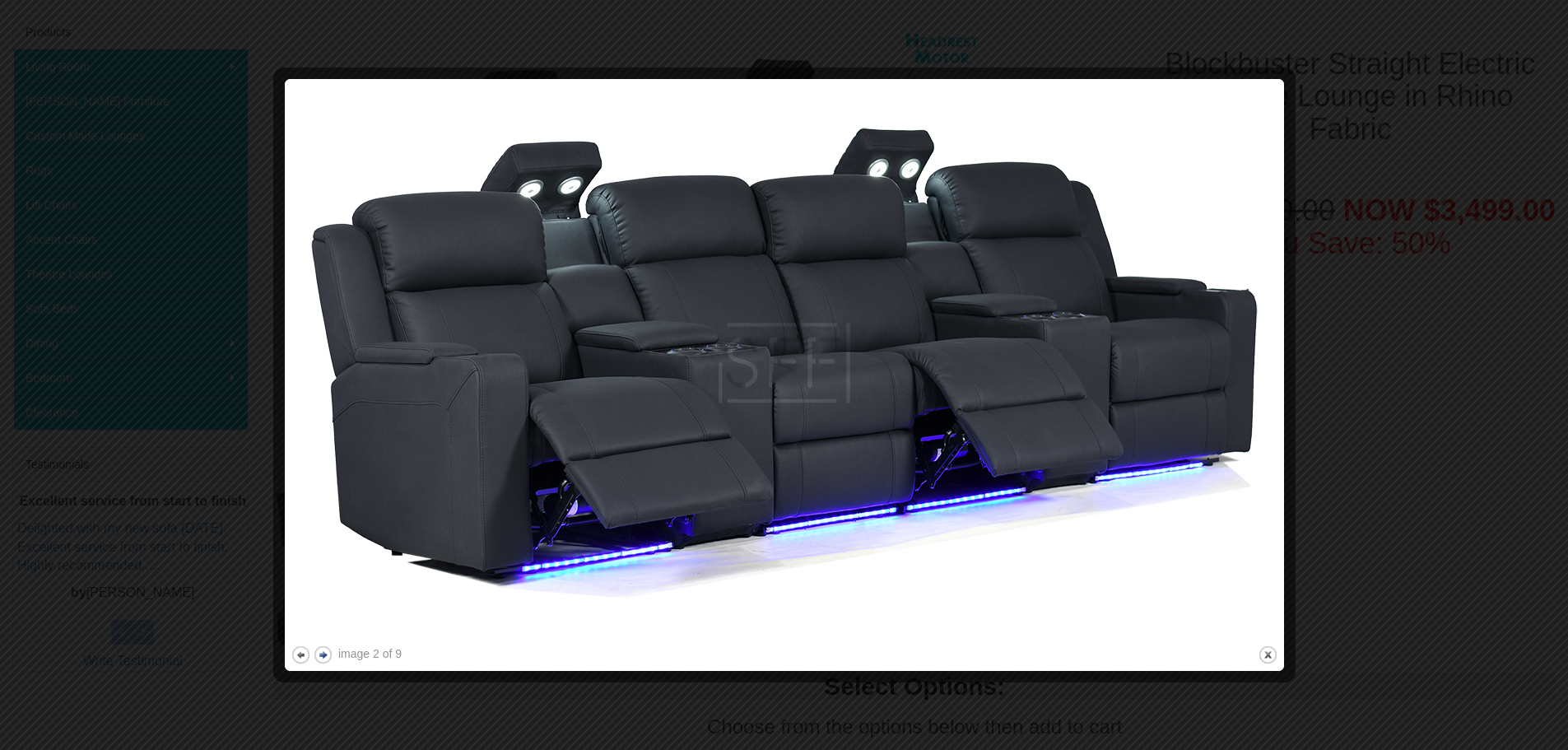
click at [324, 651] on button "next" at bounding box center [323, 654] width 21 height 21
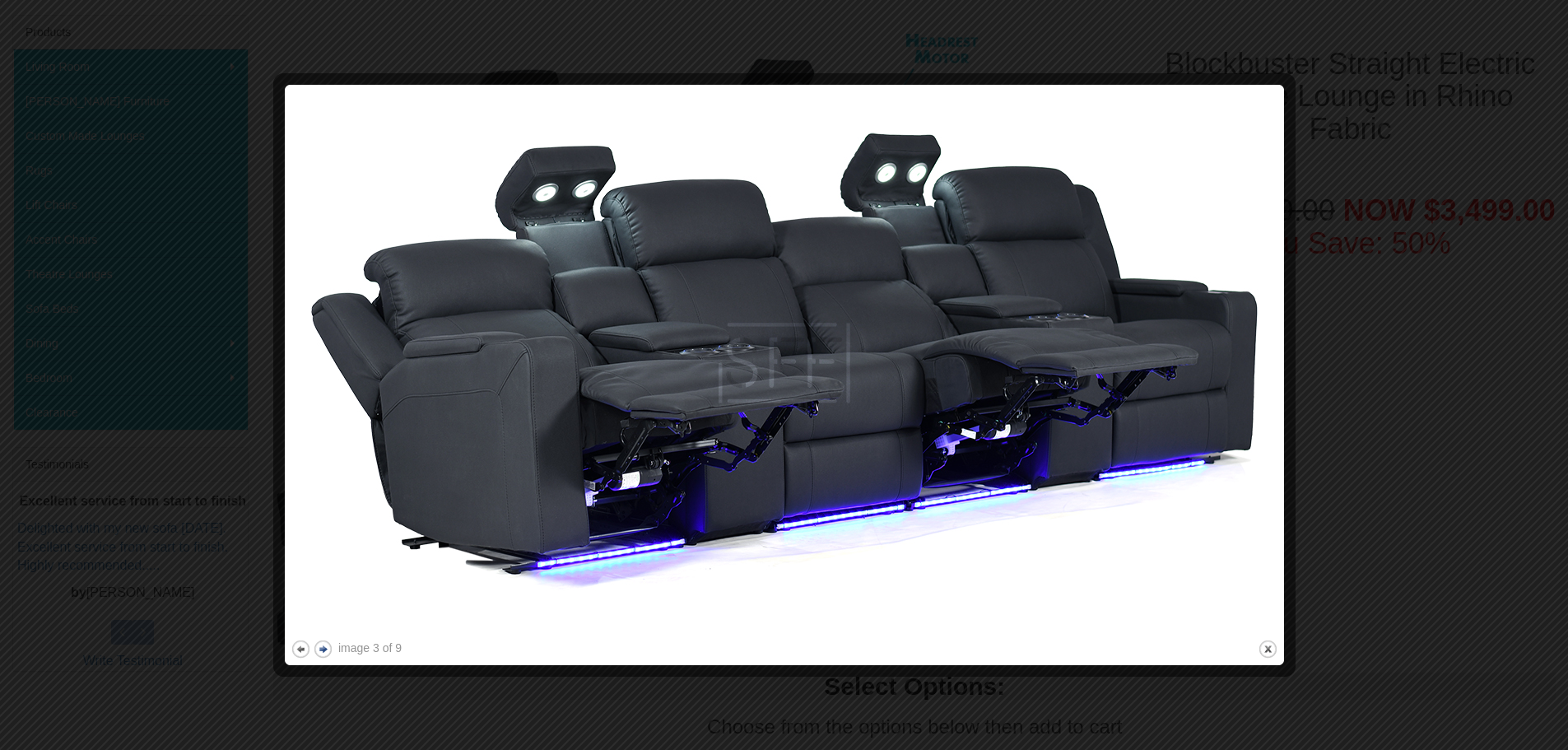
click at [324, 651] on button "next" at bounding box center [323, 648] width 21 height 21
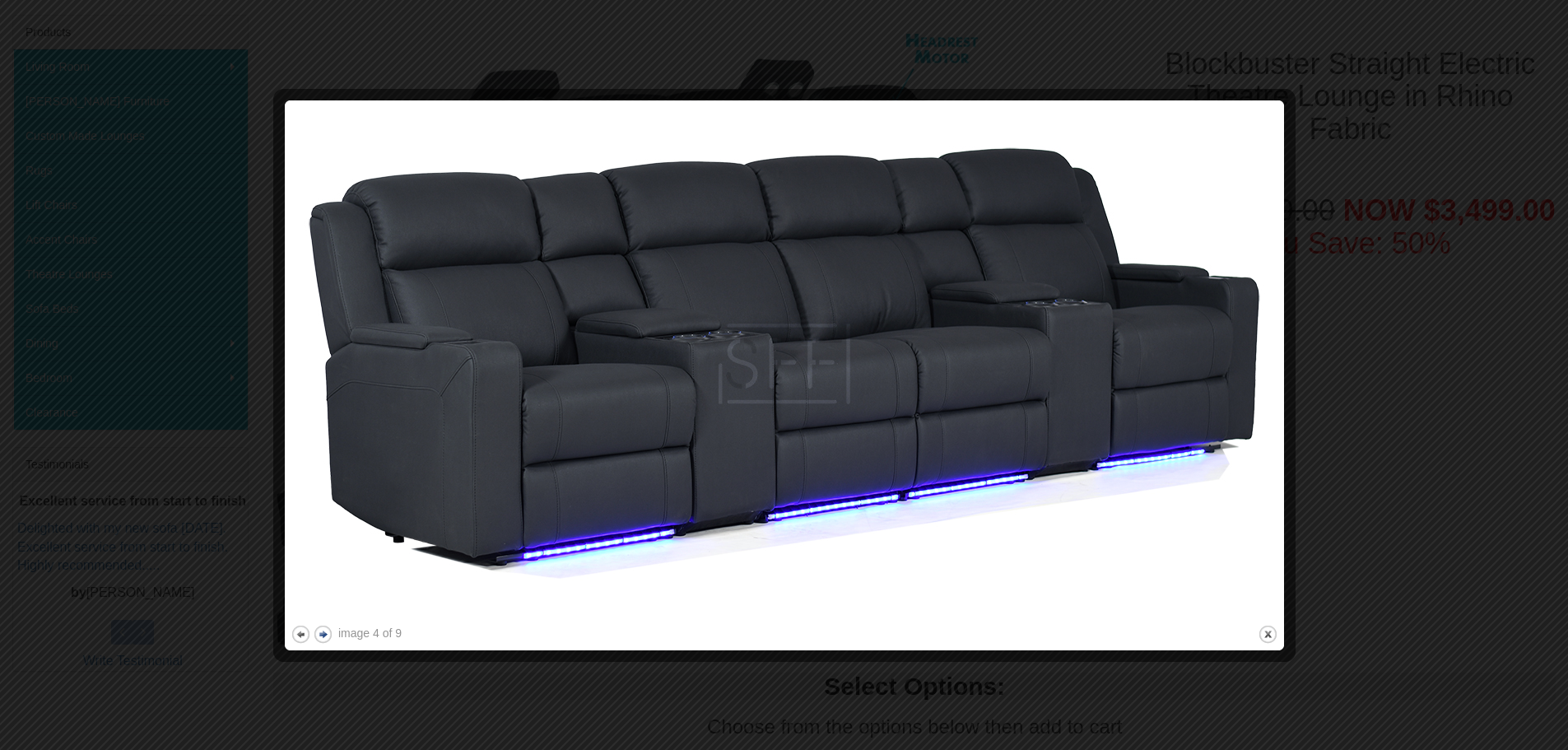
click at [324, 651] on div at bounding box center [784, 652] width 988 height 17
click at [325, 630] on button "next" at bounding box center [323, 634] width 21 height 21
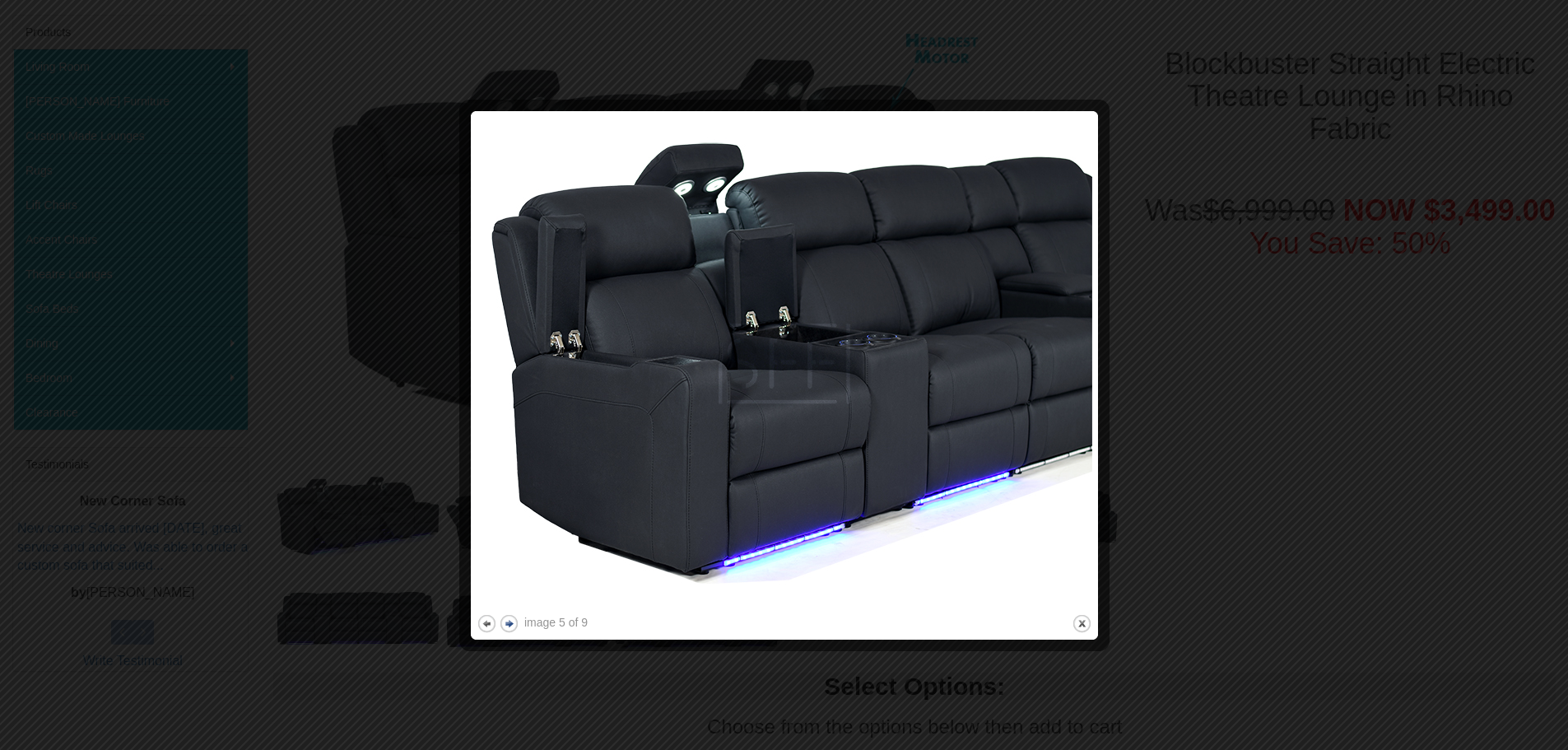
click at [325, 630] on div at bounding box center [784, 375] width 1568 height 750
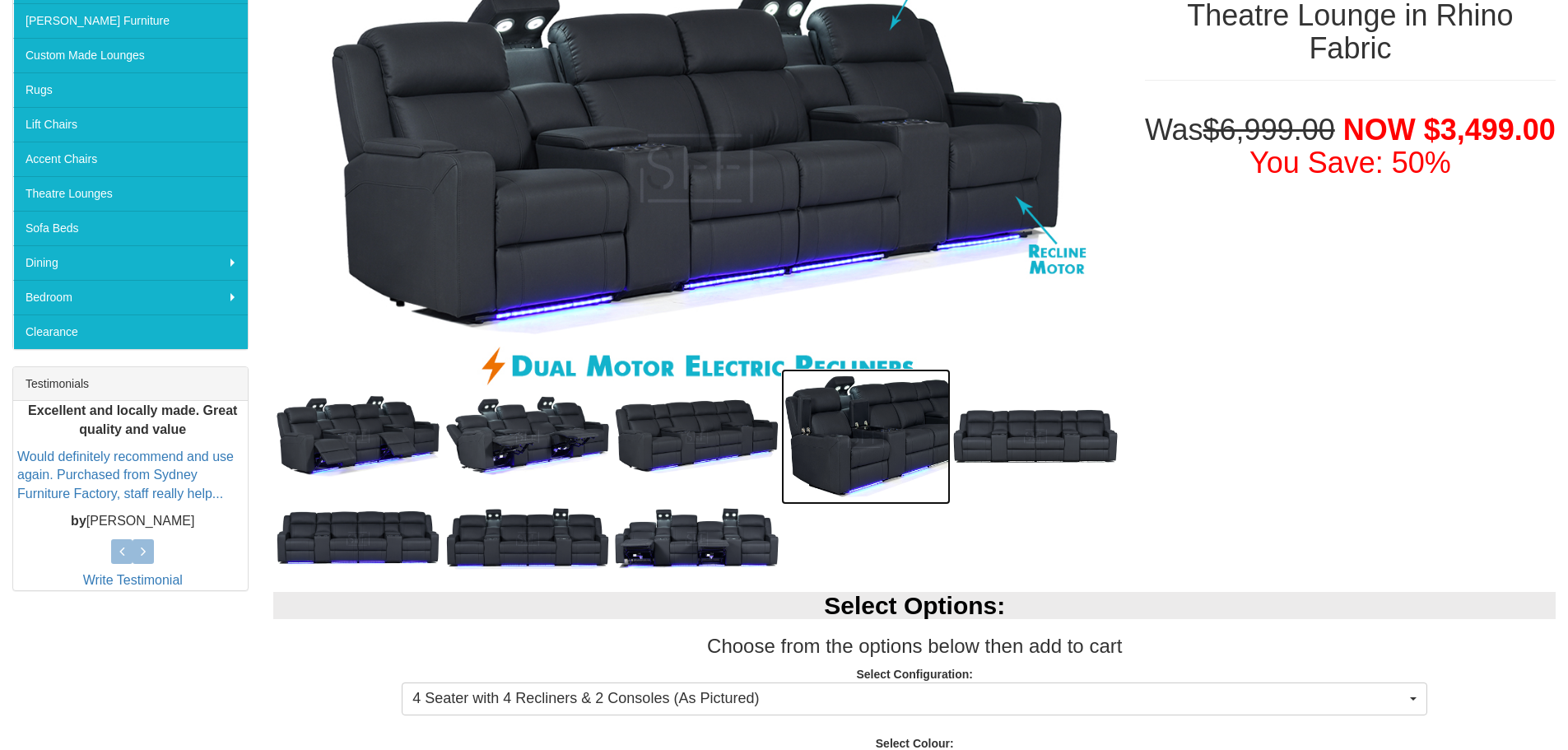
scroll to position [334, 0]
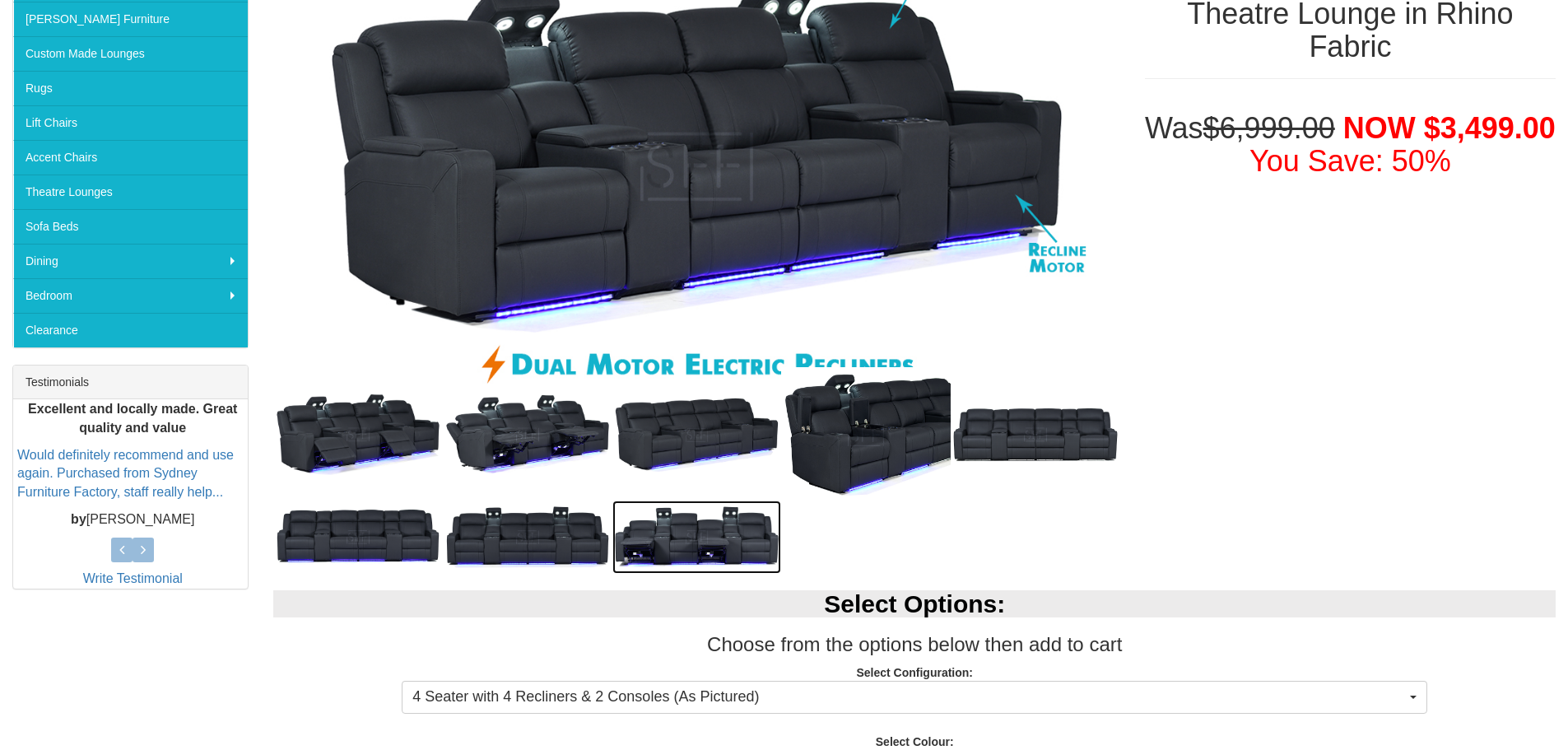
click at [716, 542] on img at bounding box center [697, 538] width 170 height 74
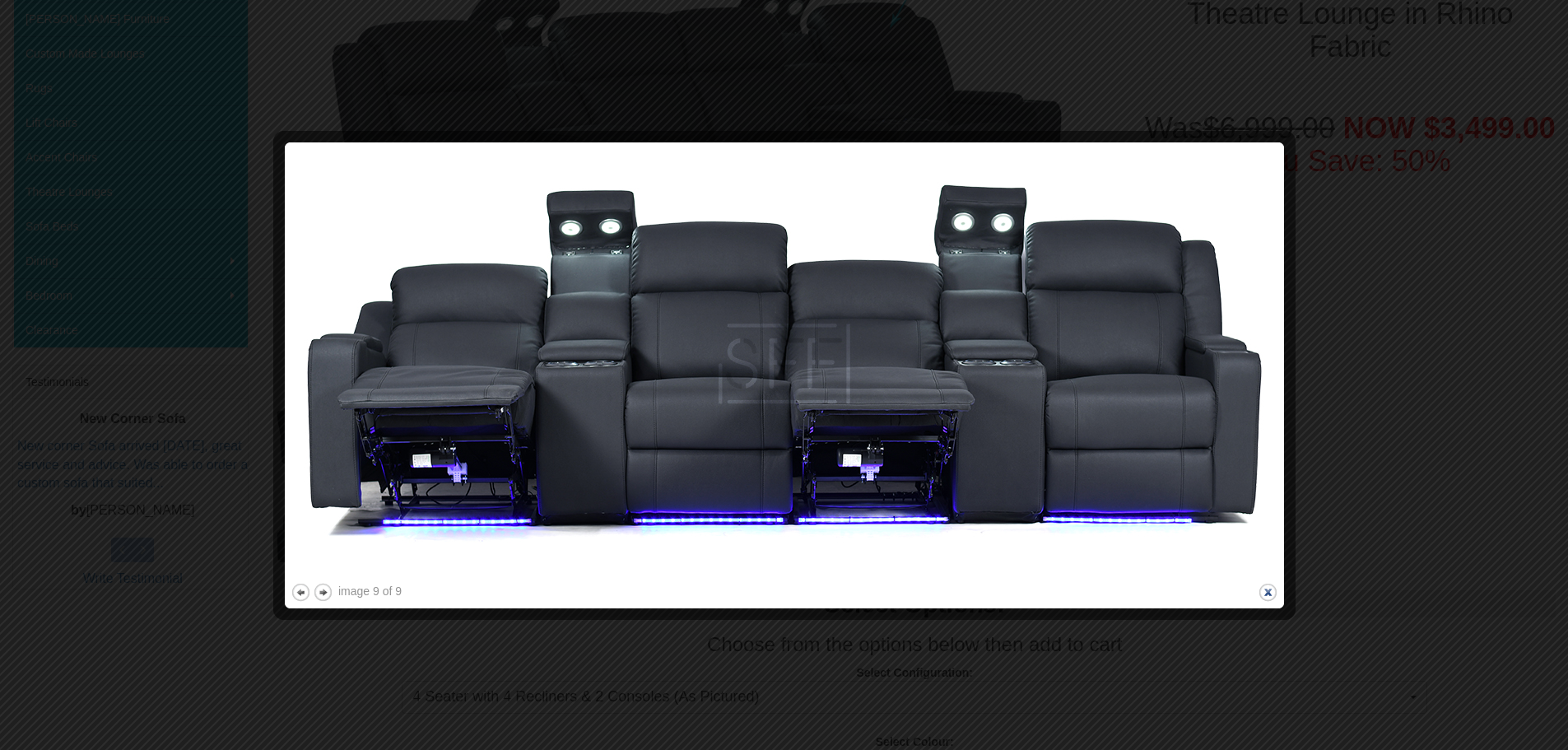
click at [1268, 590] on button "close" at bounding box center [1268, 591] width 21 height 21
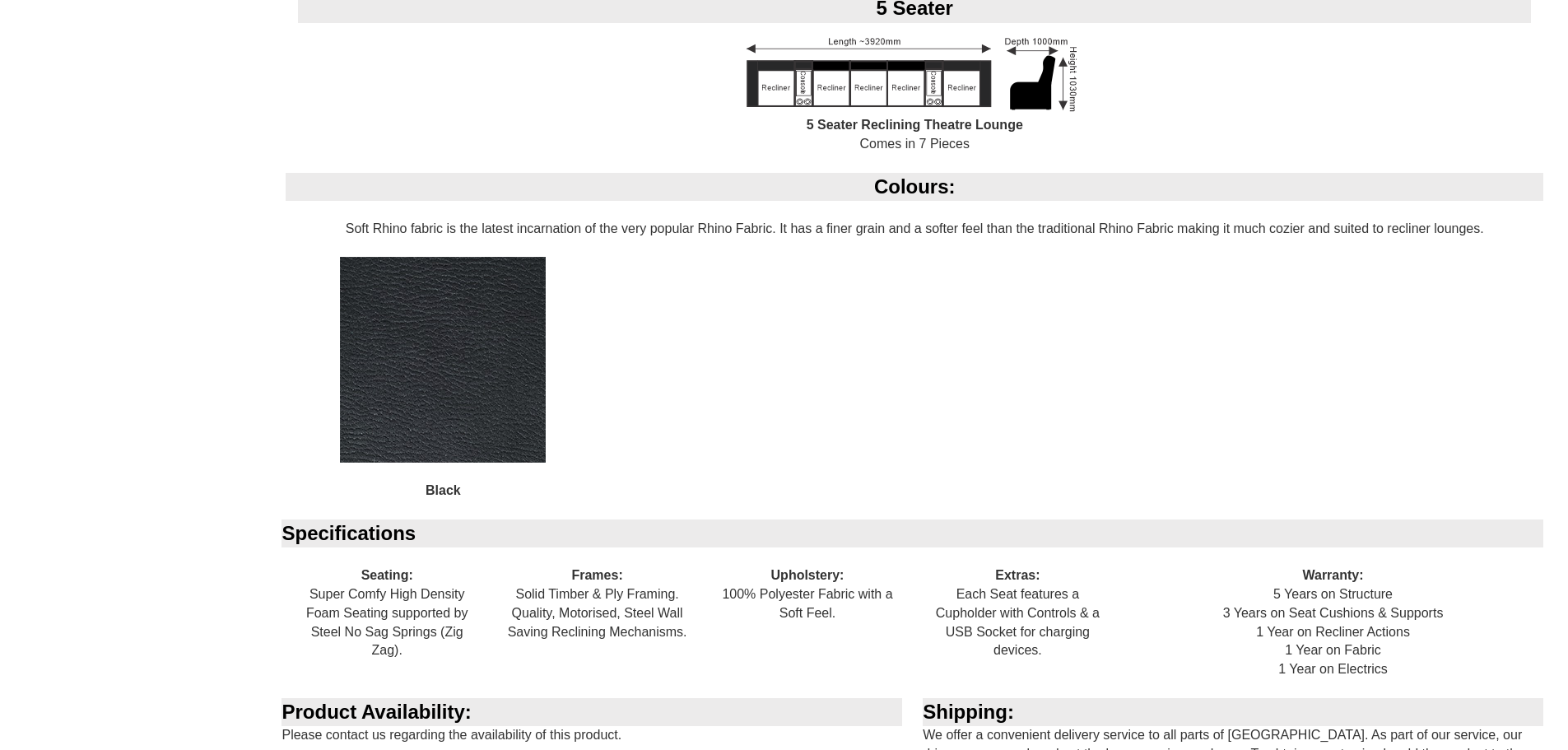
scroll to position [1680, 0]
